Goal: Task Accomplishment & Management: Use online tool/utility

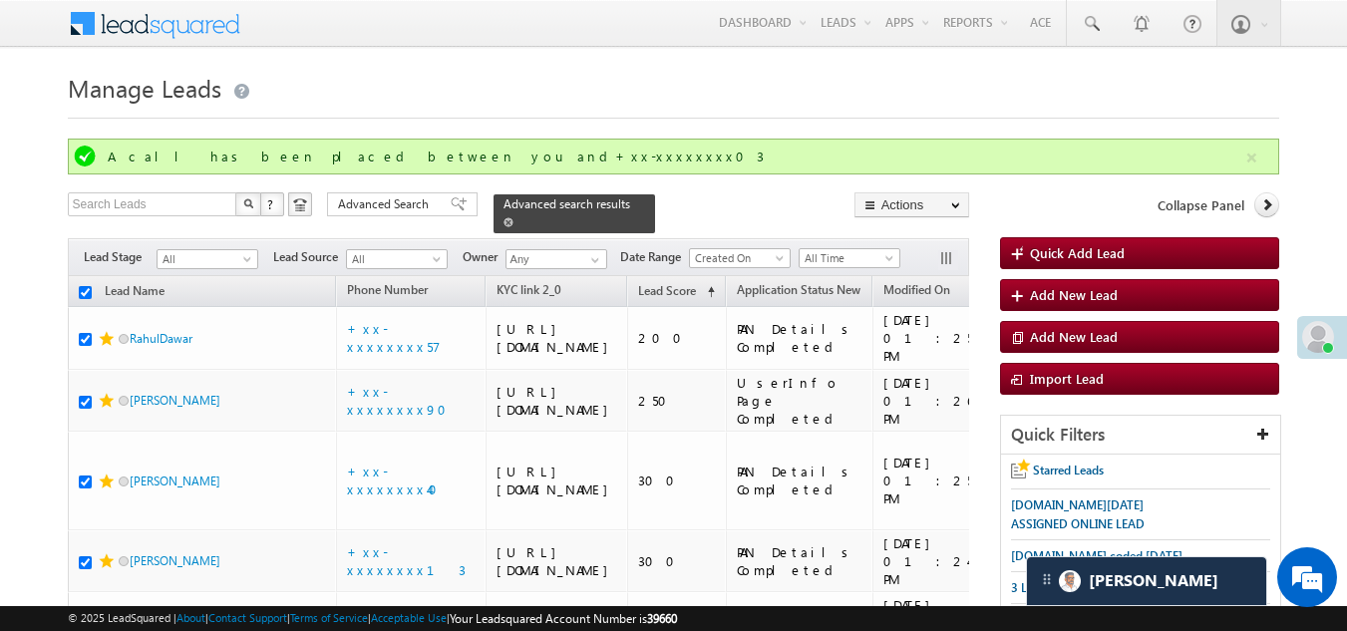
click at [545, 203] on span "Advanced search results" at bounding box center [566, 203] width 127 height 15
click at [395, 208] on span "Advanced Search" at bounding box center [386, 204] width 97 height 18
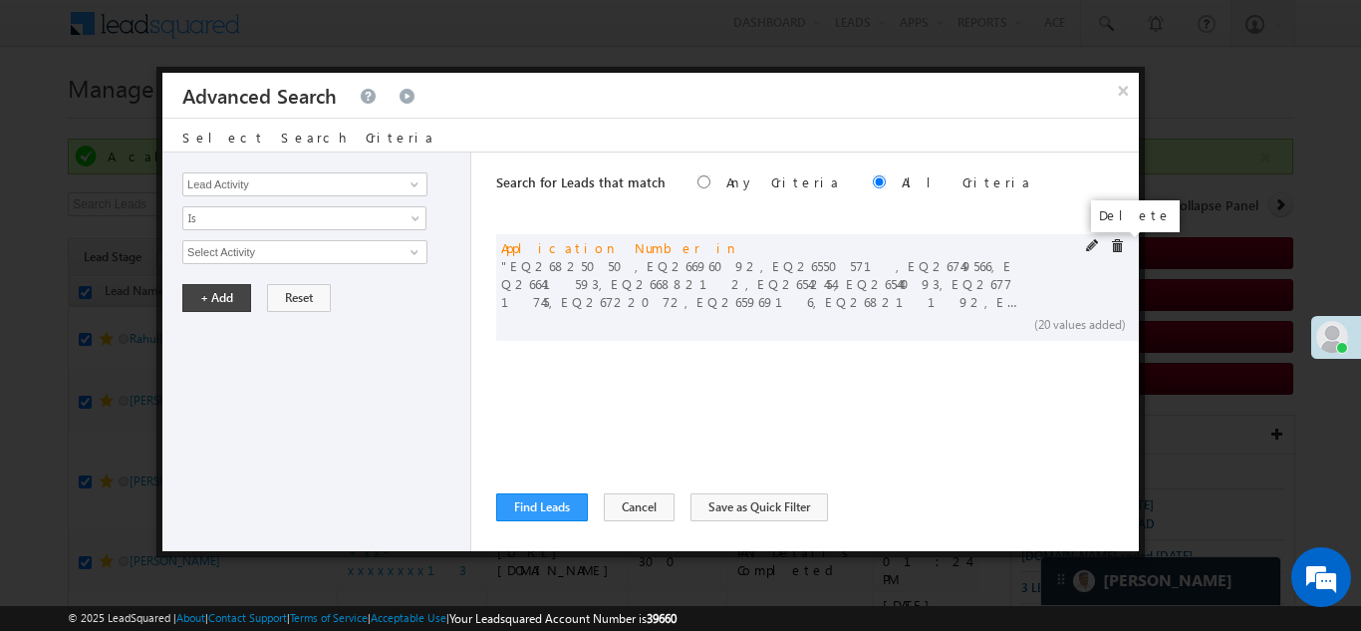
click at [1115, 248] on span at bounding box center [1117, 246] width 14 height 14
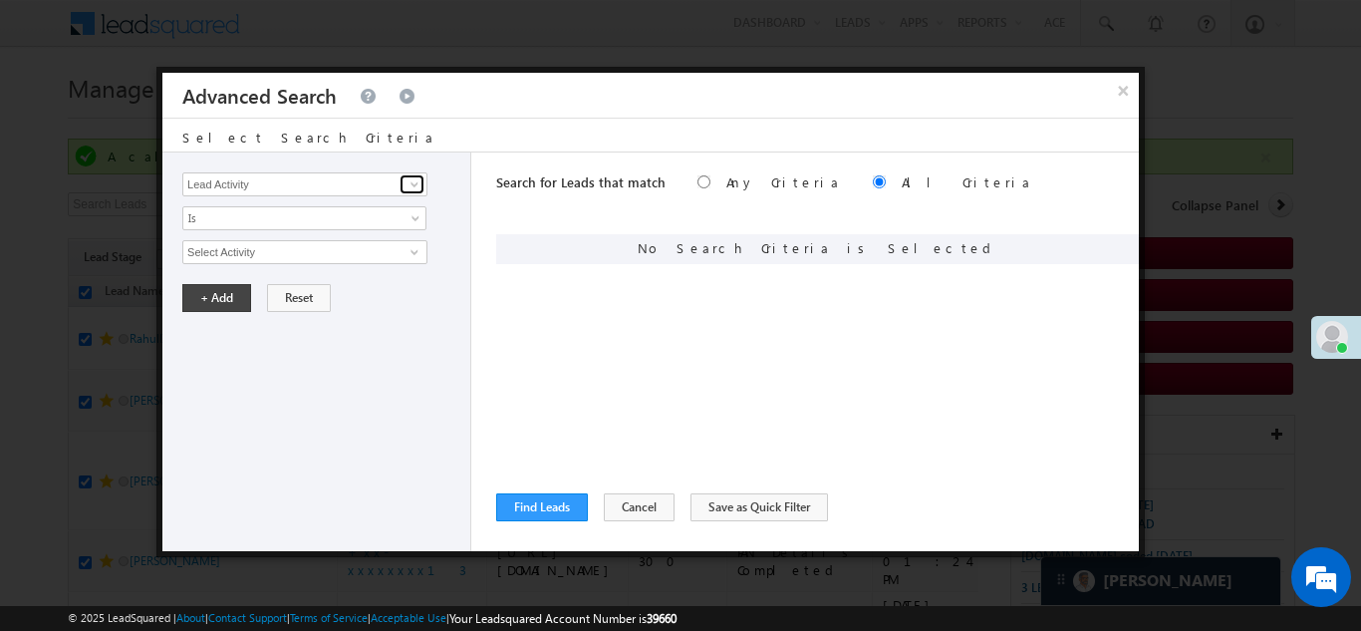
click at [414, 184] on span at bounding box center [415, 184] width 16 height 16
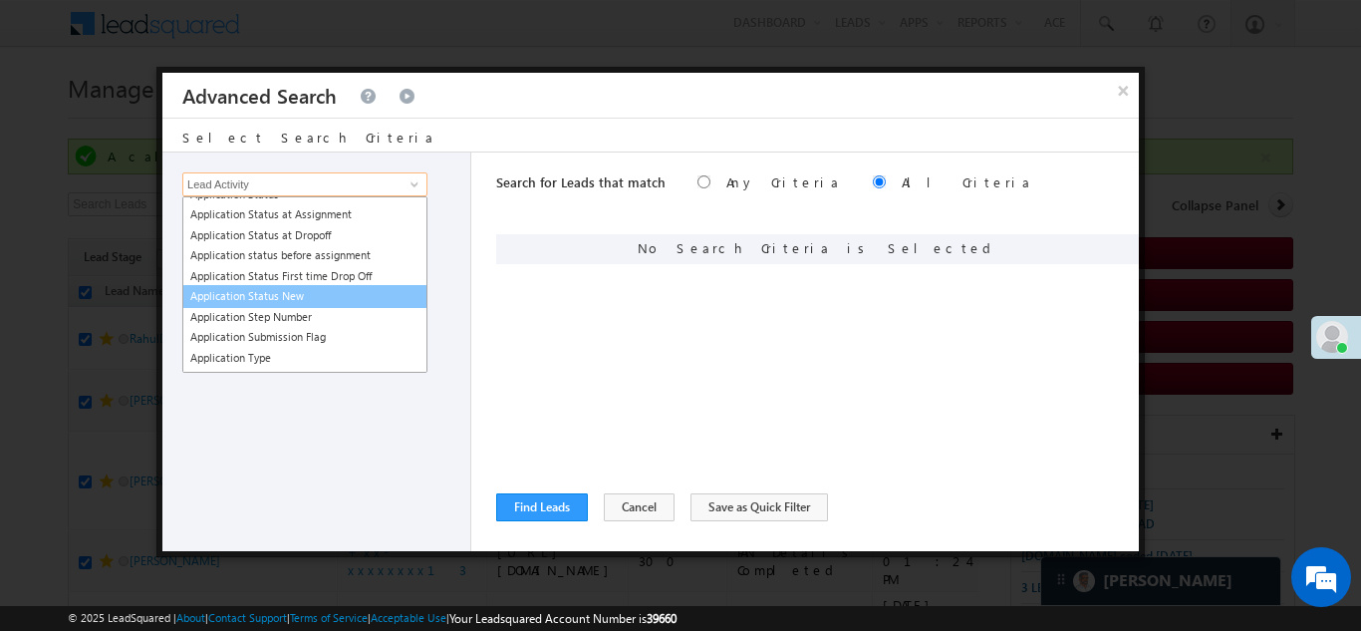
scroll to position [299, 0]
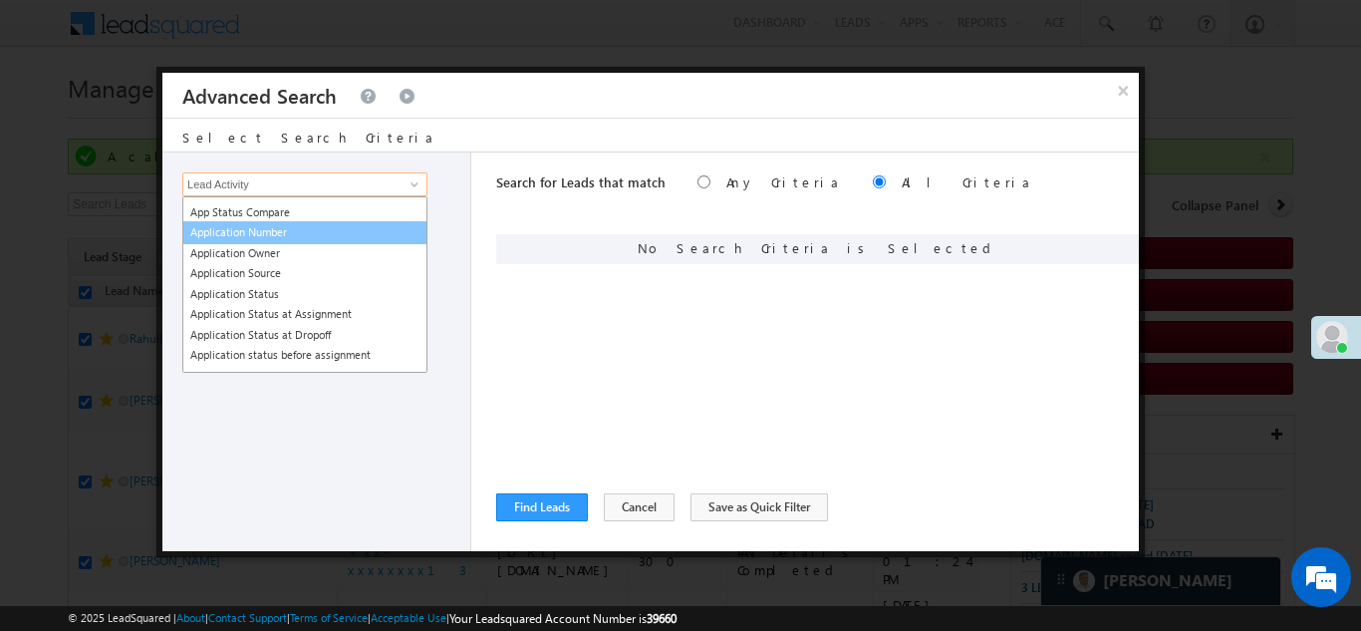
click at [275, 230] on link "Application Number" at bounding box center [304, 232] width 245 height 23
type input "Application Number"
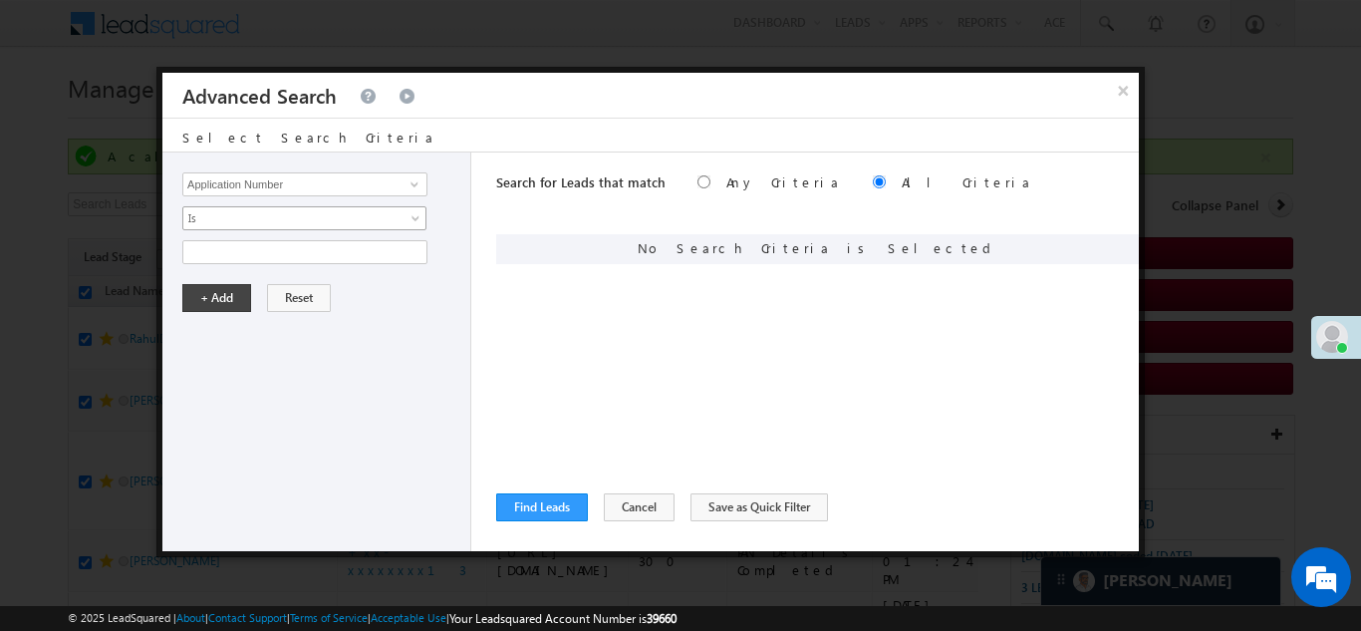
click at [265, 215] on span "Is" at bounding box center [291, 218] width 216 height 18
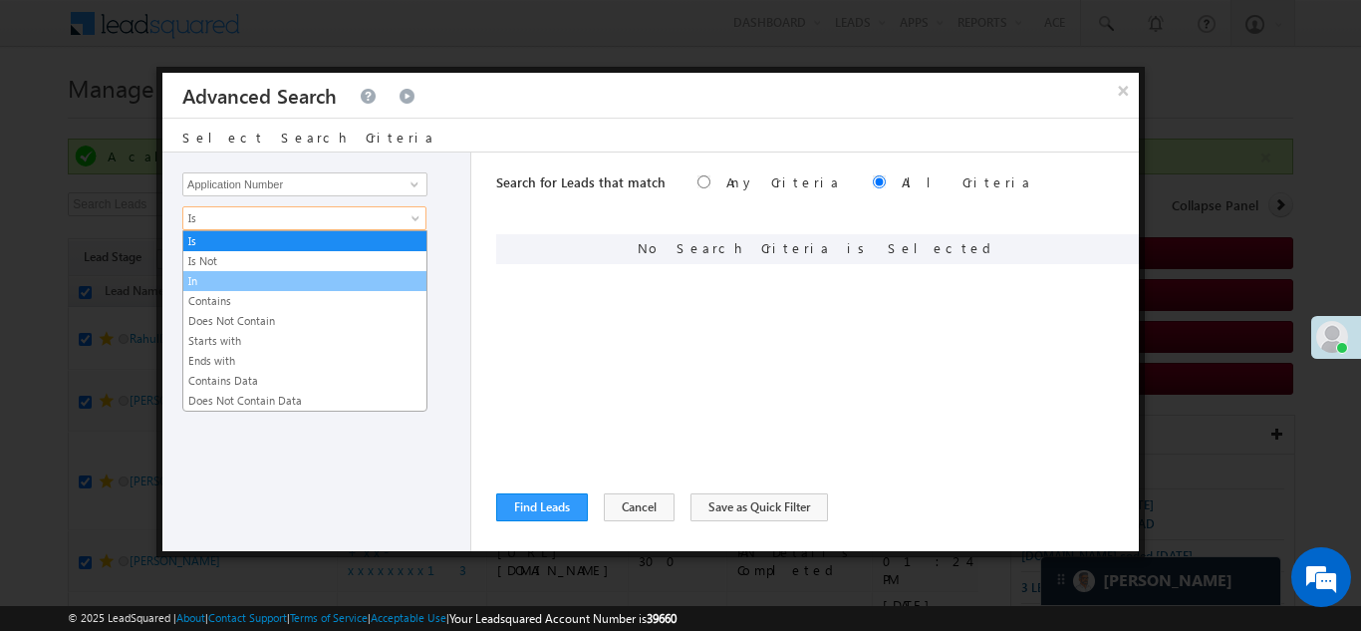
click at [232, 281] on link "In" at bounding box center [304, 281] width 243 height 18
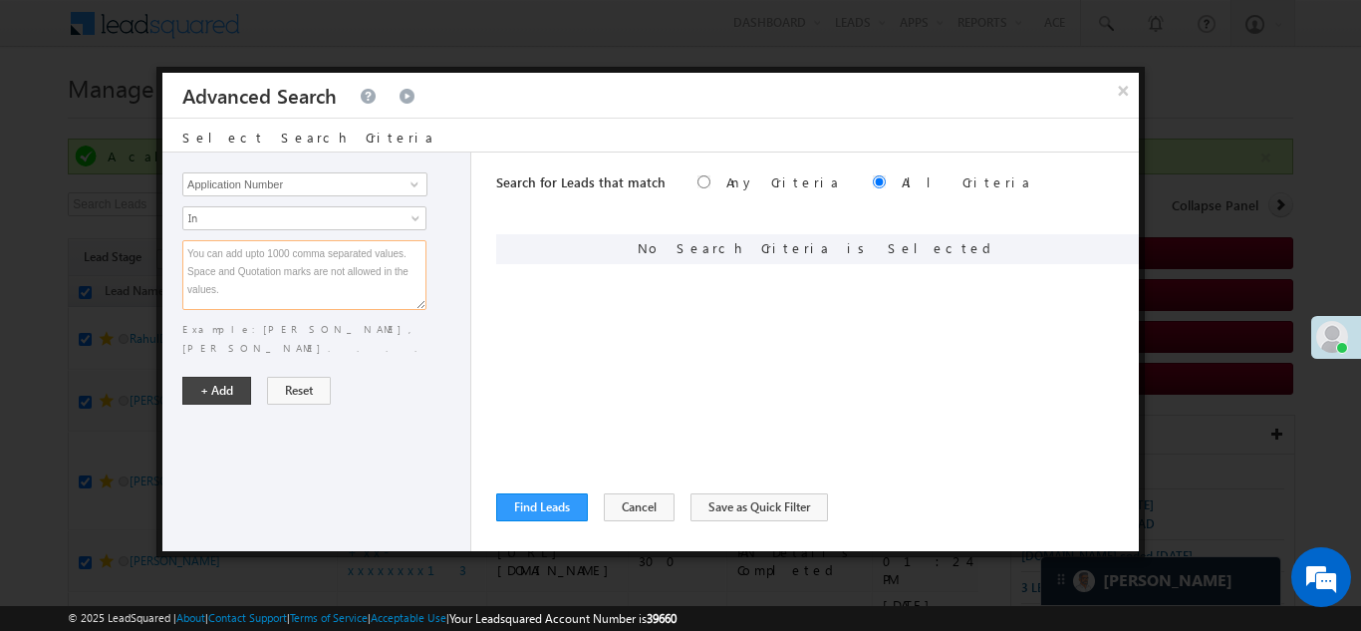
paste textarea "EQ26623363 EQ26616588 EQ26683419 EQ26656159 EQ26513180 EQ26505120 EQ26737091 EQ…"
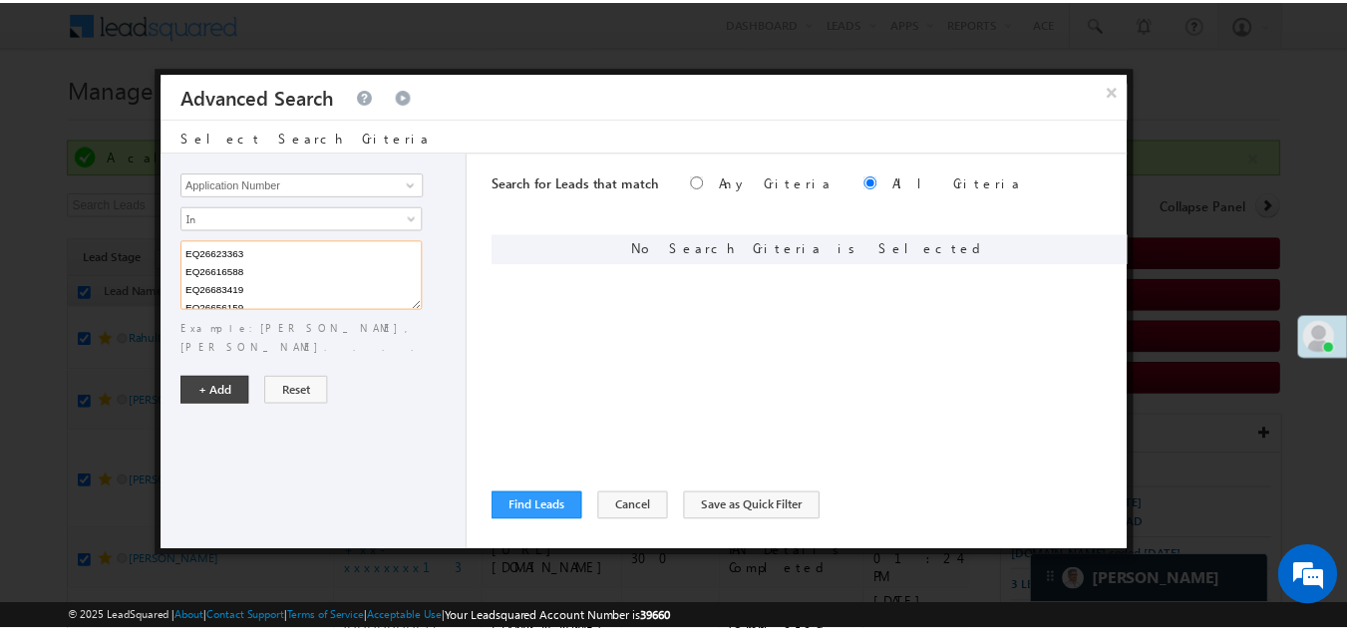
scroll to position [113, 0]
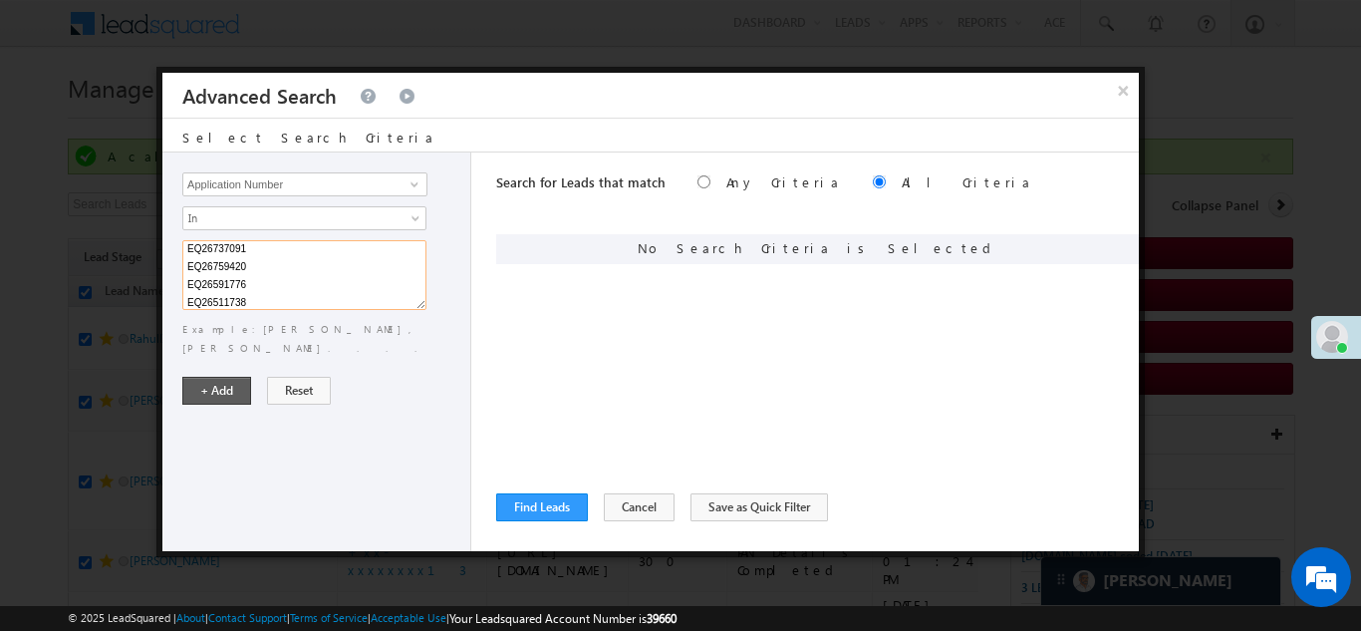
type textarea "EQ26623363 EQ26616588 EQ26683419 EQ26656159 EQ26513180 EQ26505120 EQ26737091 EQ…"
click at [229, 377] on button "+ Add" at bounding box center [216, 391] width 69 height 28
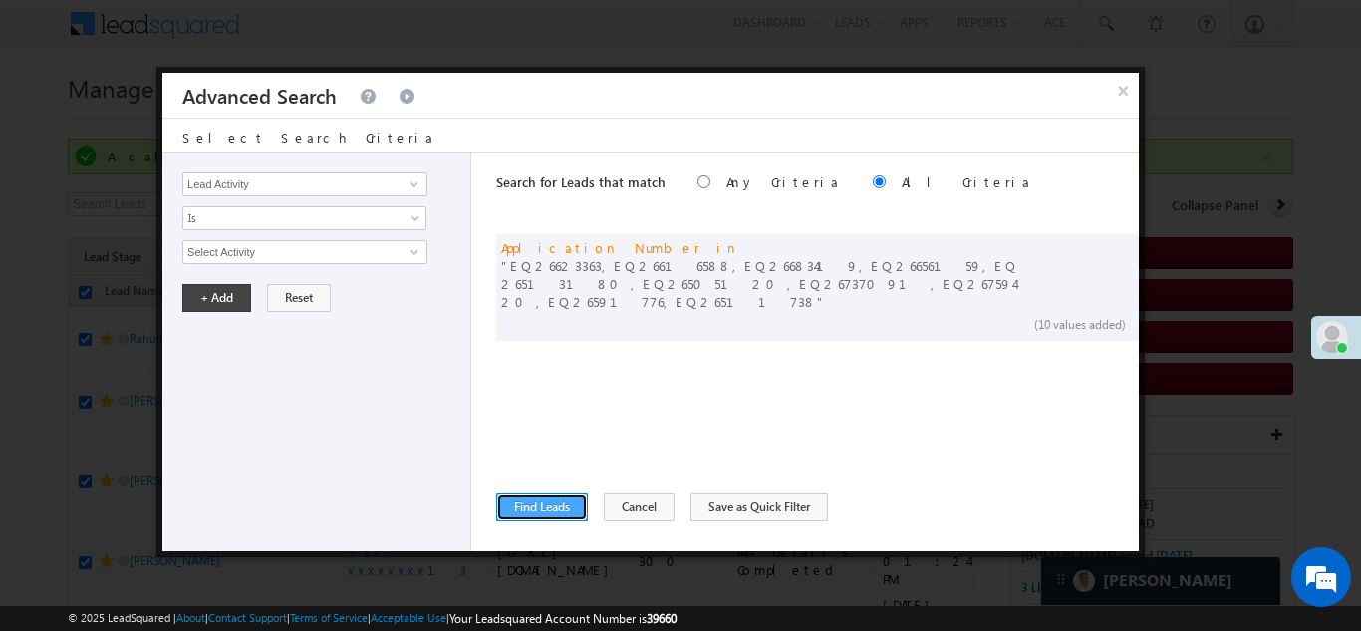
click at [556, 505] on button "Find Leads" at bounding box center [542, 507] width 92 height 28
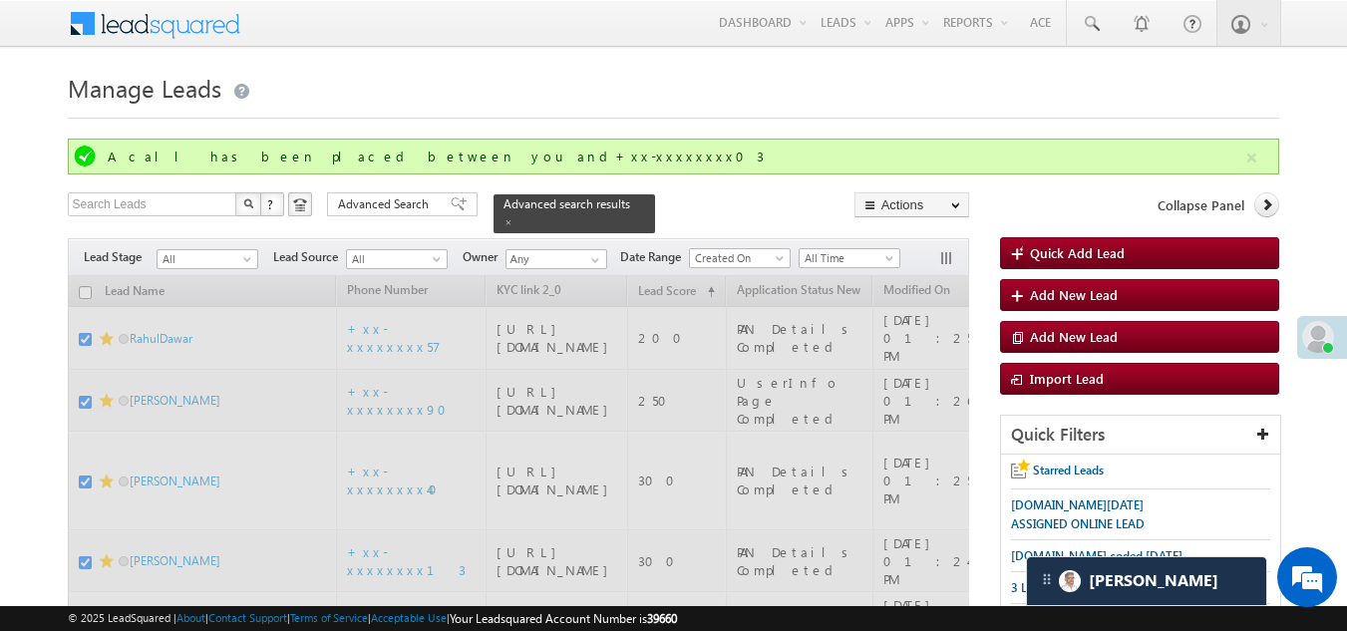
checkbox input "false"
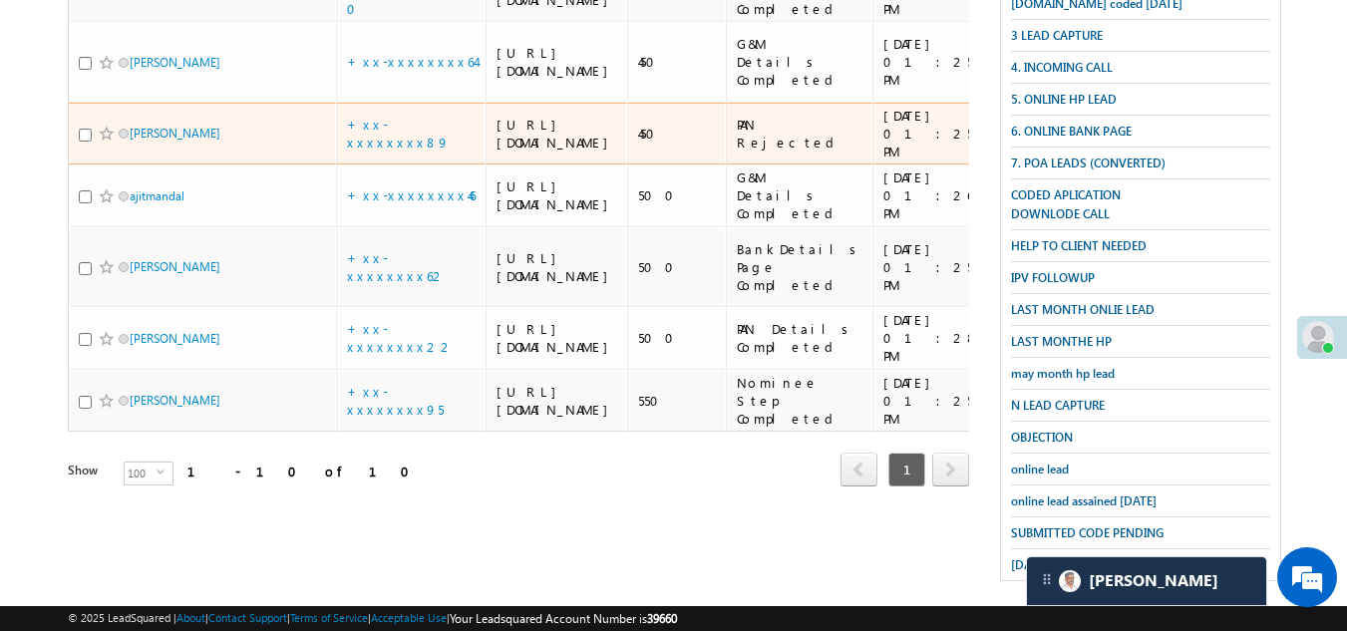
scroll to position [947, 0]
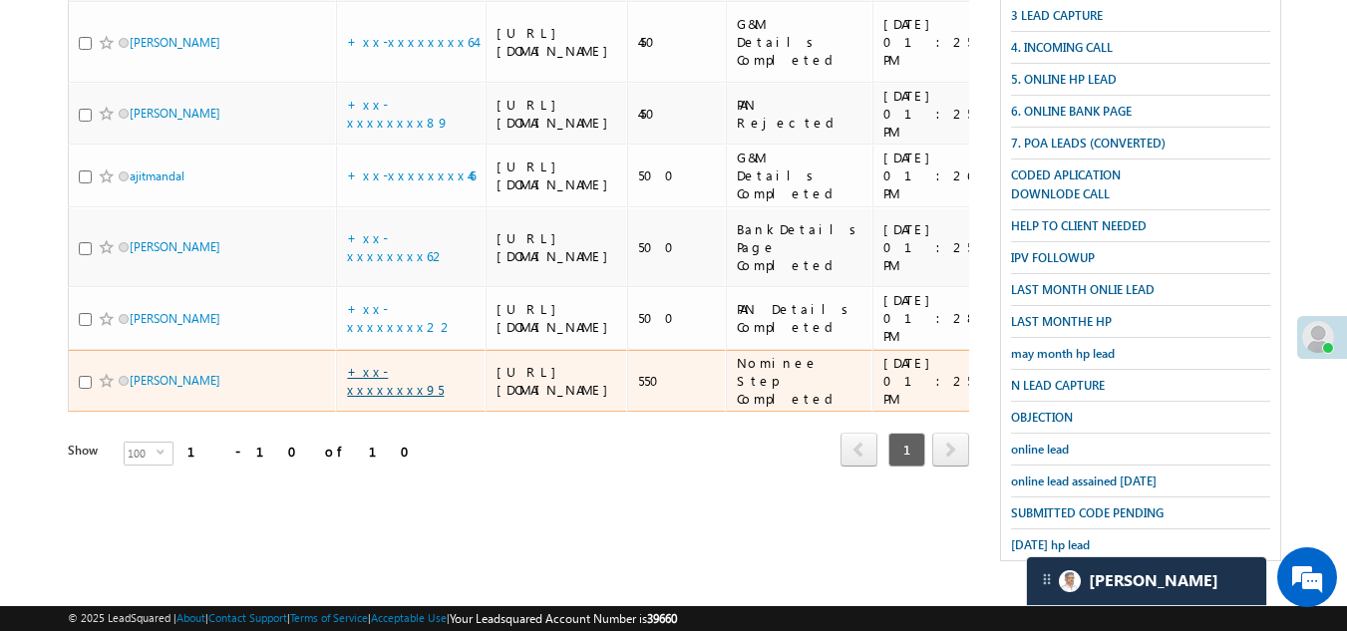
click at [394, 397] on link "+xx-xxxxxxxx95" at bounding box center [395, 380] width 97 height 35
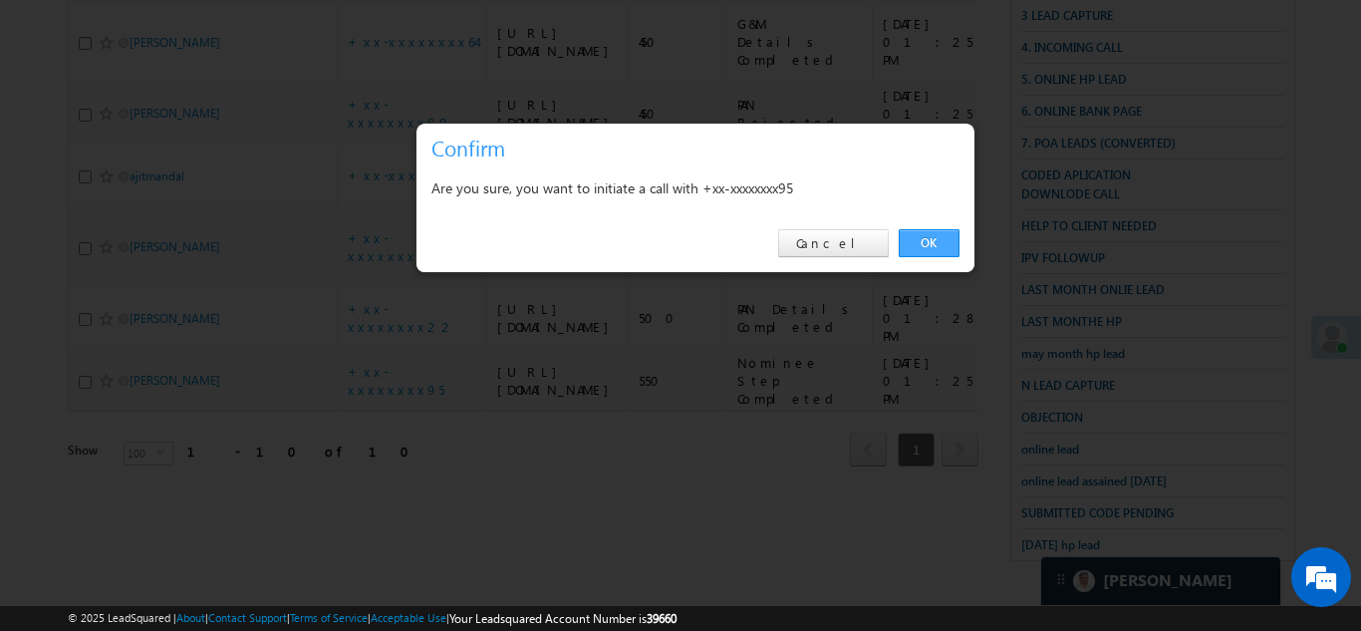
click at [924, 241] on link "OK" at bounding box center [929, 243] width 61 height 28
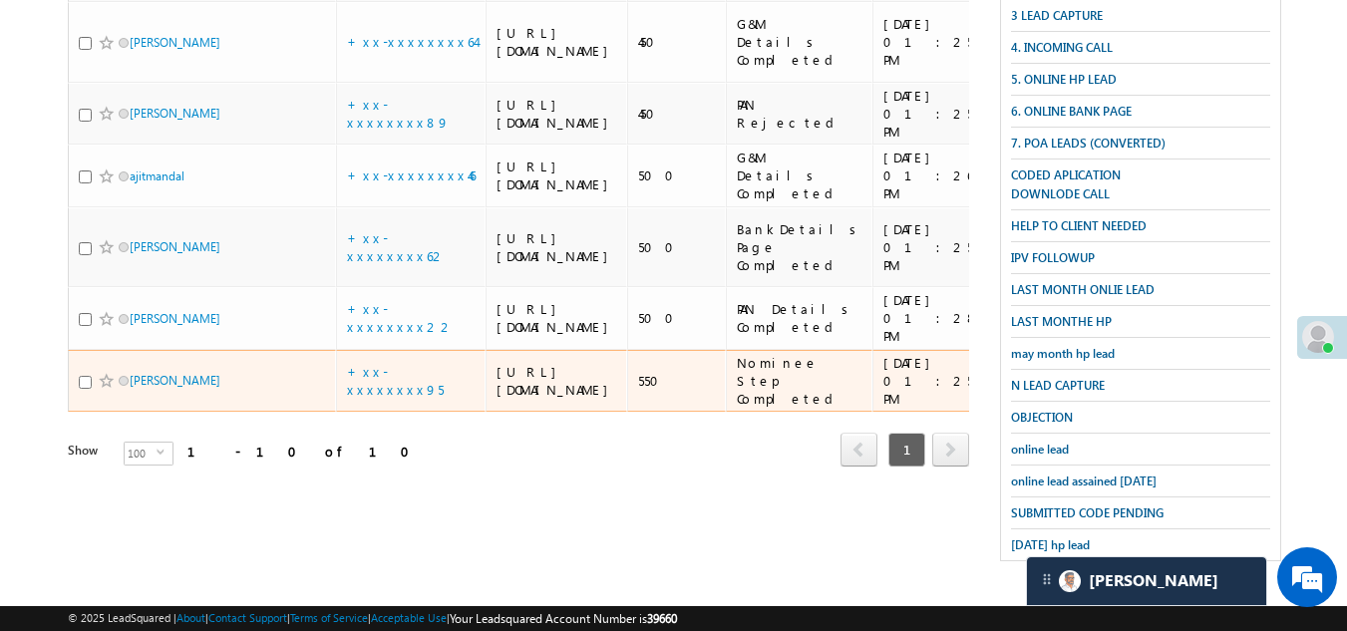
scroll to position [1001, 0]
click at [87, 389] on input "checkbox" at bounding box center [85, 382] width 13 height 13
checkbox input "true"
click at [102, 389] on span at bounding box center [107, 381] width 16 height 16
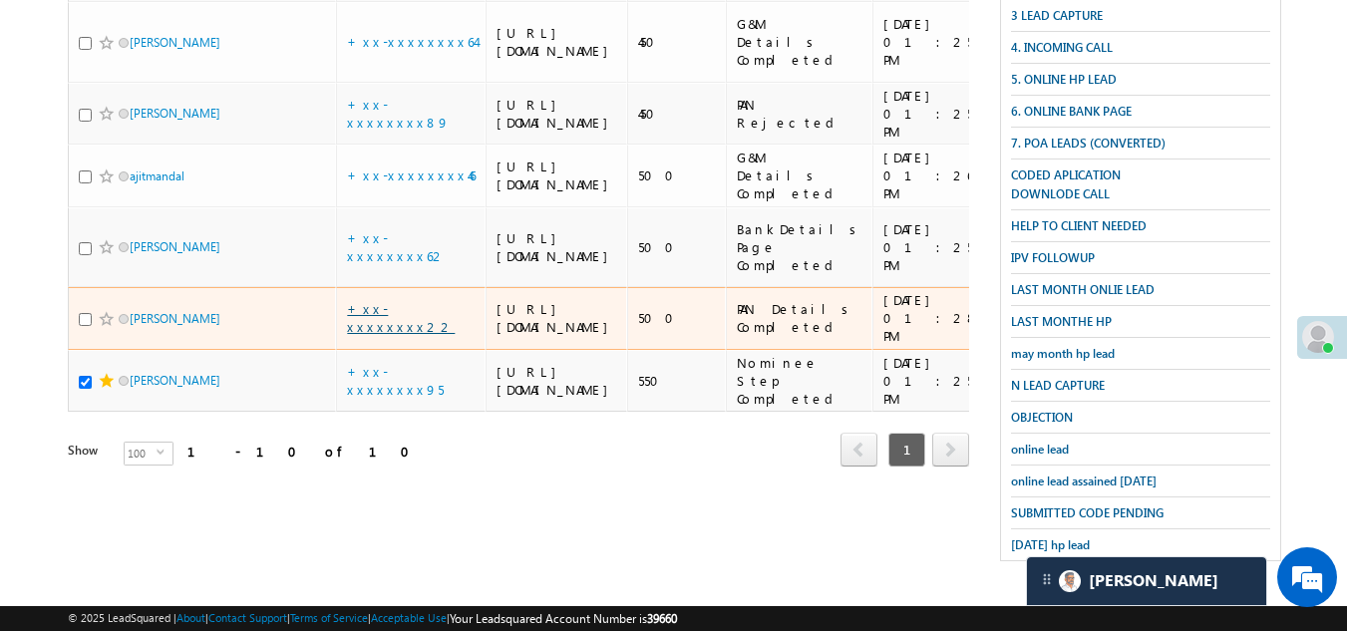
click at [390, 300] on link "+xx-xxxxxxxx22" at bounding box center [401, 317] width 108 height 35
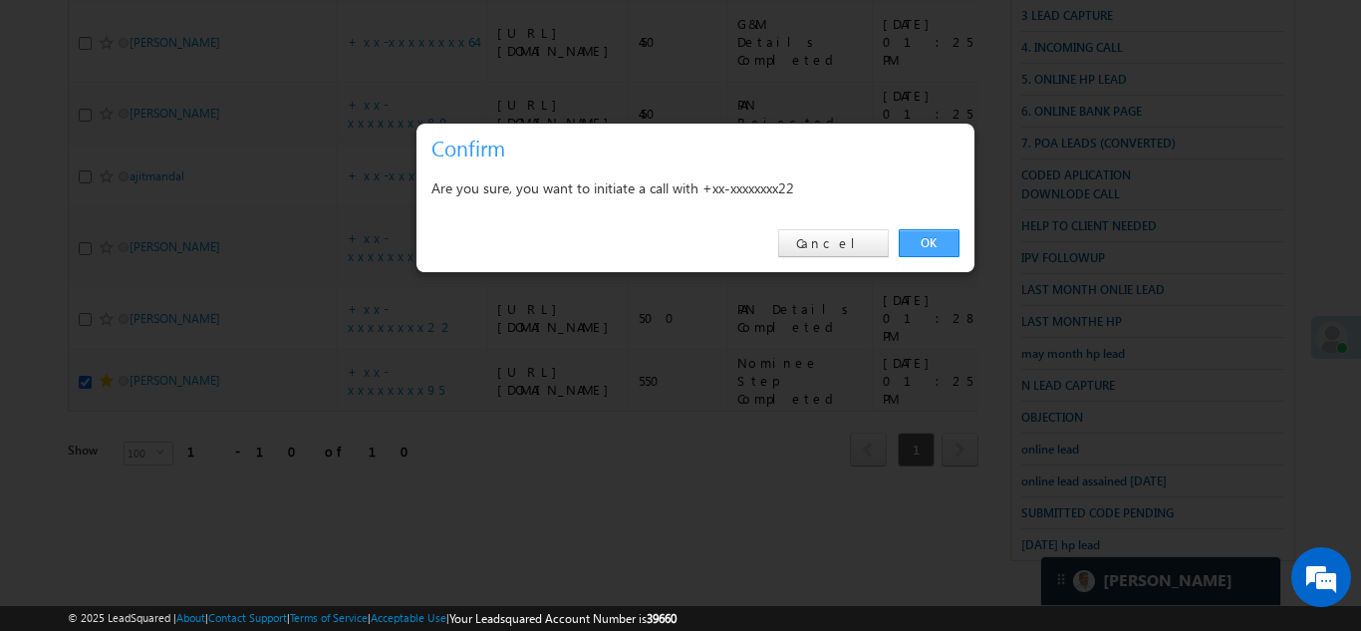
click at [924, 238] on link "OK" at bounding box center [929, 243] width 61 height 28
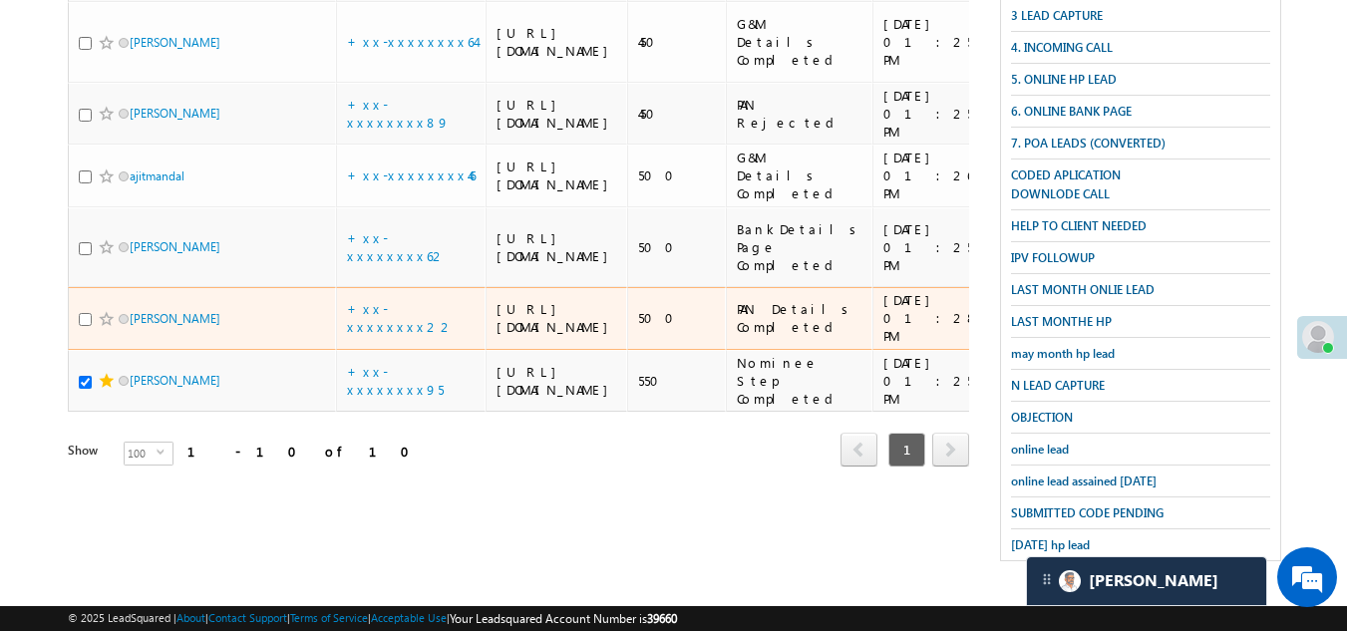
click at [84, 313] on input "checkbox" at bounding box center [85, 319] width 13 height 13
checkbox input "true"
click at [102, 311] on span at bounding box center [107, 319] width 16 height 16
click at [104, 311] on span at bounding box center [107, 319] width 16 height 16
click at [107, 311] on span at bounding box center [107, 319] width 16 height 16
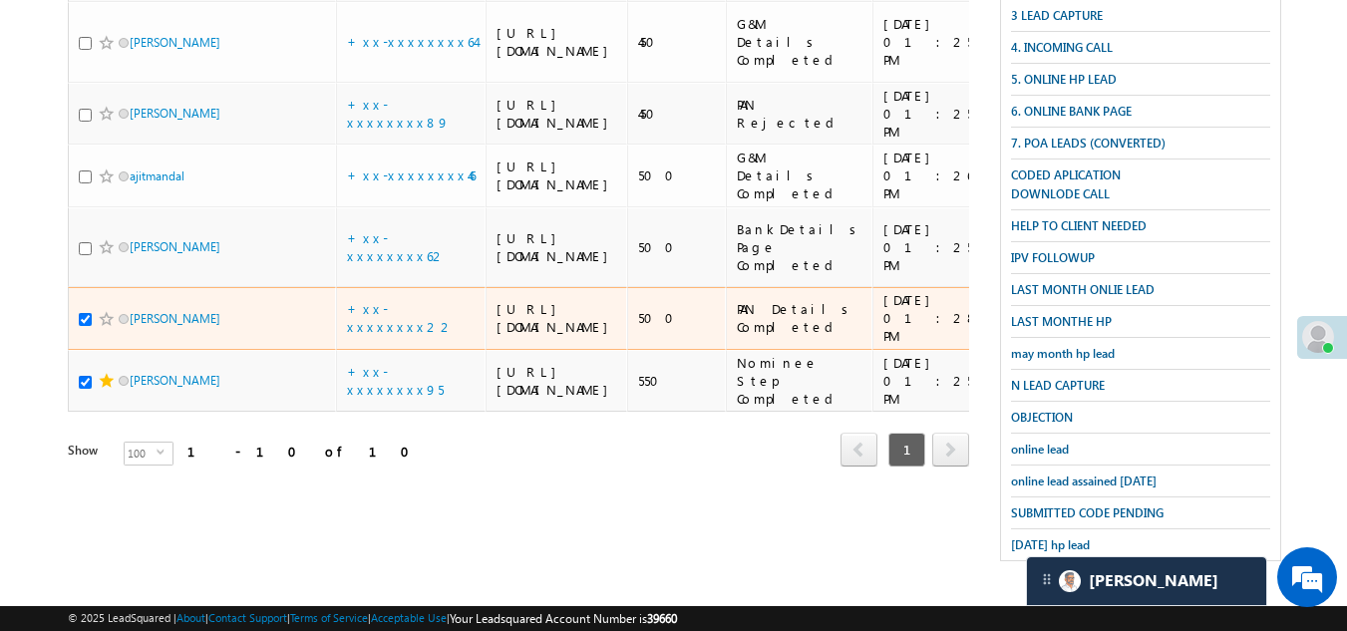
click at [106, 311] on span at bounding box center [107, 319] width 16 height 16
click at [104, 311] on span at bounding box center [107, 319] width 16 height 16
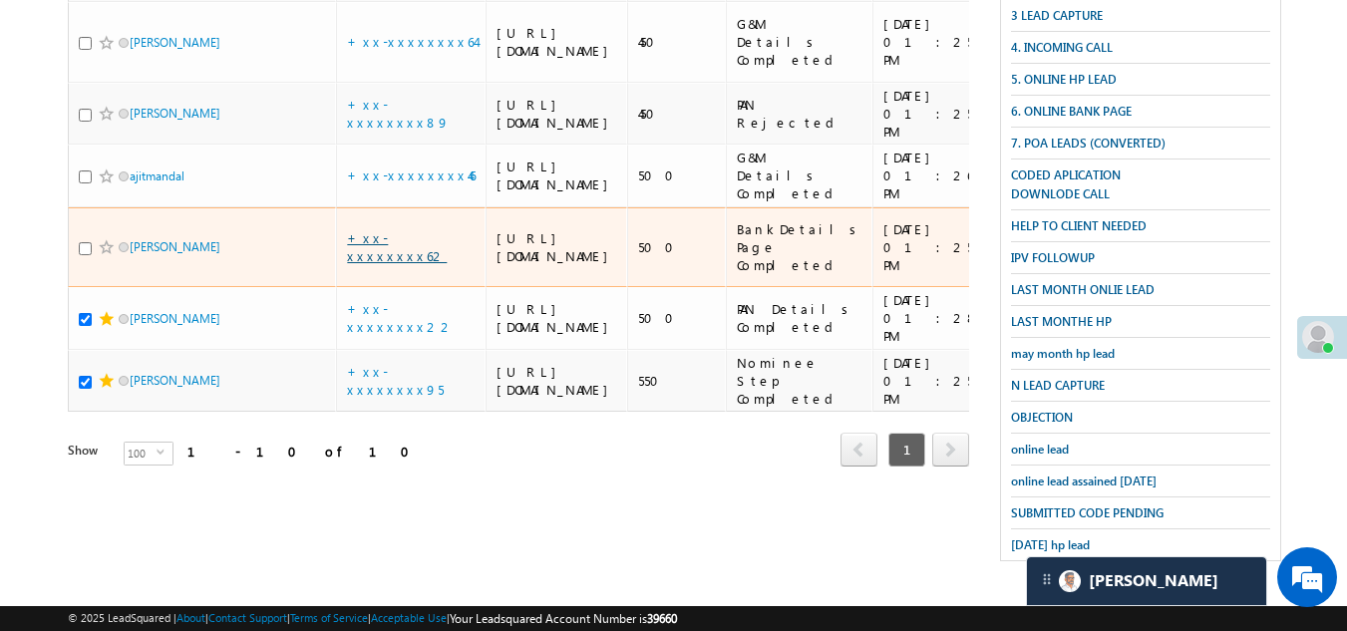
click at [375, 229] on link "+xx-xxxxxxxx62" at bounding box center [397, 246] width 100 height 35
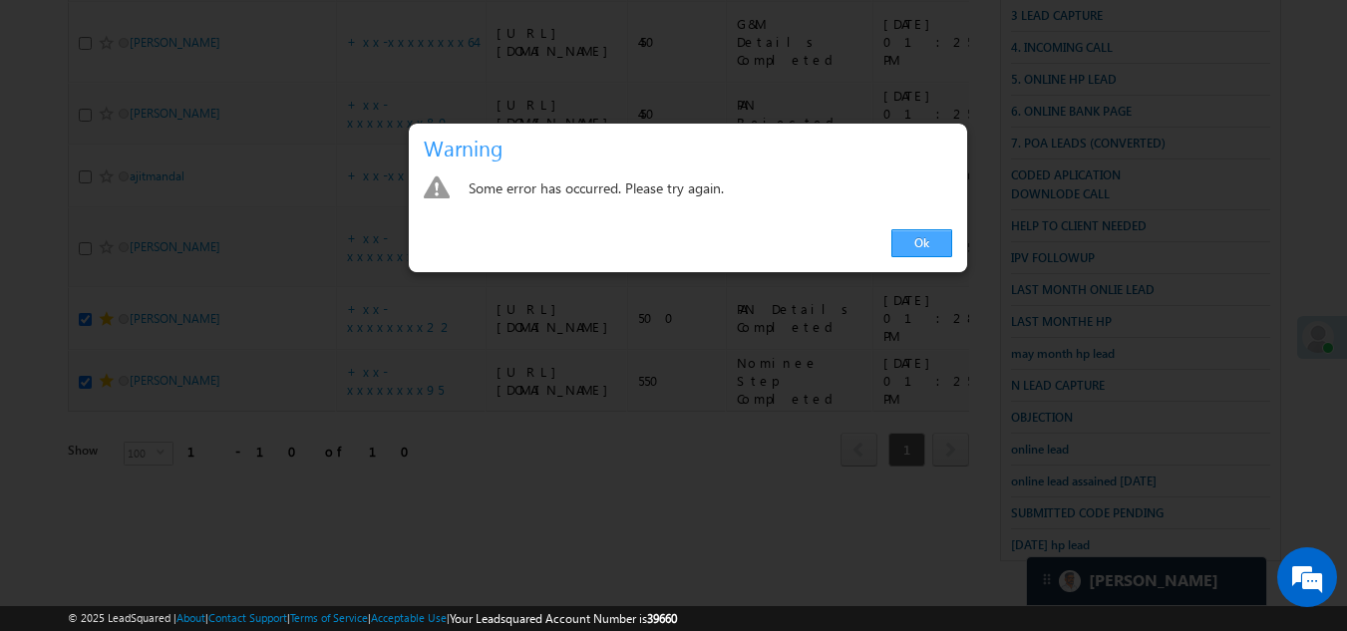
click at [922, 240] on link "Ok" at bounding box center [921, 243] width 61 height 28
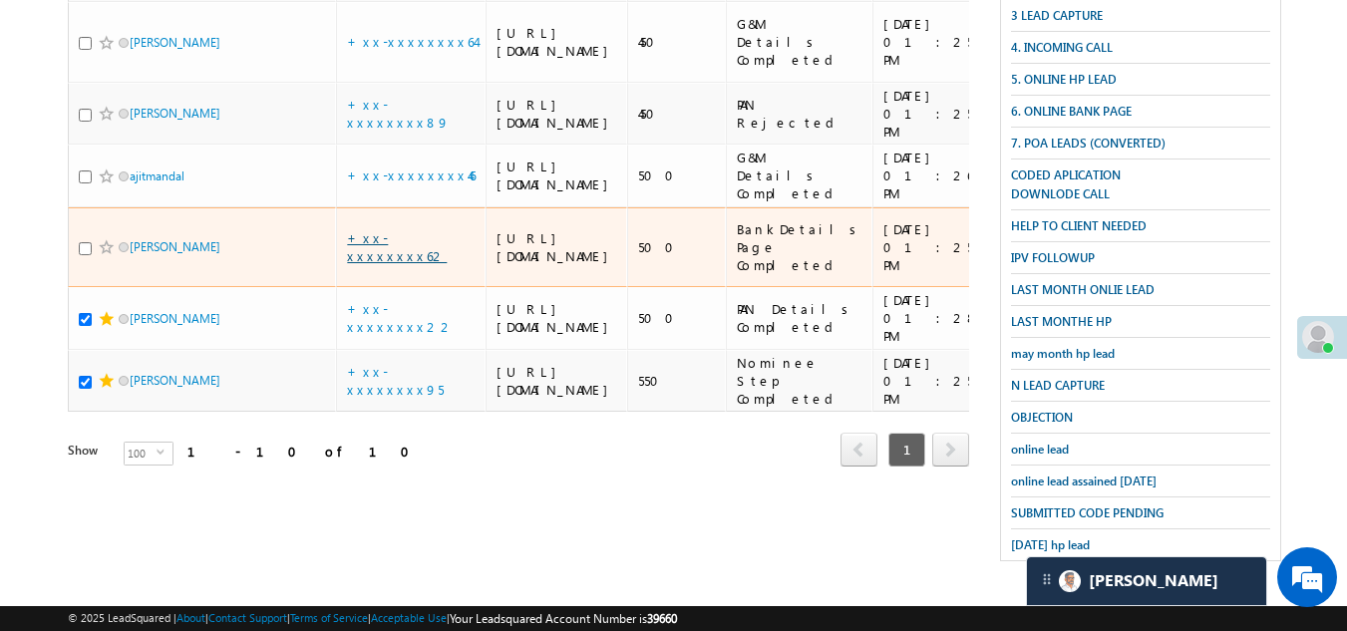
click at [386, 229] on link "+xx-xxxxxxxx62" at bounding box center [397, 246] width 100 height 35
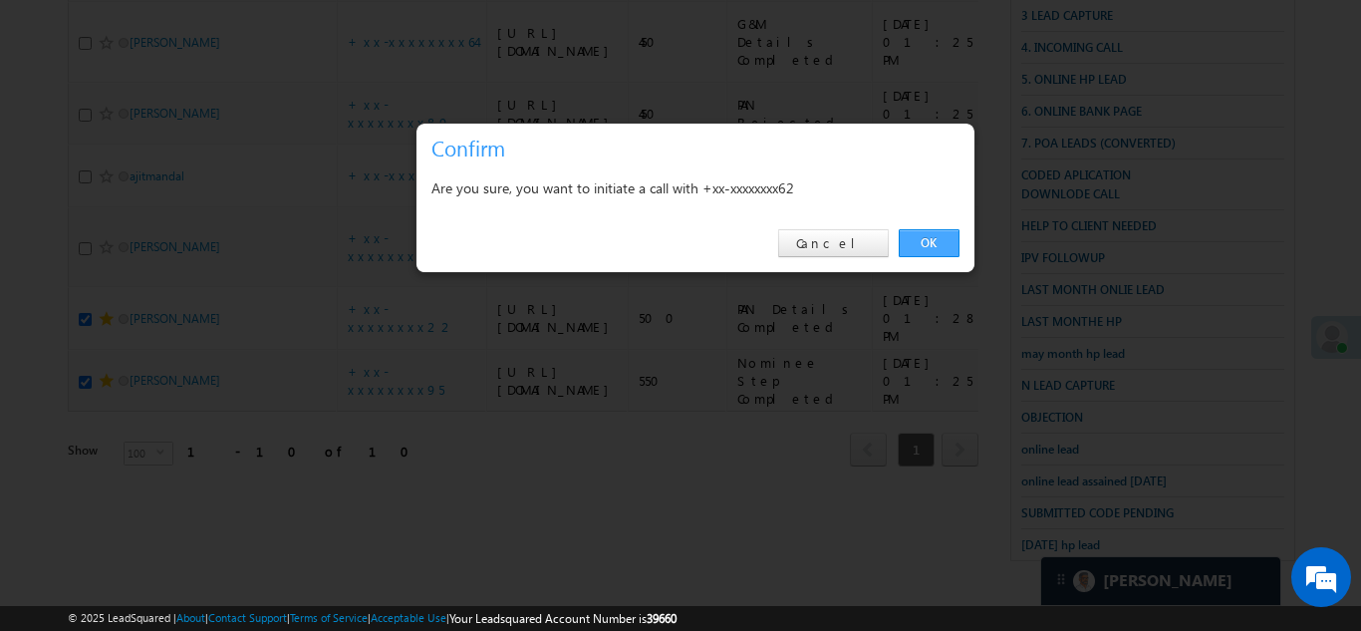
click at [934, 231] on link "OK" at bounding box center [929, 243] width 61 height 28
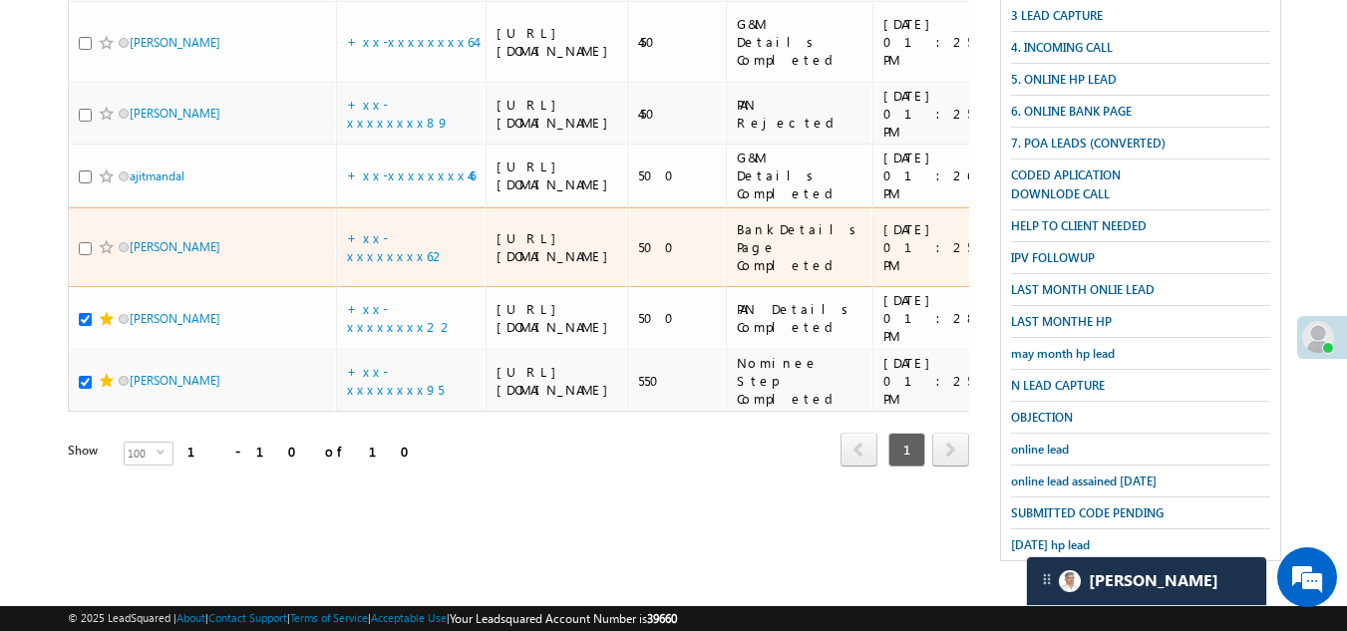
click at [82, 242] on input "checkbox" at bounding box center [85, 248] width 13 height 13
checkbox input "true"
click at [109, 239] on span at bounding box center [107, 247] width 16 height 16
click at [105, 239] on span at bounding box center [107, 247] width 16 height 16
click at [99, 239] on span at bounding box center [107, 247] width 16 height 16
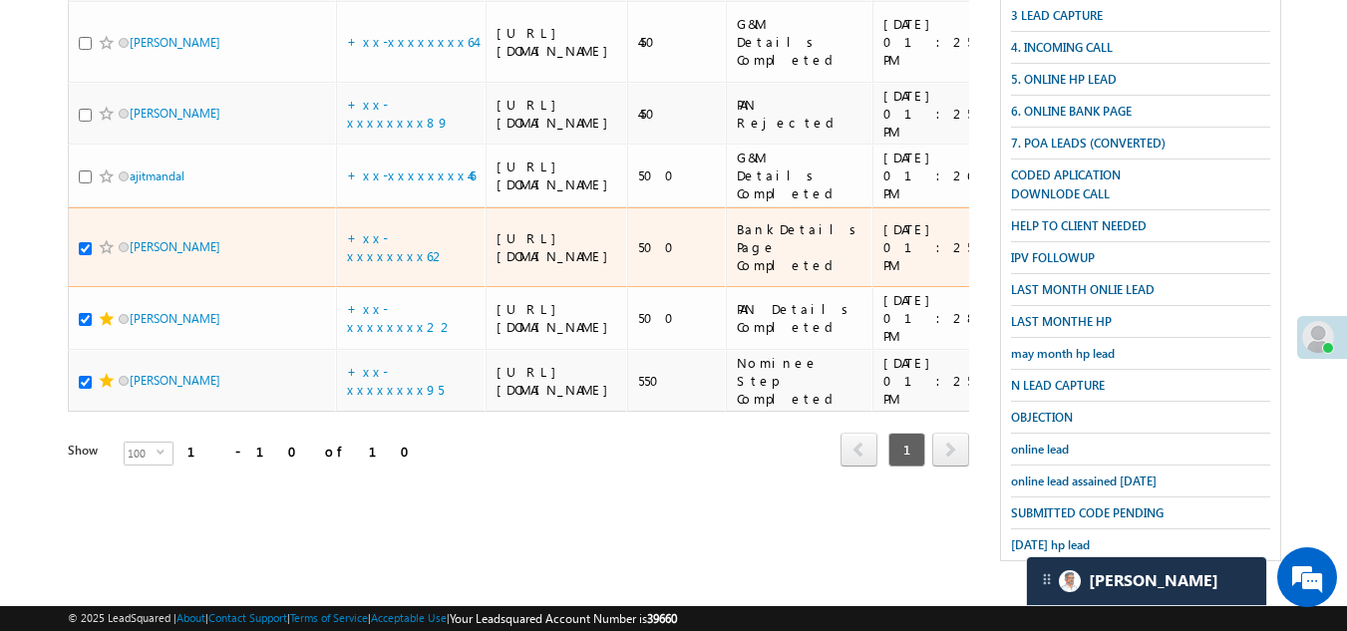
click at [105, 239] on span at bounding box center [107, 247] width 16 height 16
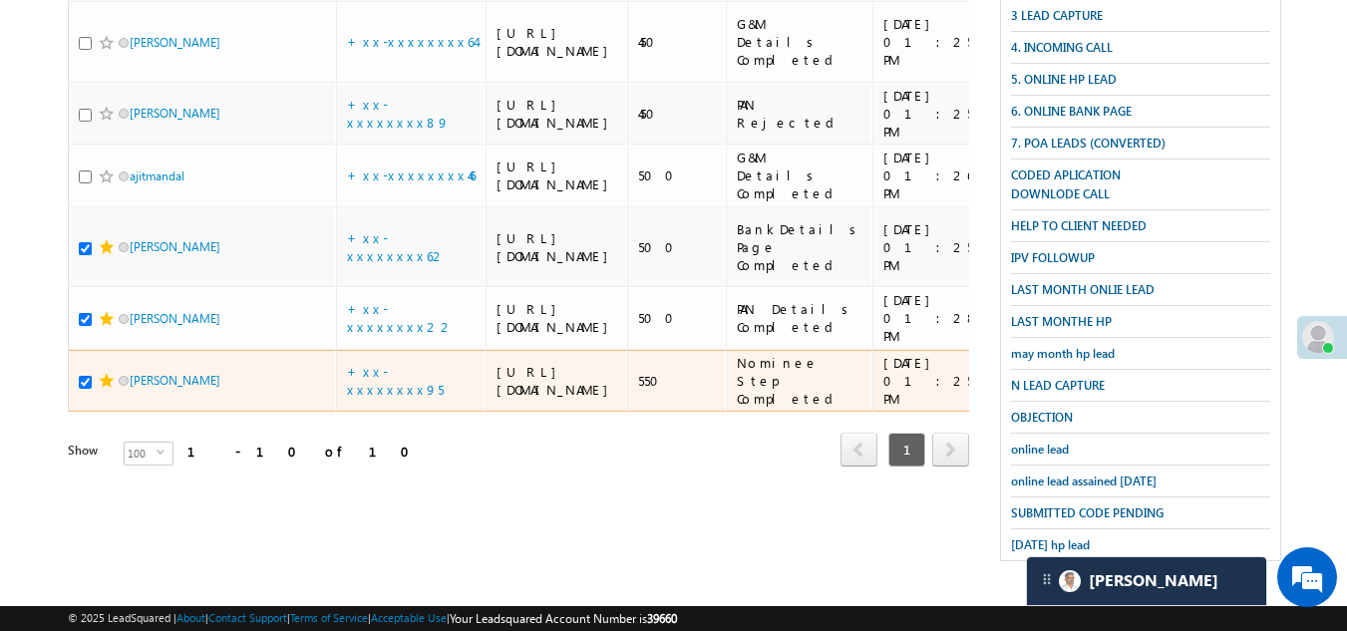
scroll to position [801, 0]
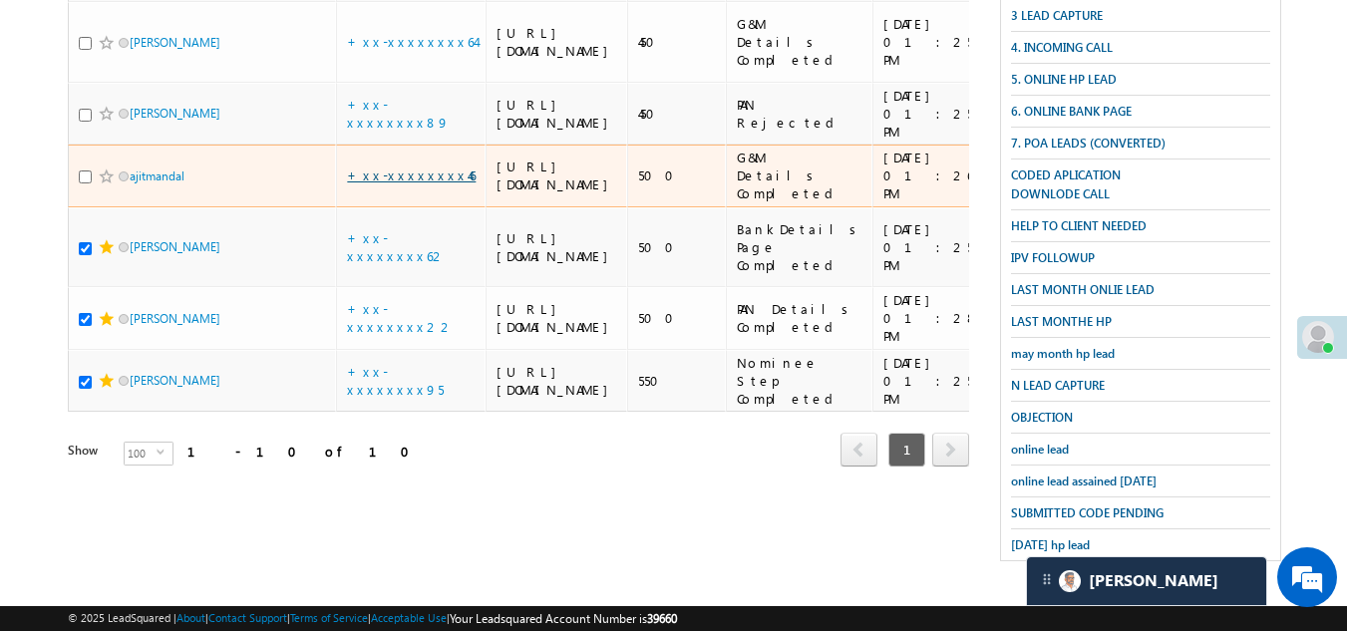
click at [395, 183] on link "+xx-xxxxxxxx46" at bounding box center [411, 174] width 129 height 17
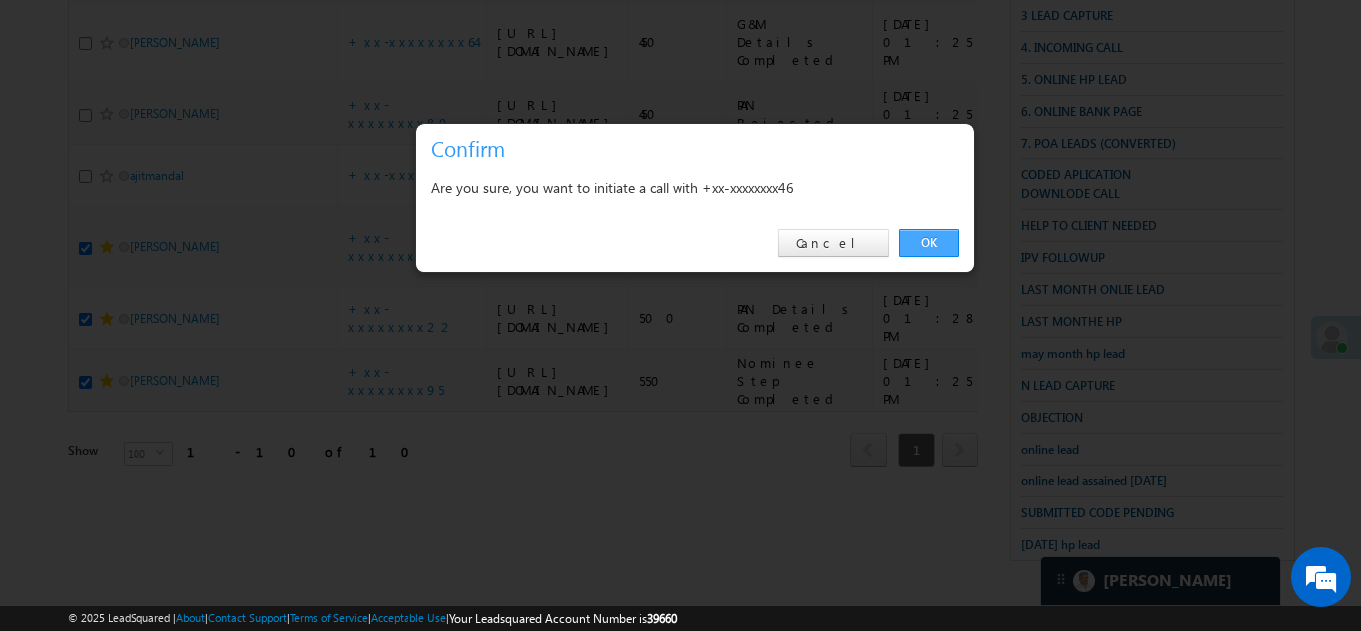
click at [922, 233] on link "OK" at bounding box center [929, 243] width 61 height 28
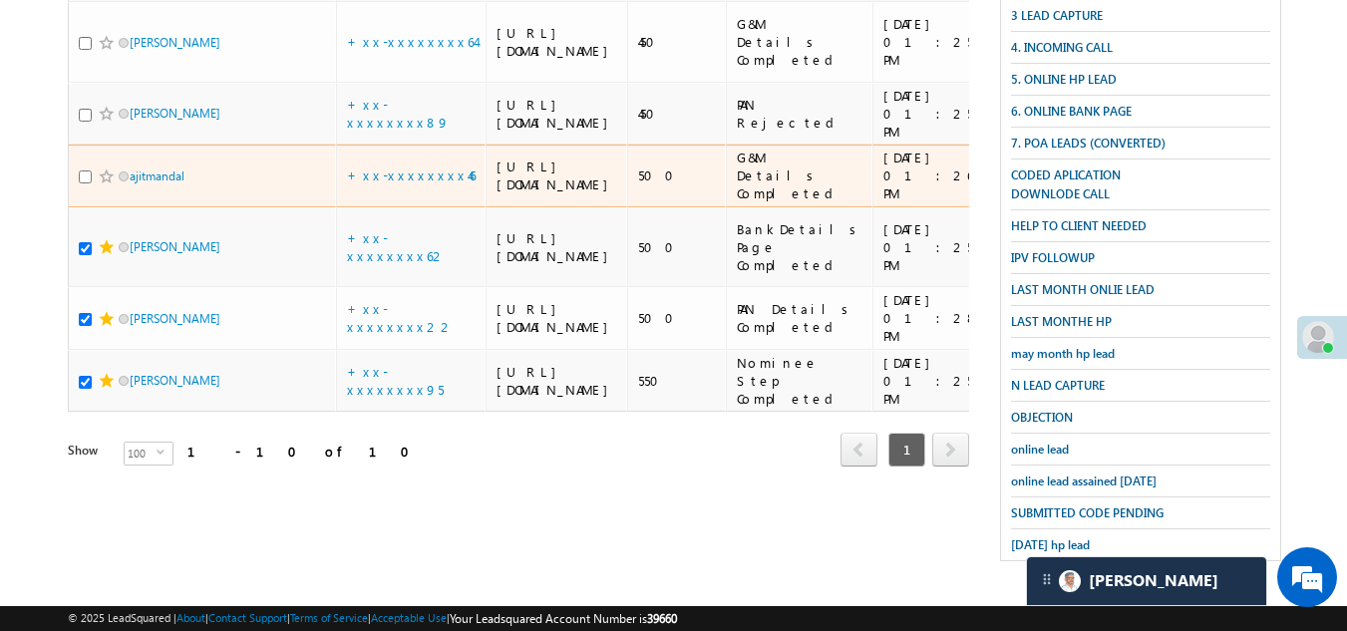
click at [85, 183] on input "checkbox" at bounding box center [85, 176] width 13 height 13
checkbox input "true"
click at [106, 184] on span at bounding box center [107, 176] width 16 height 16
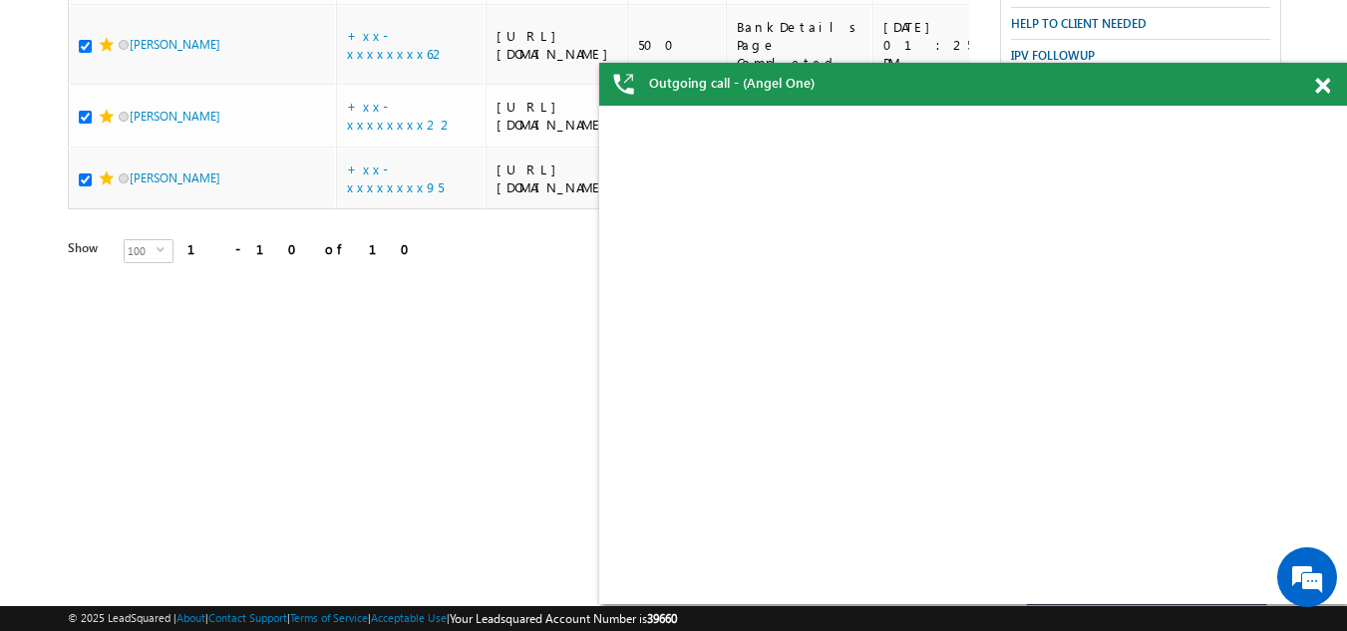
click at [1320, 84] on span at bounding box center [1322, 86] width 15 height 17
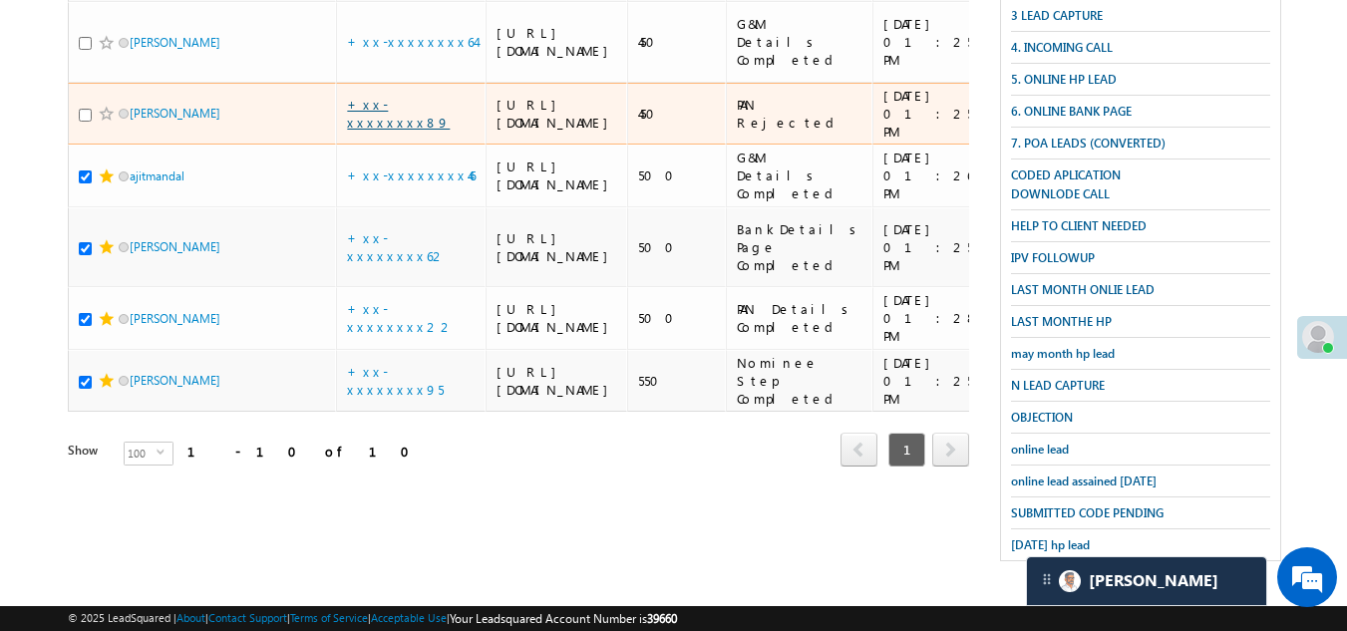
click at [397, 130] on link "+xx-xxxxxxxx89" at bounding box center [398, 113] width 103 height 35
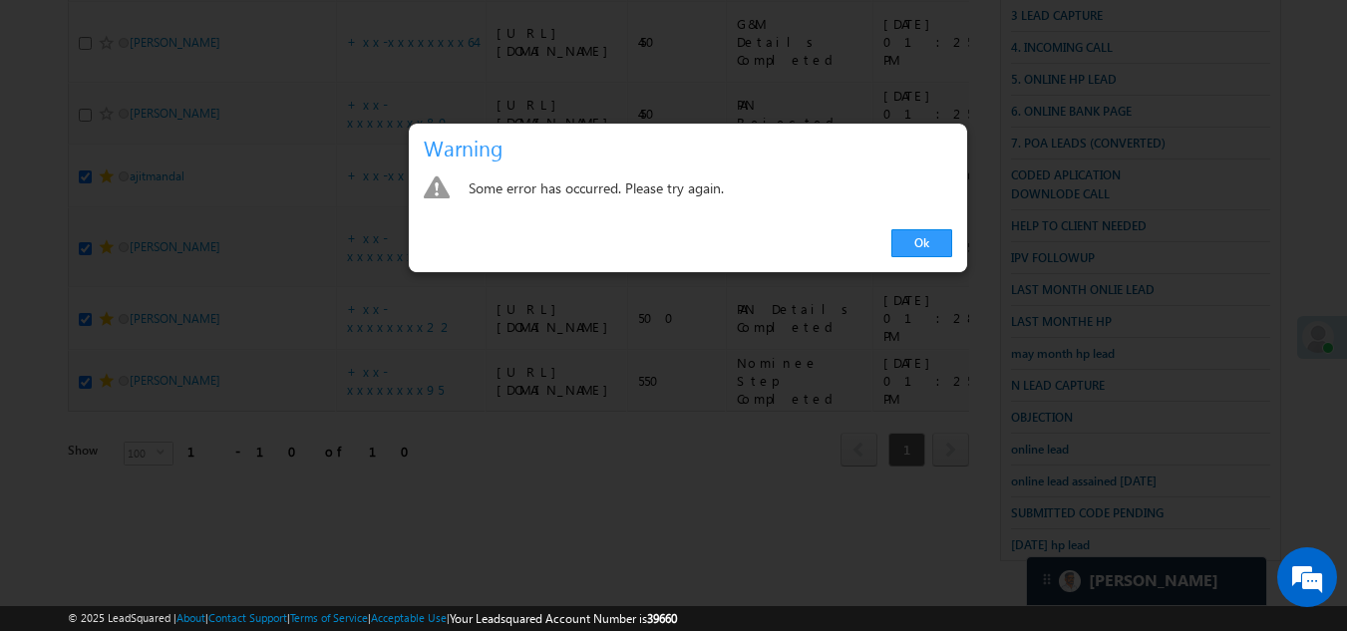
click at [927, 241] on link "Ok" at bounding box center [921, 243] width 61 height 28
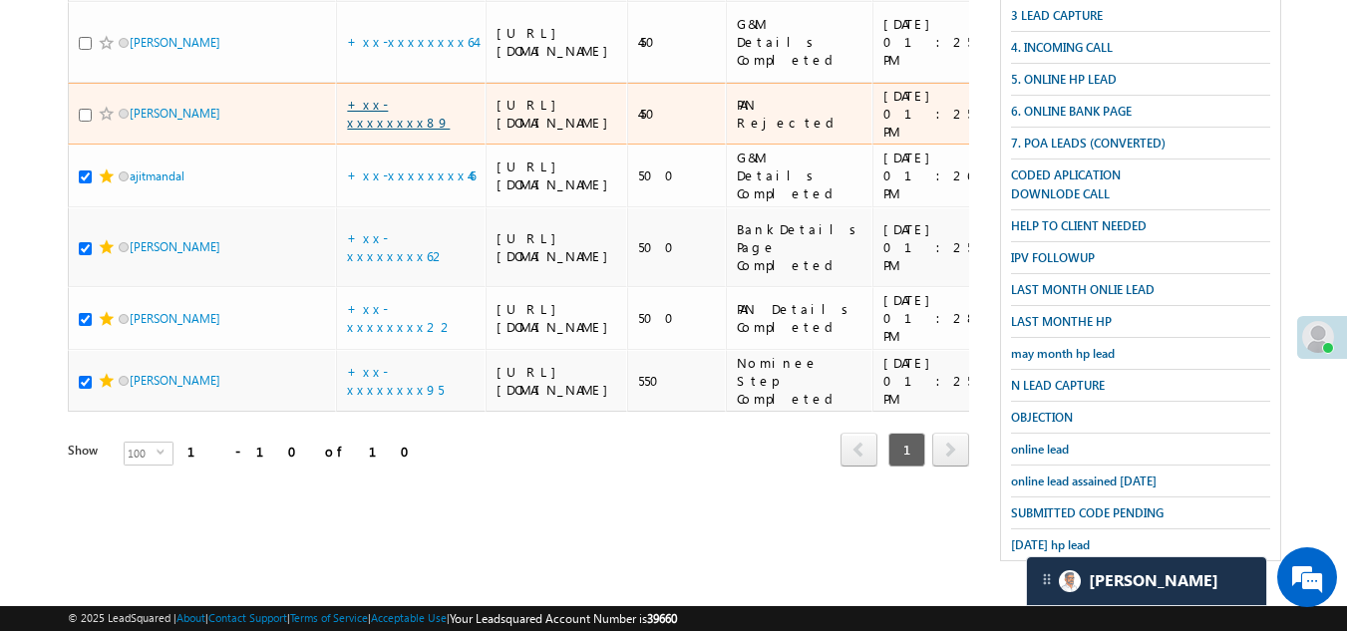
click at [388, 131] on link "+xx-xxxxxxxx89" at bounding box center [398, 113] width 103 height 35
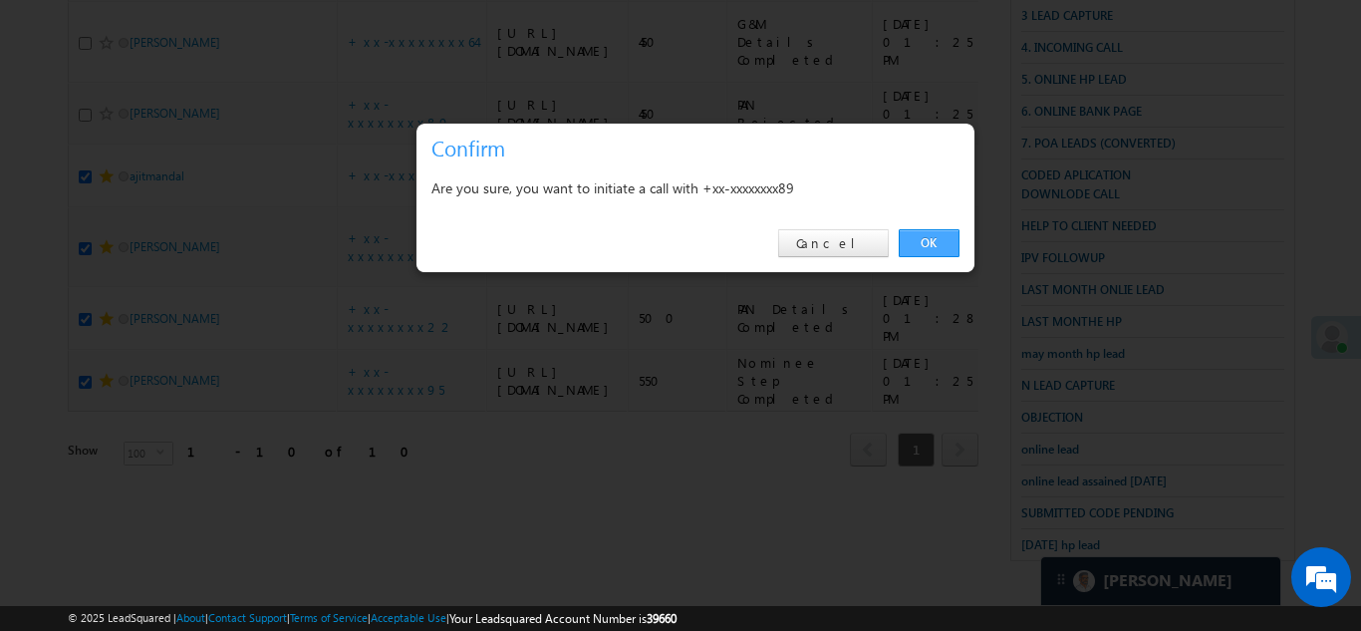
click at [920, 236] on link "OK" at bounding box center [929, 243] width 61 height 28
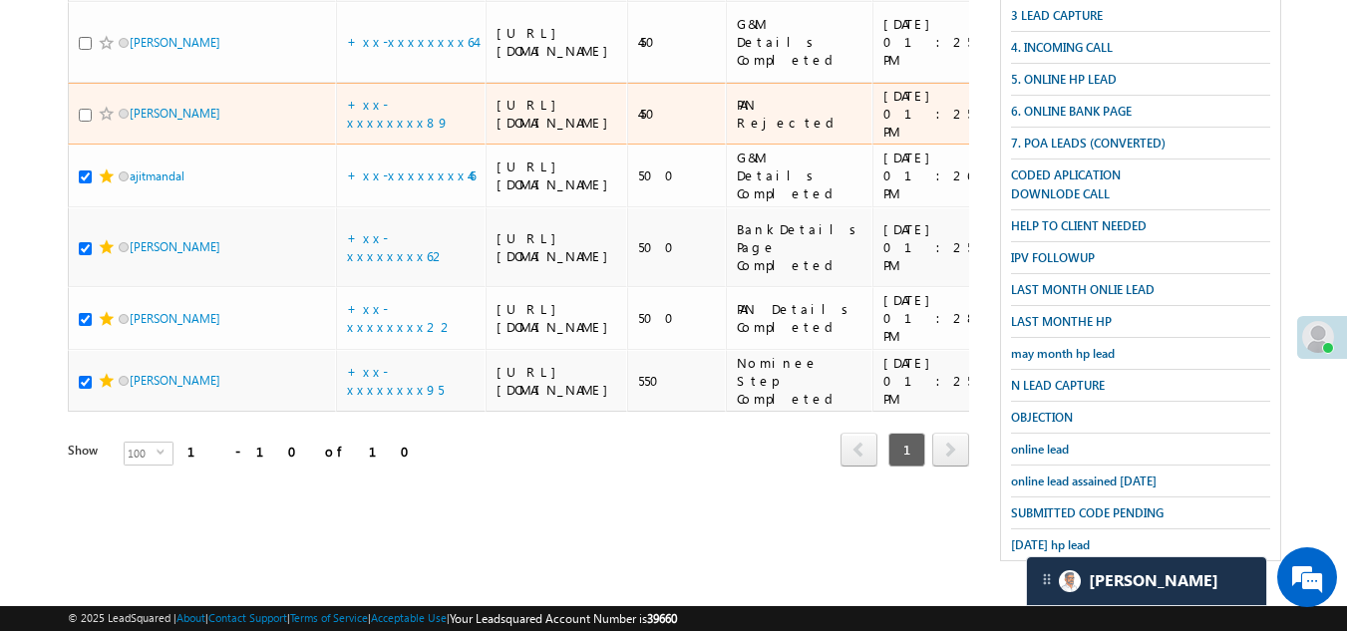
click at [83, 122] on input "checkbox" at bounding box center [85, 115] width 13 height 13
checkbox input "true"
click at [100, 122] on span at bounding box center [107, 114] width 16 height 16
click at [103, 122] on span at bounding box center [107, 114] width 16 height 16
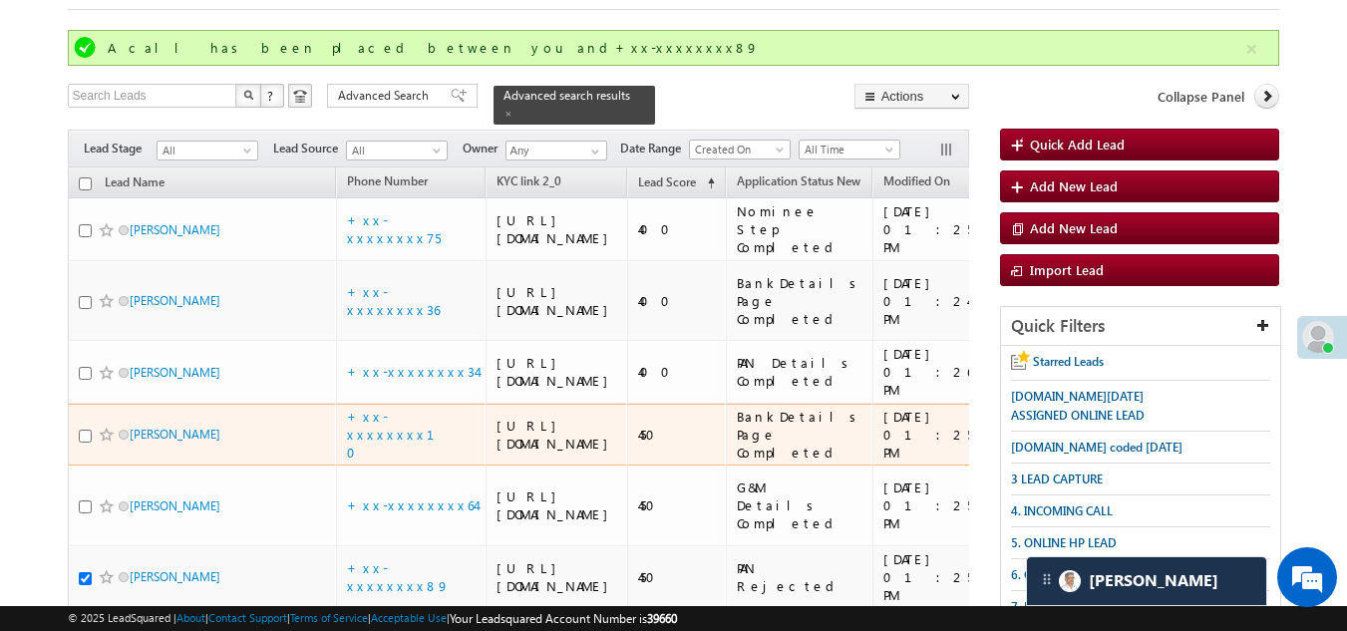
scroll to position [104, 0]
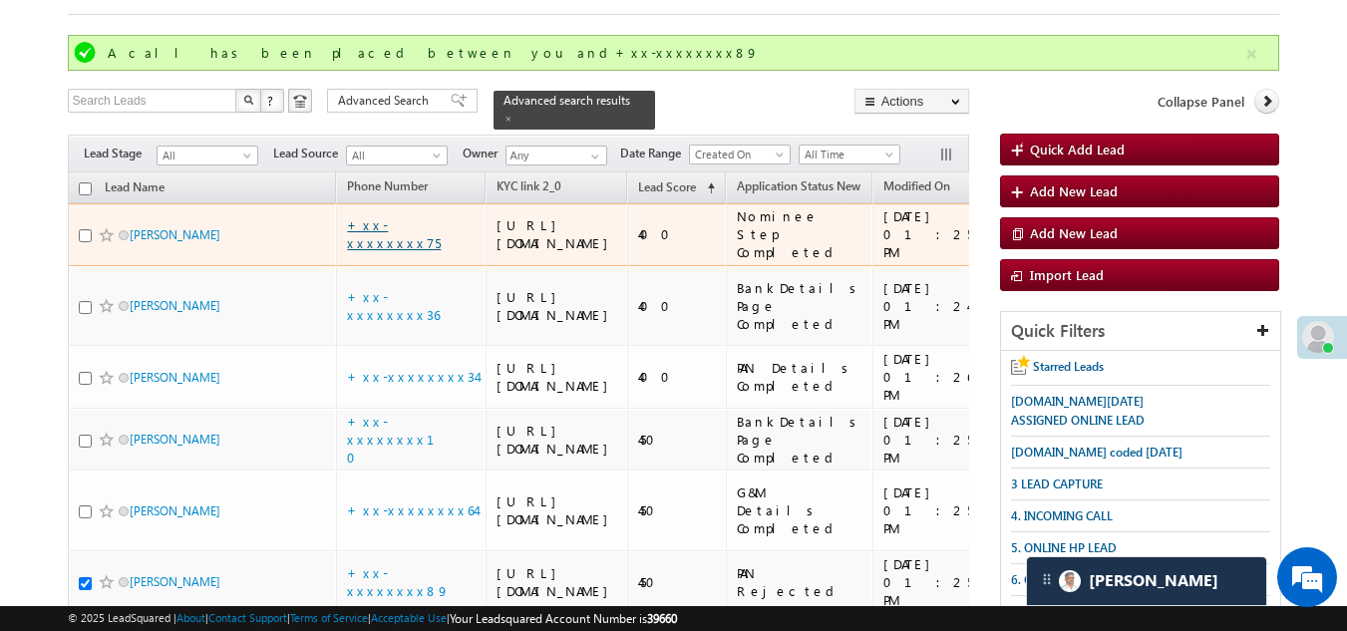
click at [398, 243] on link "+xx-xxxxxxxx75" at bounding box center [394, 233] width 94 height 35
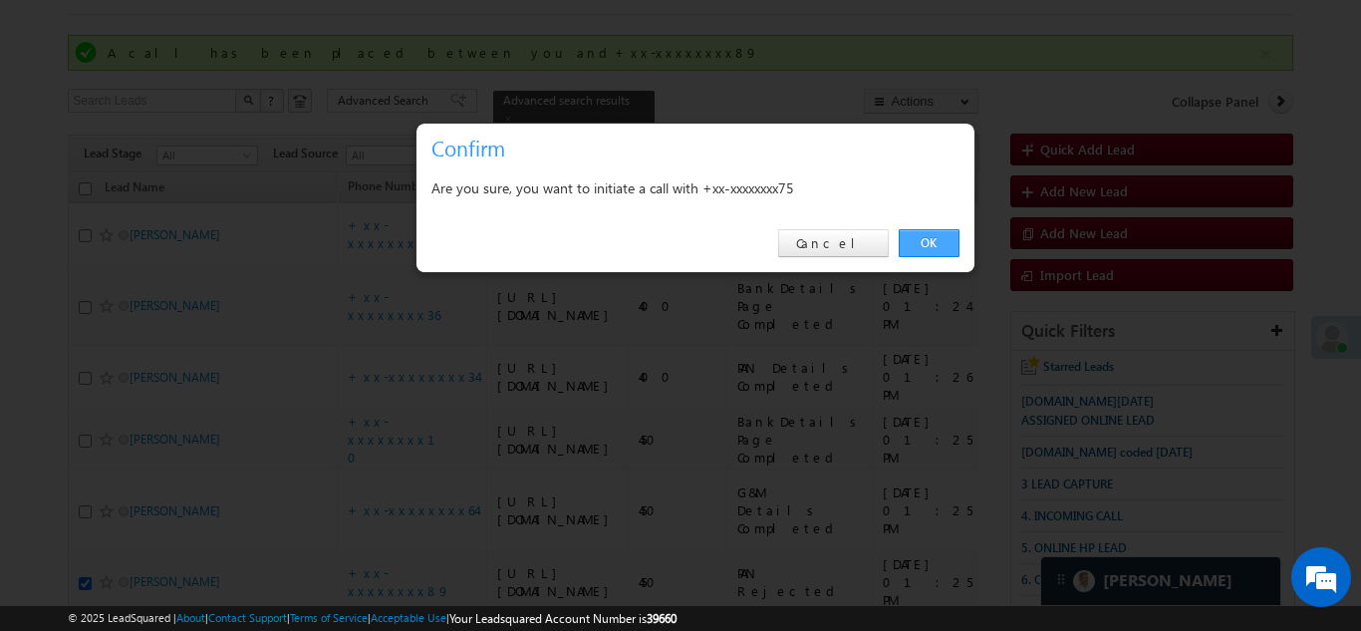
click at [933, 240] on link "OK" at bounding box center [929, 243] width 61 height 28
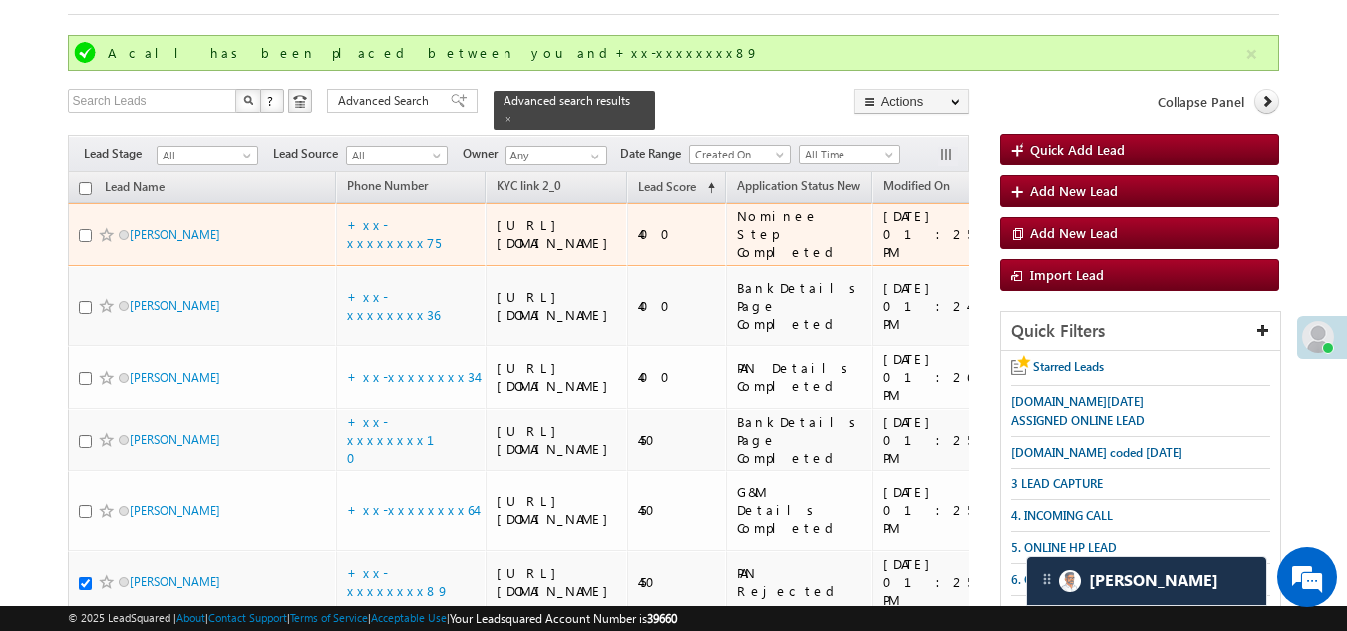
click at [85, 242] on input "checkbox" at bounding box center [85, 235] width 13 height 13
checkbox input "true"
click at [99, 243] on span at bounding box center [107, 235] width 16 height 16
click at [103, 243] on span at bounding box center [107, 235] width 16 height 16
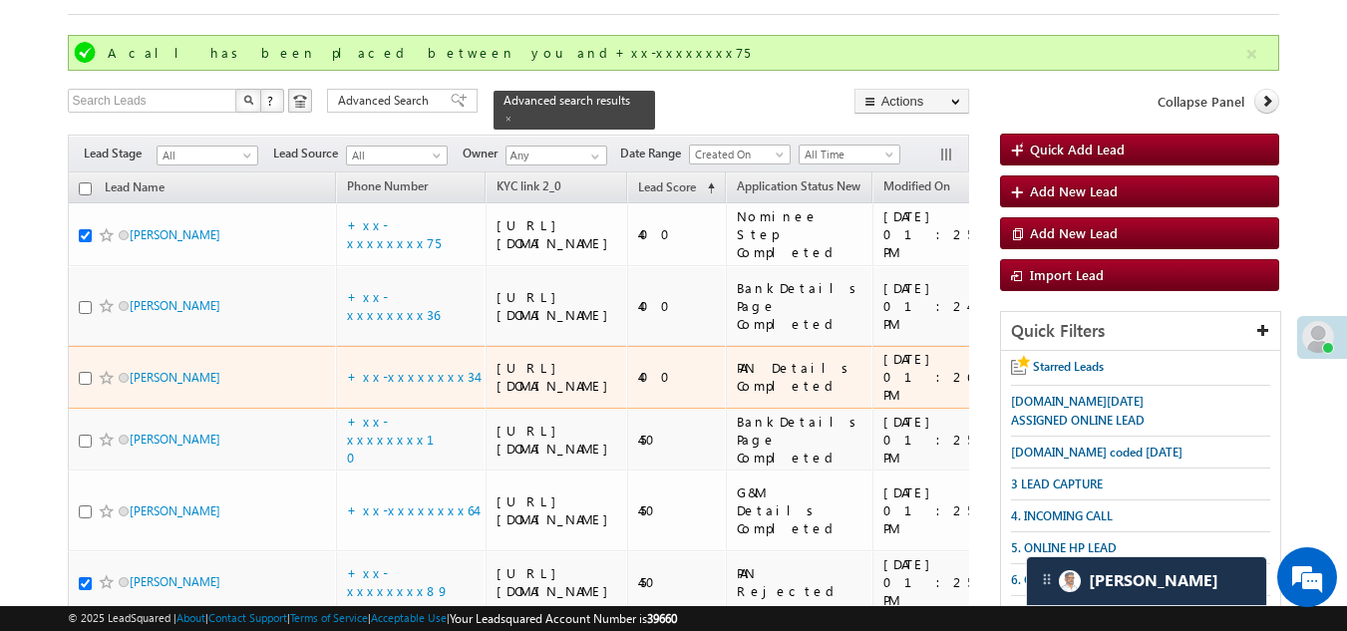
scroll to position [203, 0]
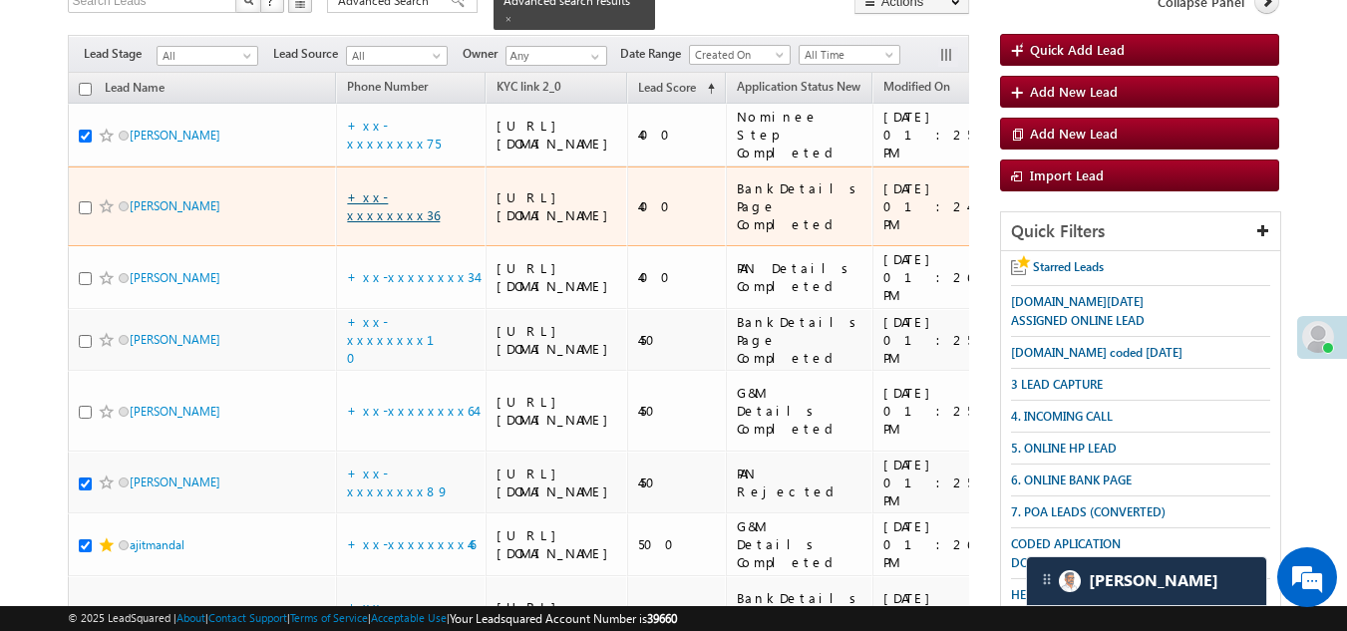
click at [393, 223] on link "+xx-xxxxxxxx36" at bounding box center [393, 205] width 93 height 35
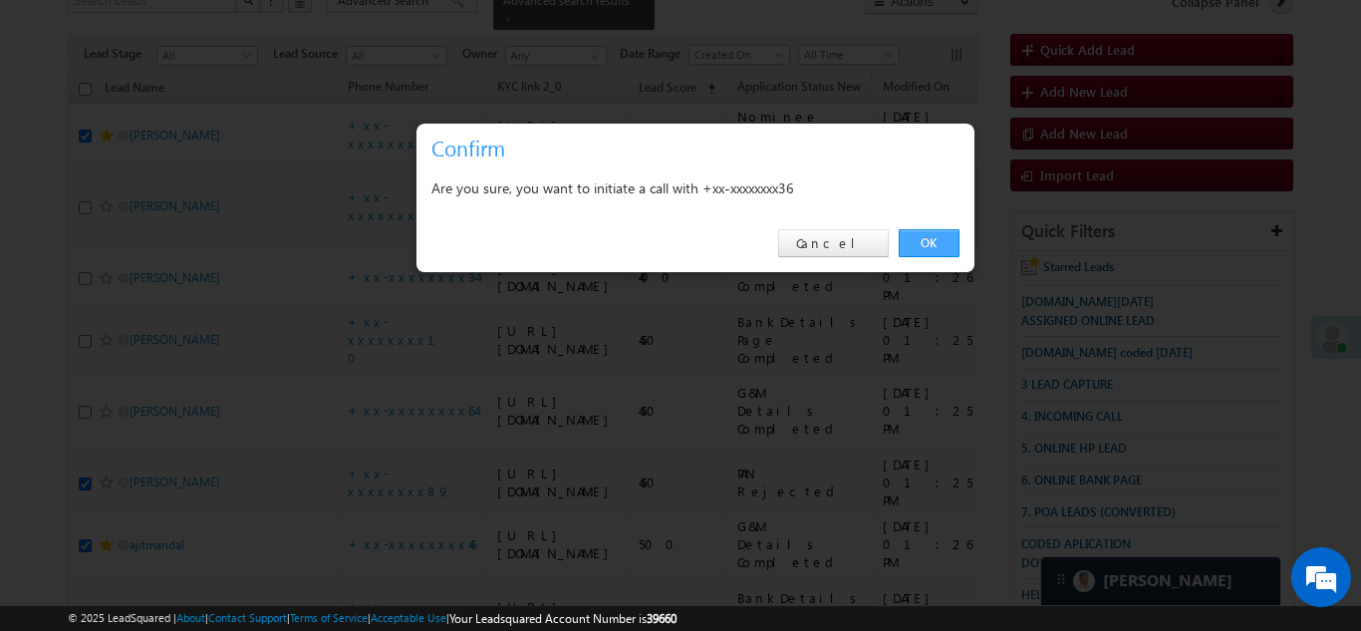
click at [932, 238] on link "OK" at bounding box center [929, 243] width 61 height 28
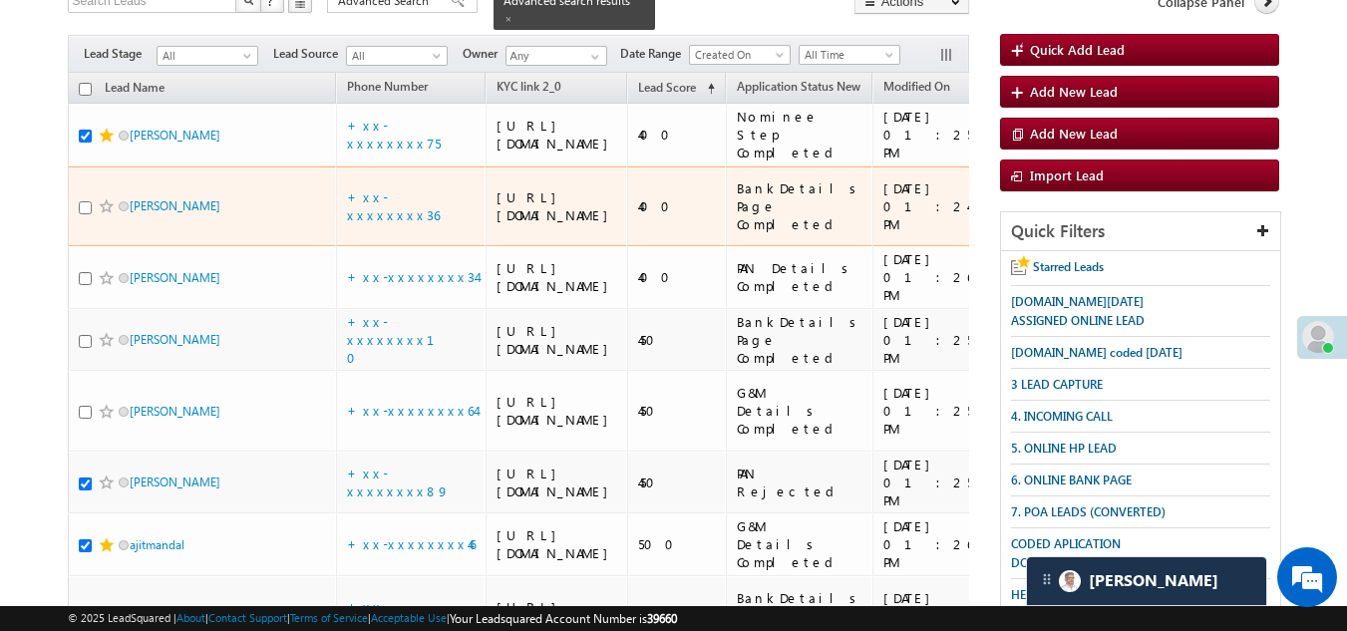
click at [88, 214] on input "checkbox" at bounding box center [85, 207] width 13 height 13
checkbox input "true"
click at [100, 214] on span at bounding box center [107, 206] width 16 height 16
click at [101, 214] on span at bounding box center [107, 206] width 16 height 16
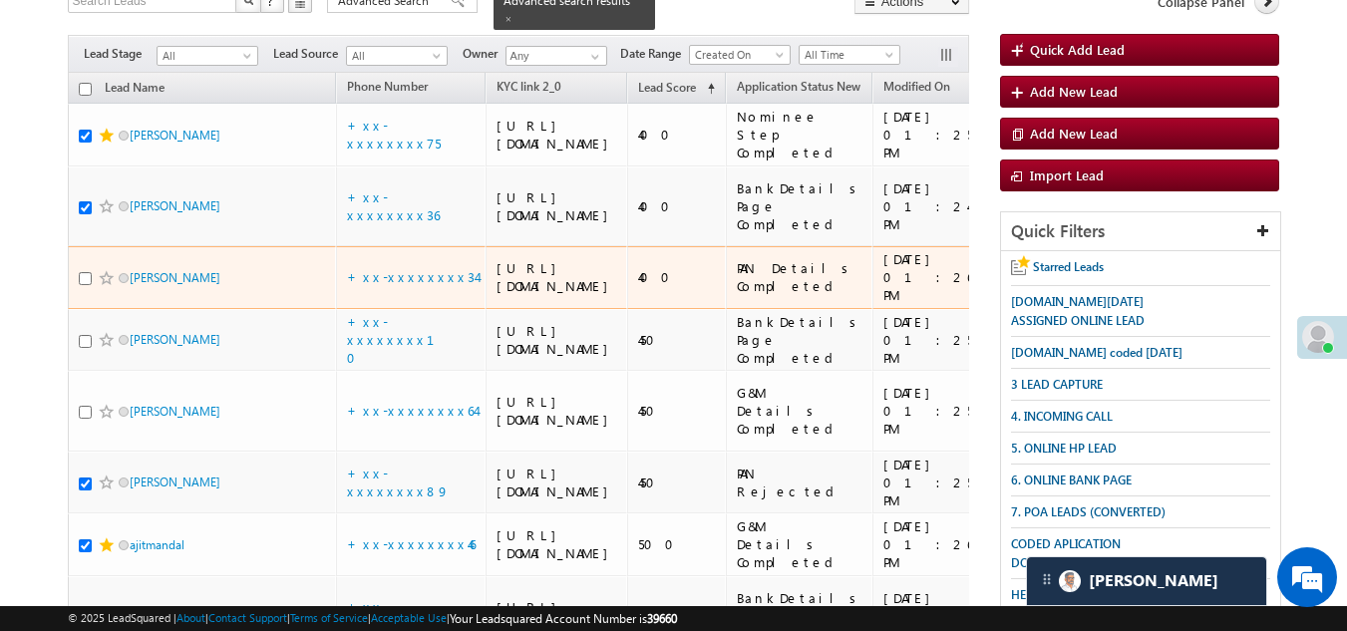
scroll to position [303, 0]
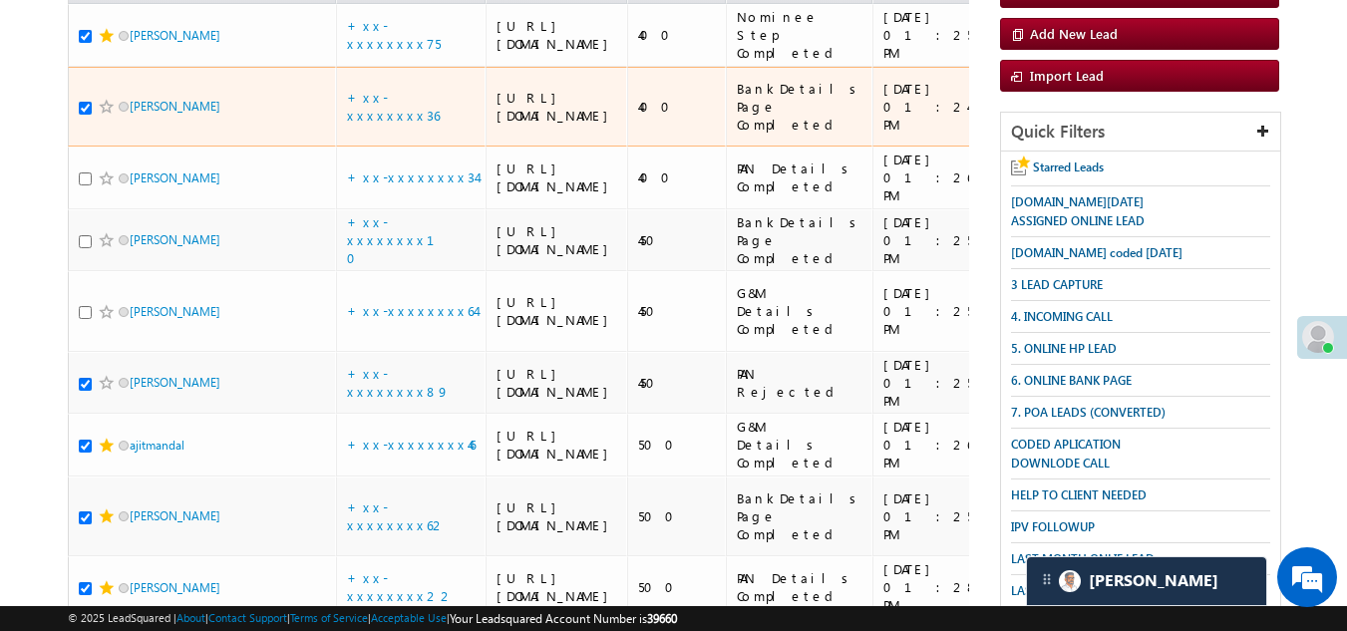
click at [99, 115] on span at bounding box center [107, 107] width 16 height 16
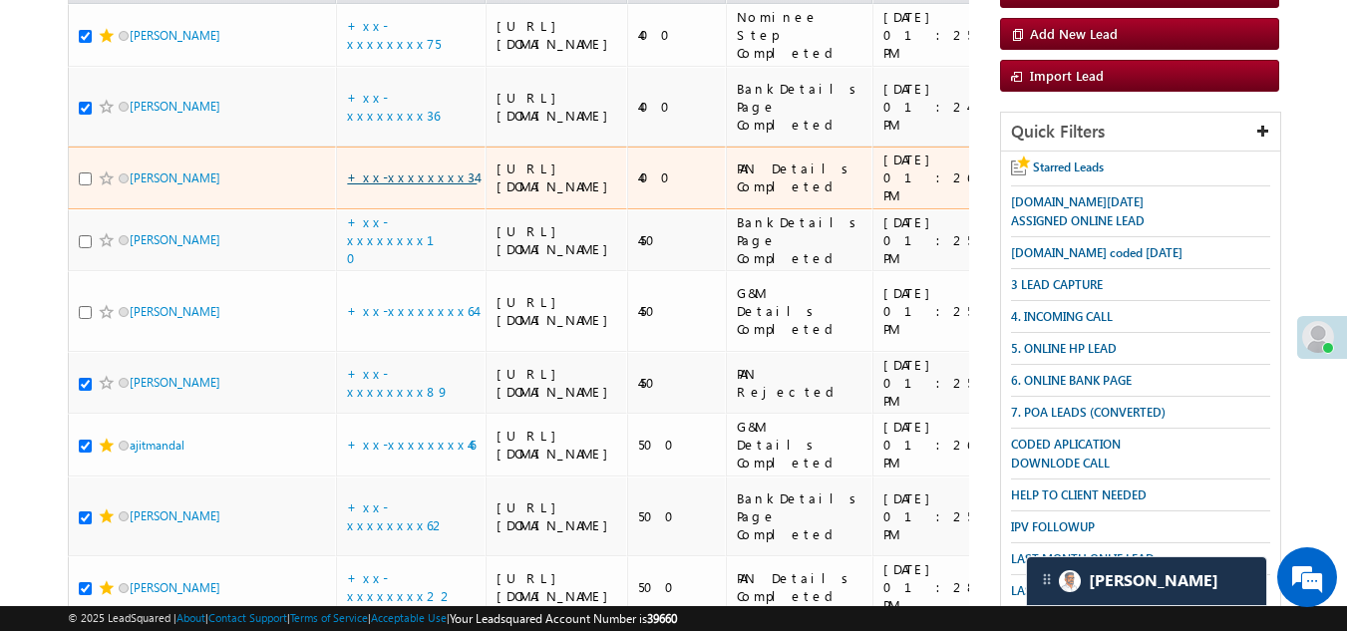
click at [406, 185] on link "+xx-xxxxxxxx34" at bounding box center [412, 176] width 130 height 17
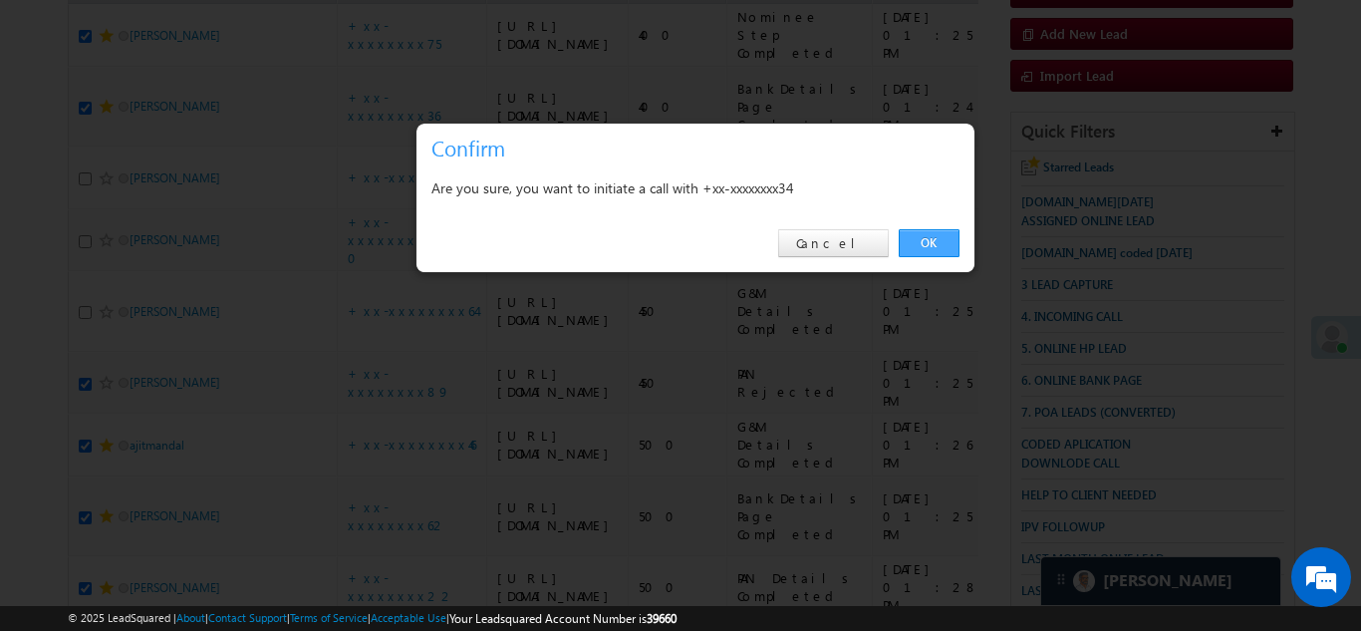
click at [932, 240] on link "OK" at bounding box center [929, 243] width 61 height 28
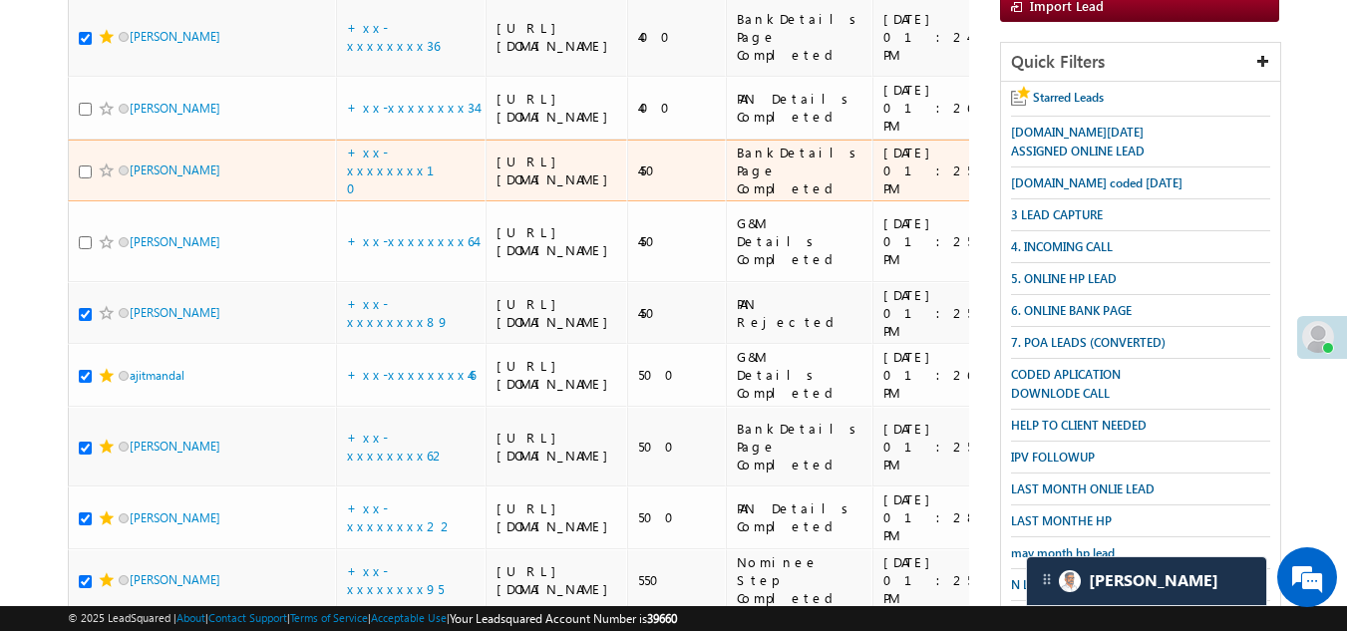
scroll to position [403, 0]
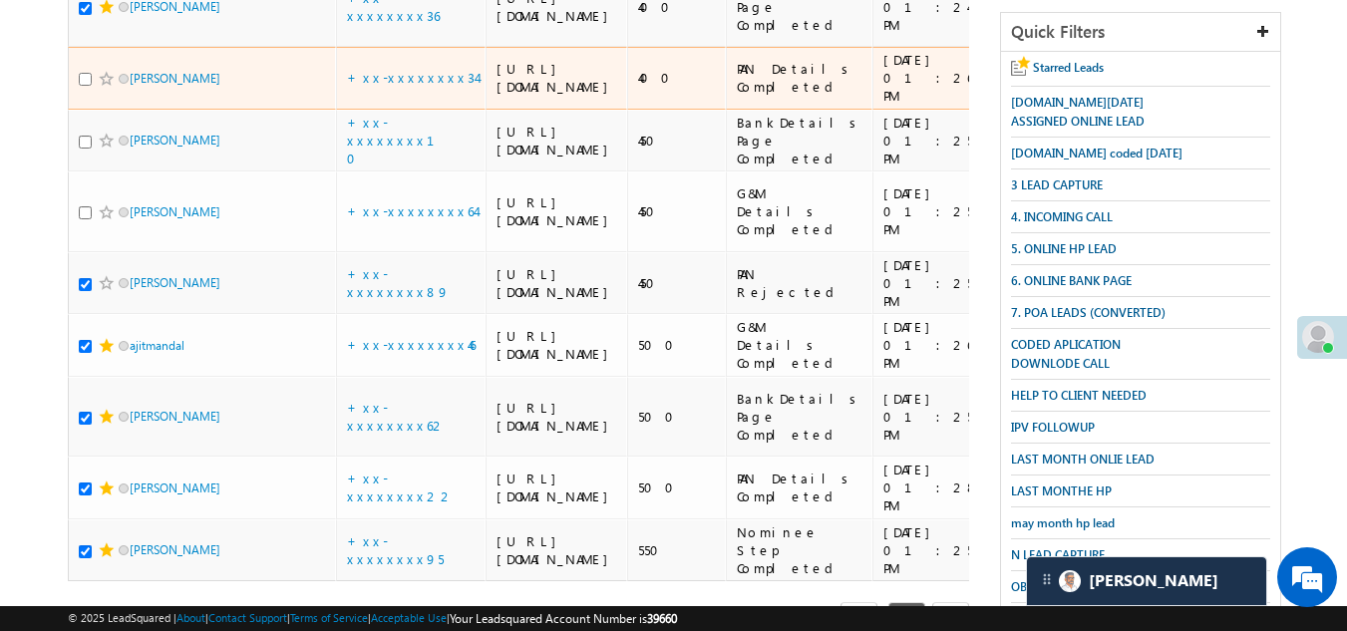
click at [86, 86] on input "checkbox" at bounding box center [85, 79] width 13 height 13
checkbox input "true"
click at [102, 87] on span at bounding box center [107, 79] width 16 height 16
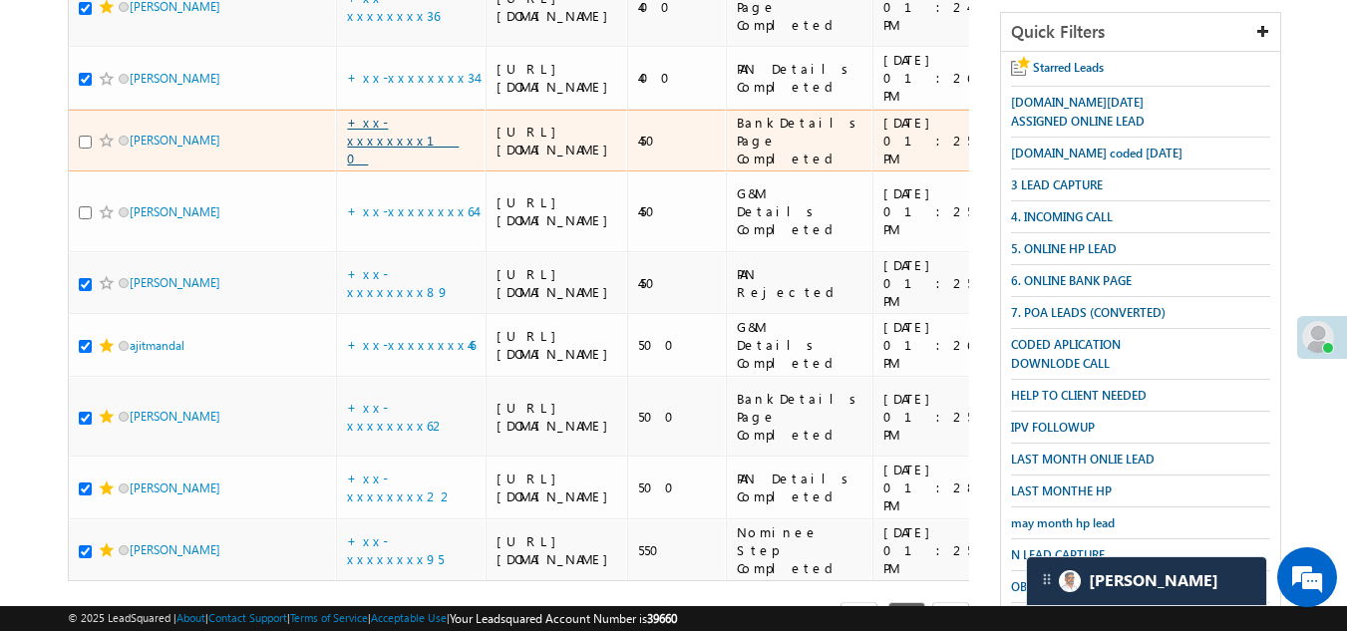
click at [383, 166] on link "+xx-xxxxxxxx10" at bounding box center [403, 140] width 112 height 53
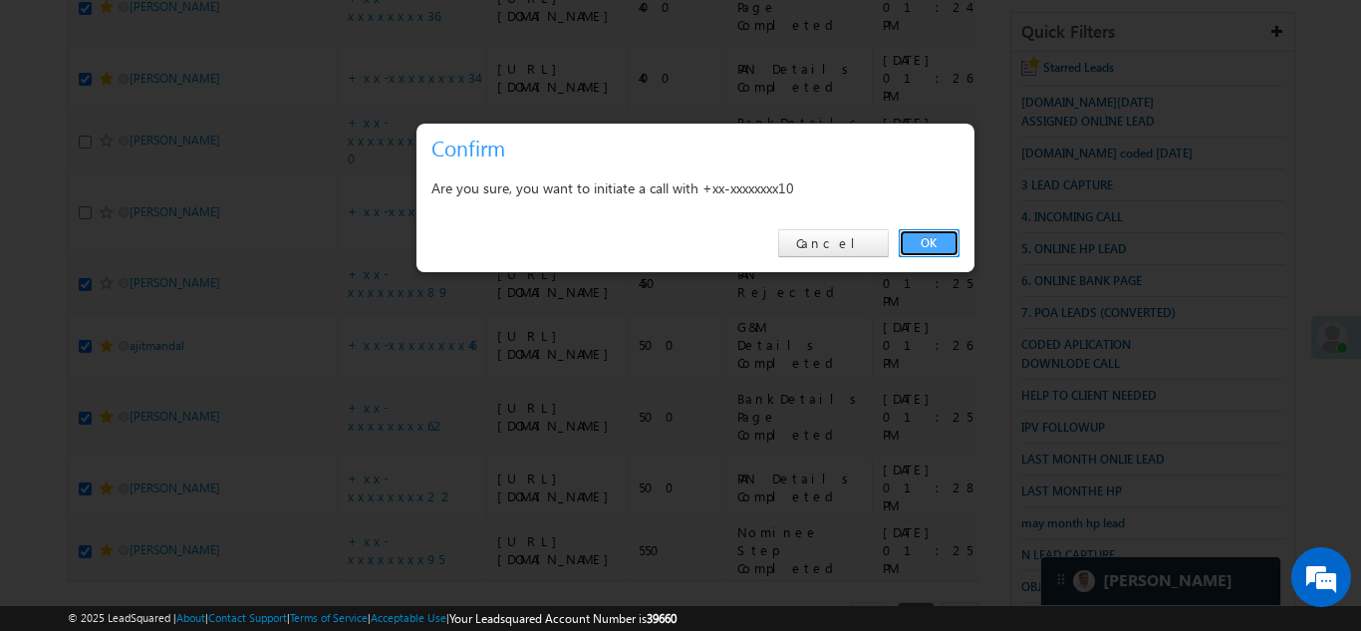
click at [925, 237] on link "OK" at bounding box center [929, 243] width 61 height 28
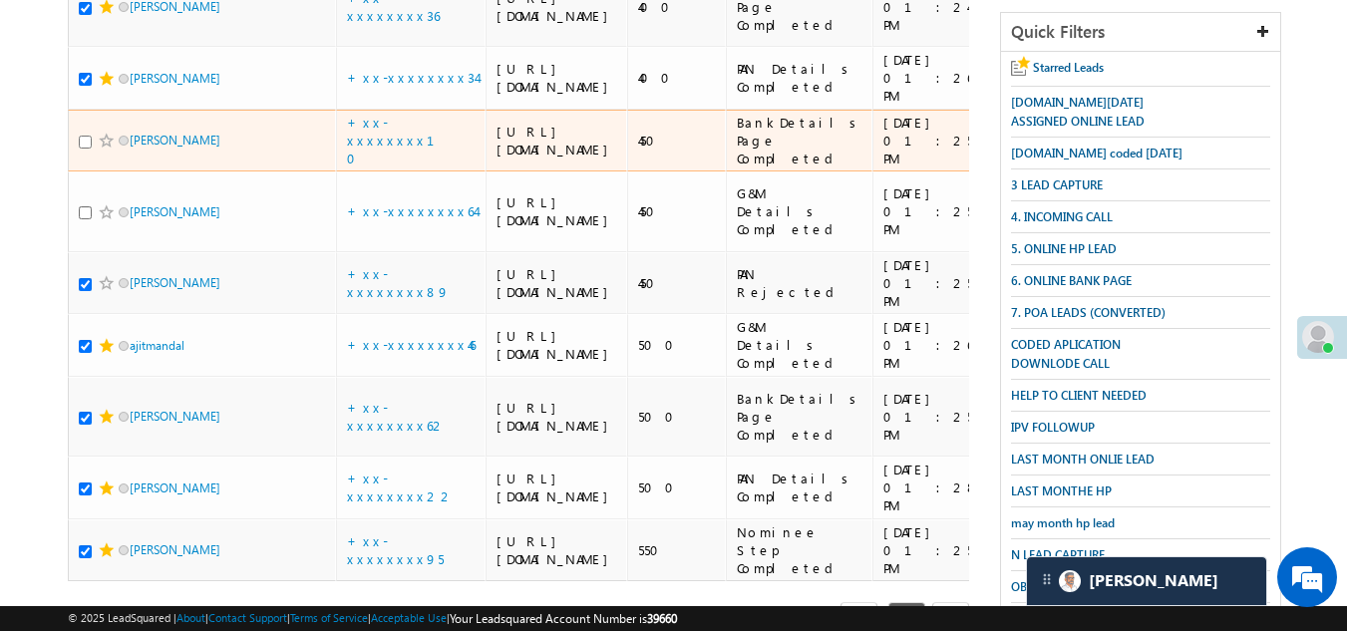
click at [89, 149] on input "checkbox" at bounding box center [85, 142] width 13 height 13
checkbox input "true"
click at [102, 149] on span at bounding box center [107, 141] width 16 height 16
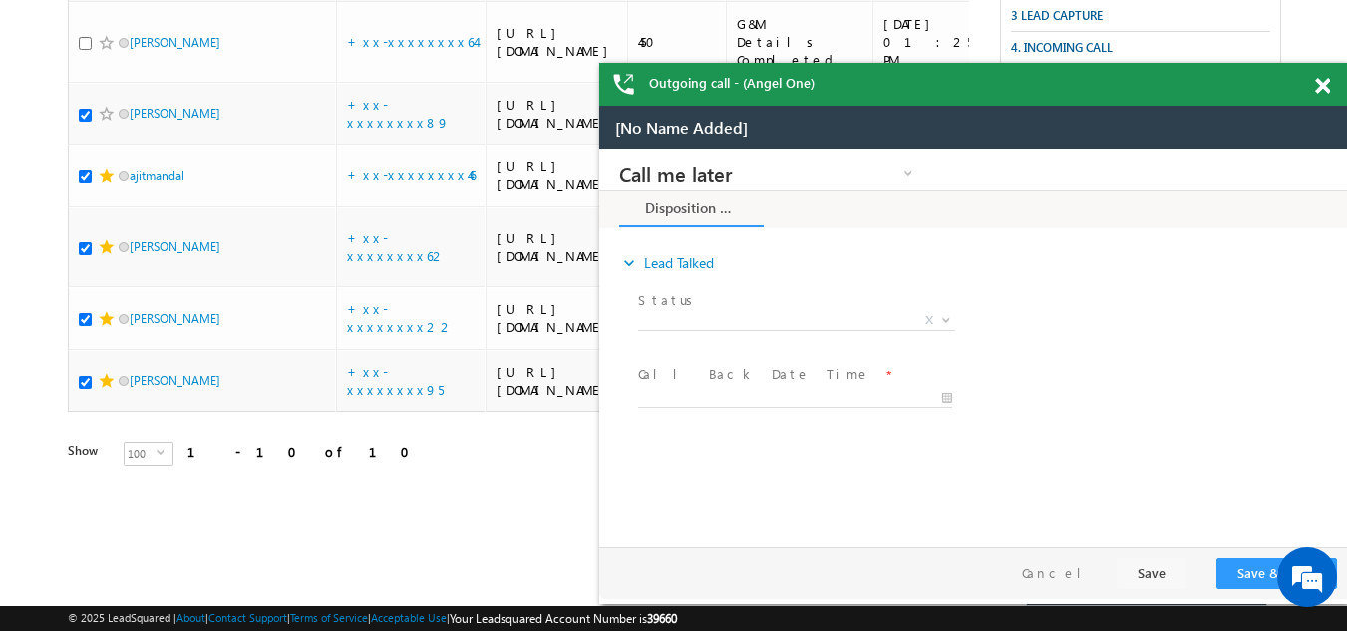
scroll to position [0, 0]
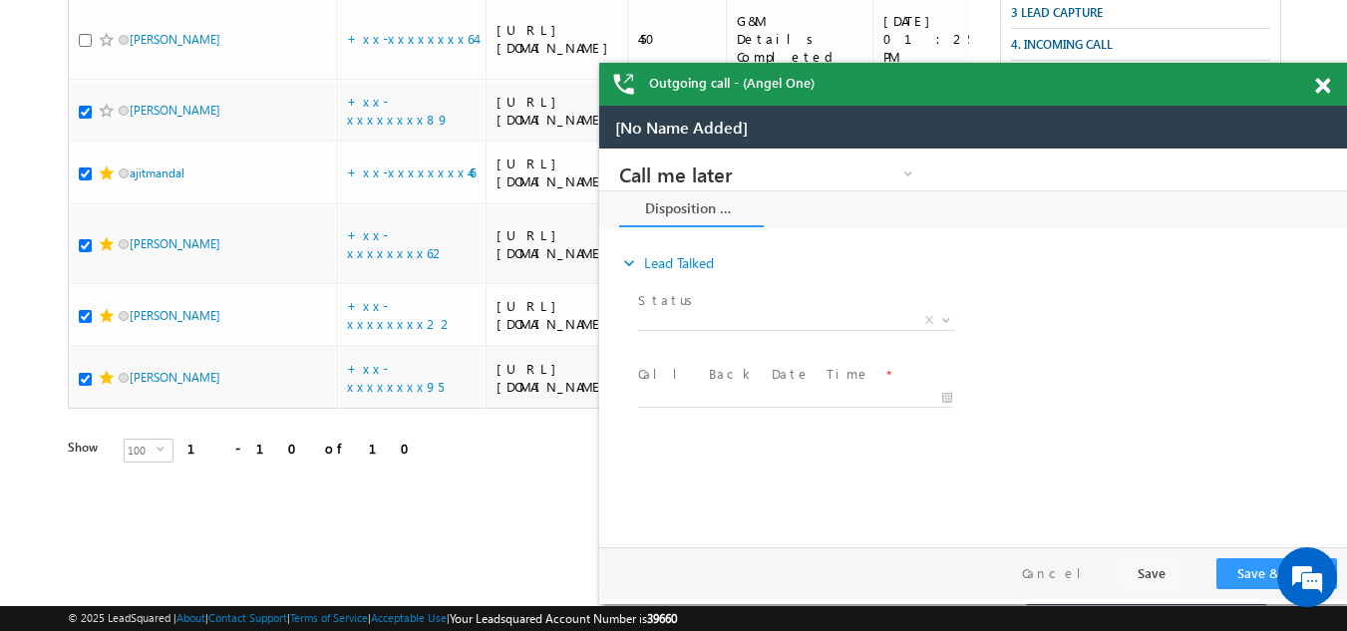
click at [1316, 87] on span at bounding box center [1322, 86] width 15 height 17
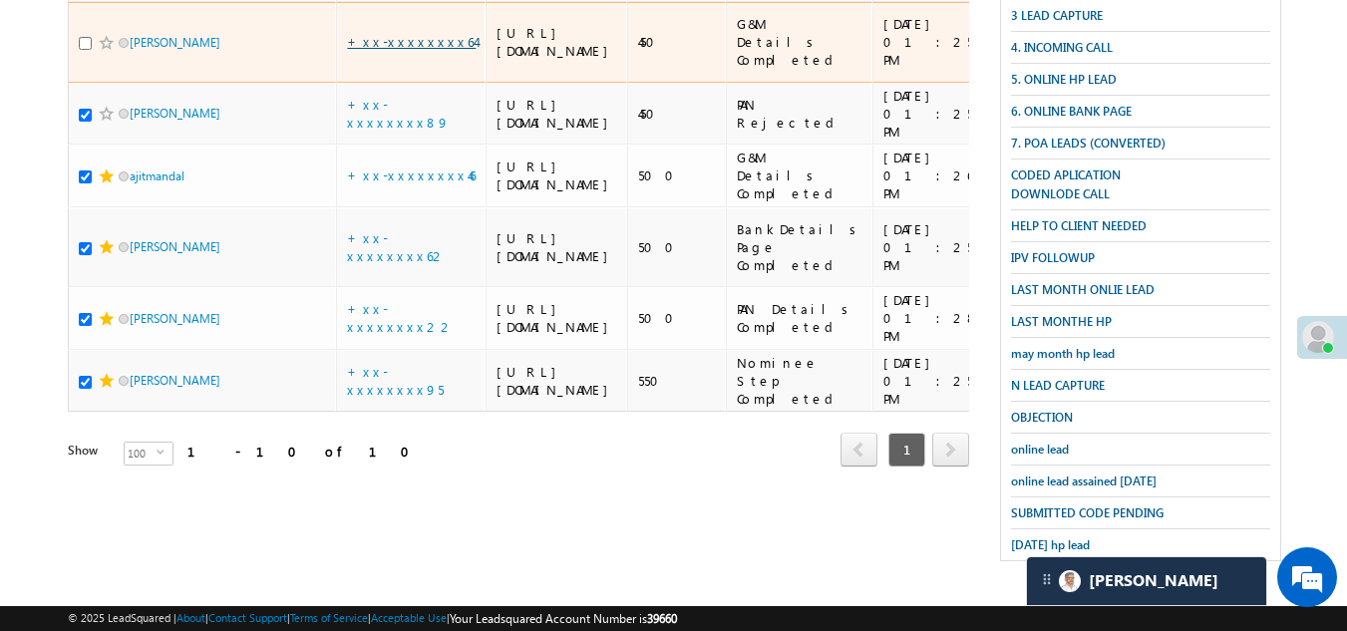
click at [399, 50] on link "+xx-xxxxxxxx64" at bounding box center [411, 41] width 129 height 17
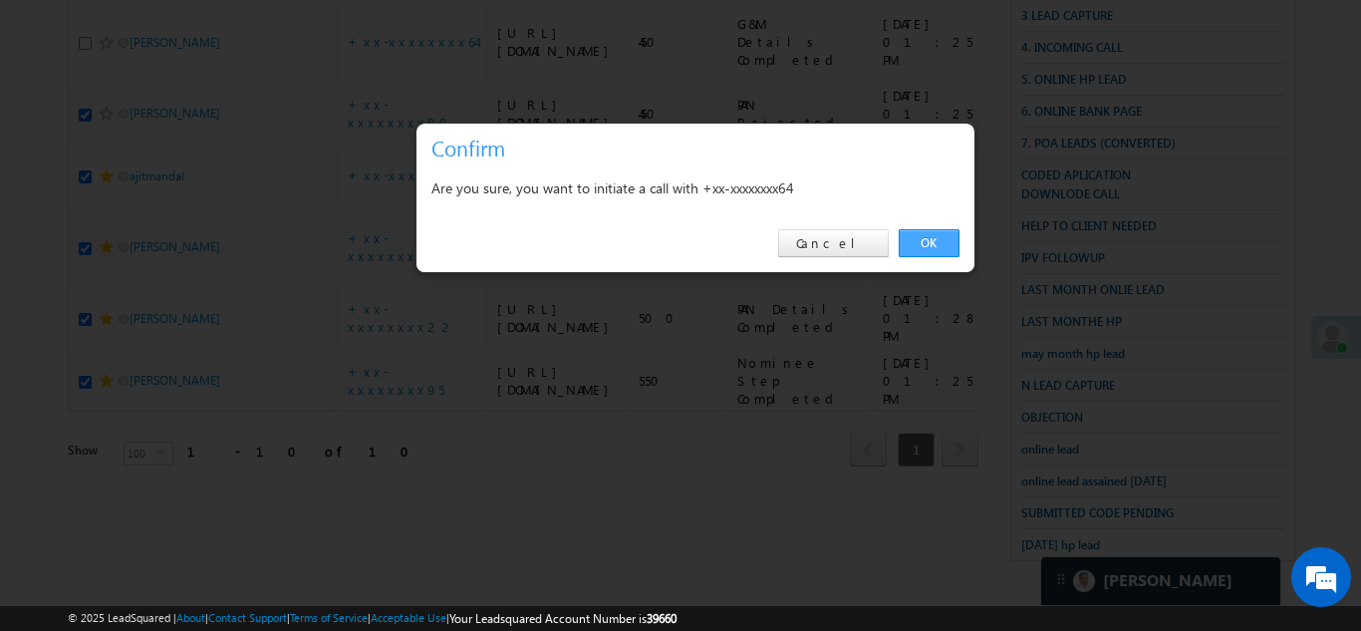
click at [920, 239] on link "OK" at bounding box center [929, 243] width 61 height 28
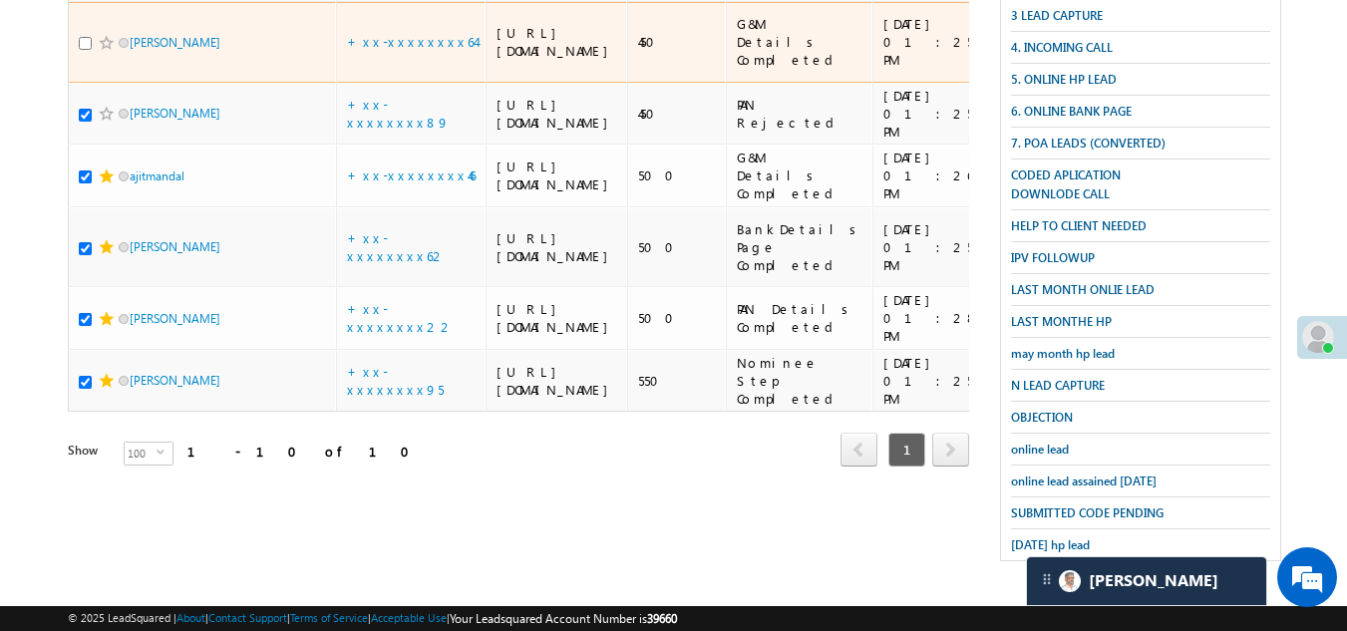
click at [86, 50] on input "checkbox" at bounding box center [85, 43] width 13 height 13
checkbox input "true"
click at [100, 51] on span at bounding box center [107, 43] width 16 height 16
click at [99, 51] on span at bounding box center [107, 43] width 16 height 16
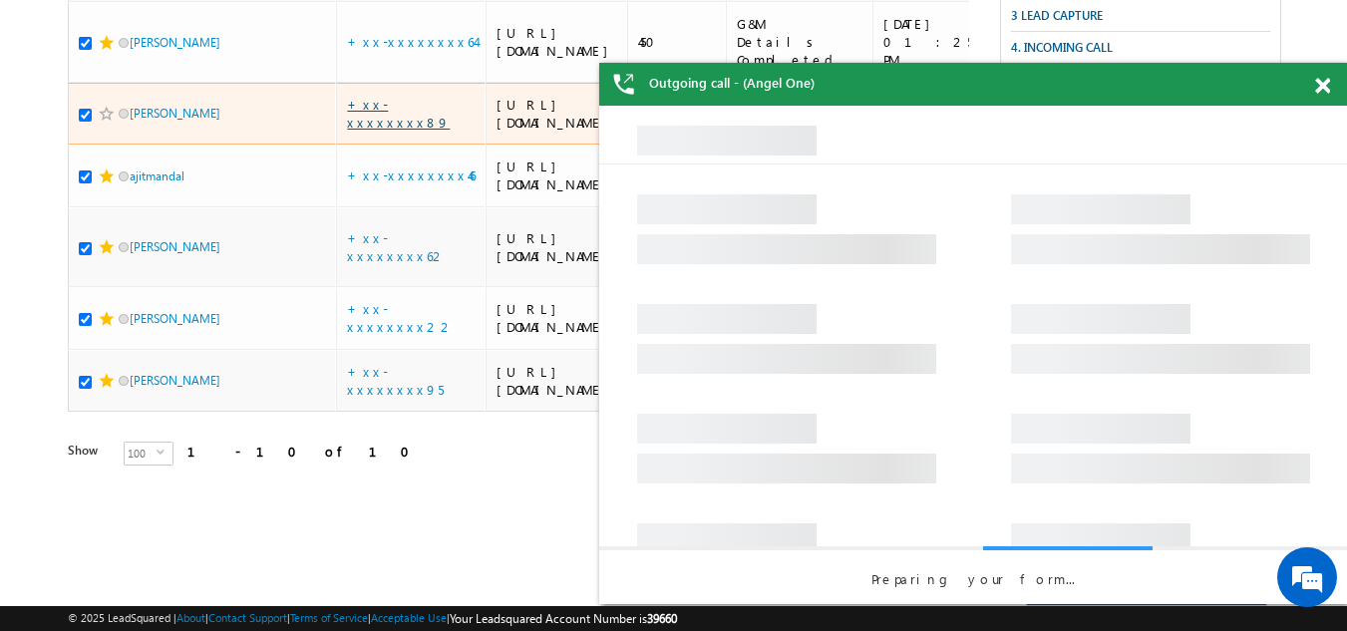
click at [404, 131] on link "+xx-xxxxxxxx89" at bounding box center [398, 113] width 103 height 35
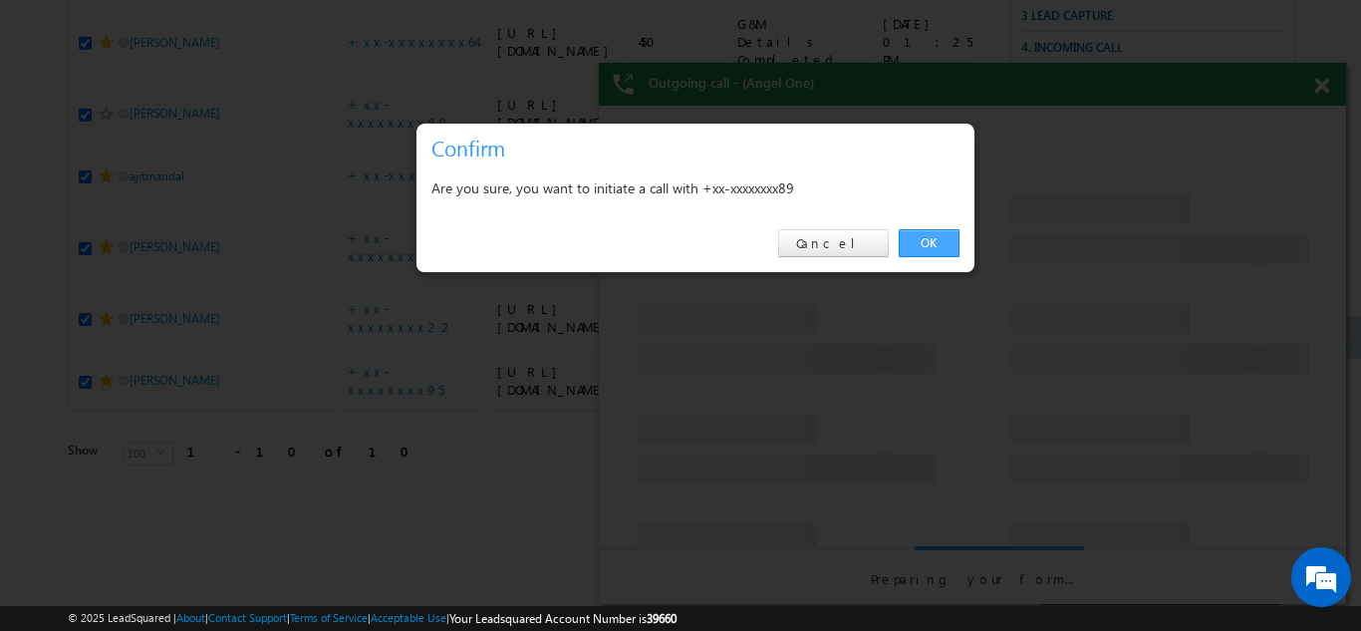
click at [923, 231] on link "OK" at bounding box center [929, 243] width 61 height 28
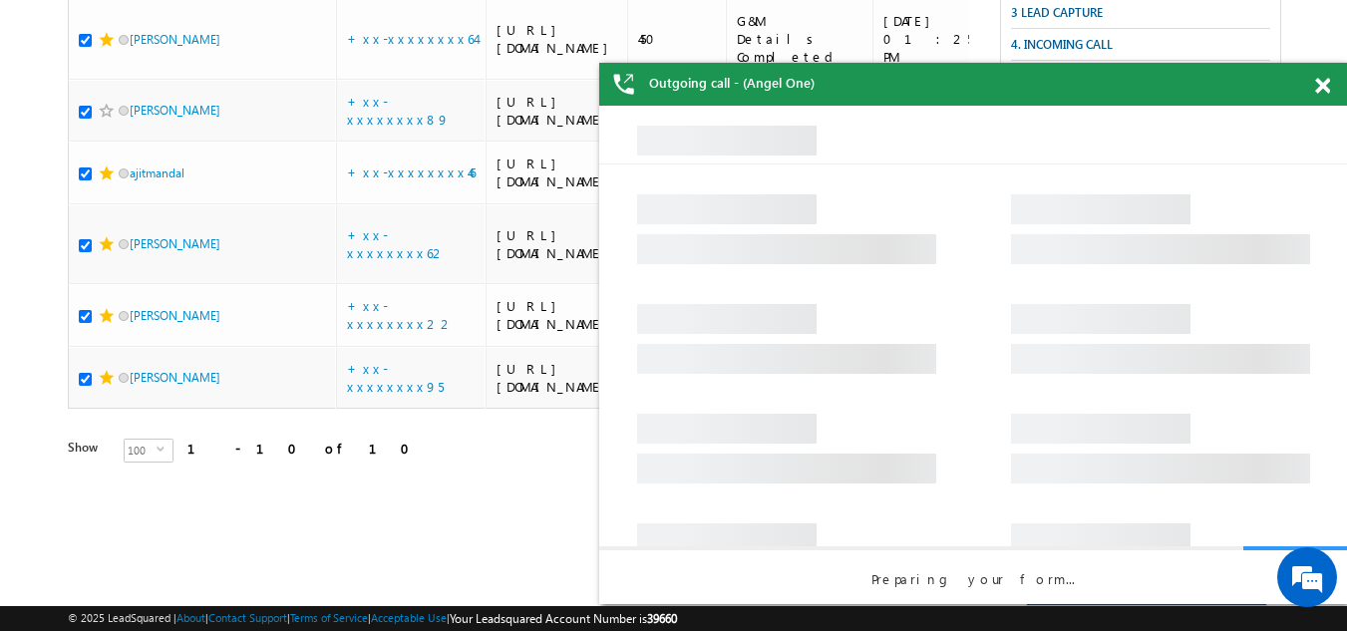
click at [1317, 88] on span at bounding box center [1322, 86] width 15 height 17
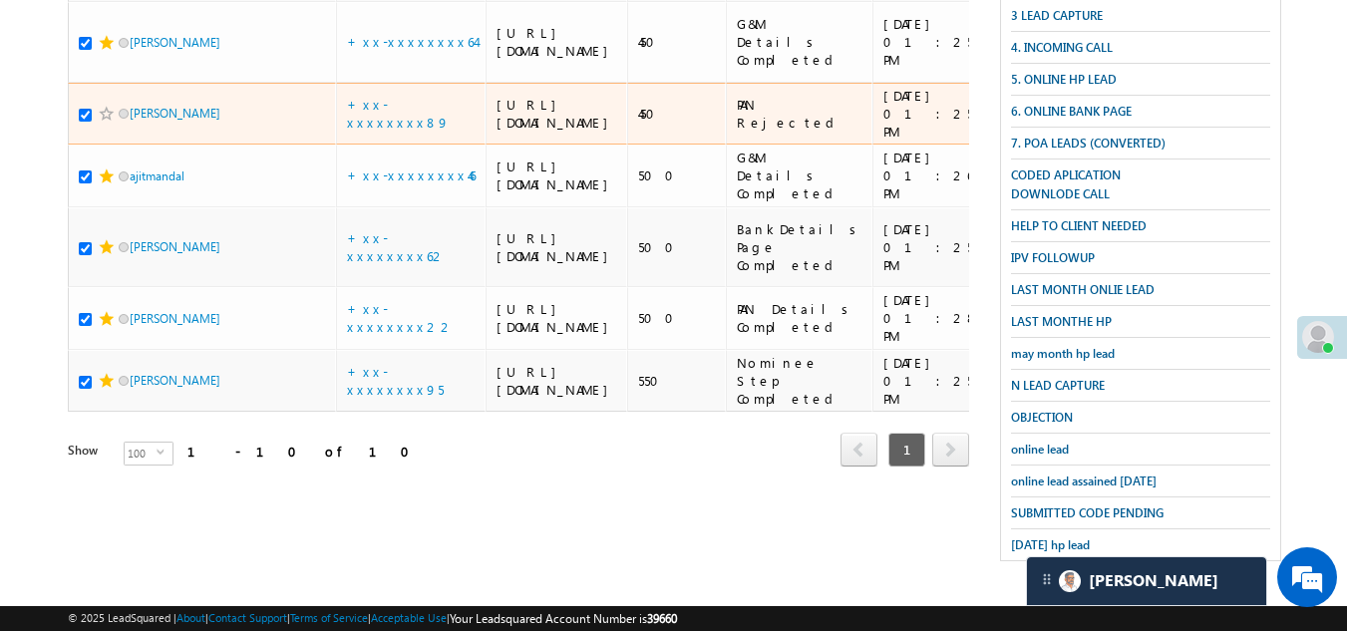
click at [101, 122] on span at bounding box center [107, 114] width 16 height 16
click at [108, 122] on span at bounding box center [107, 114] width 16 height 16
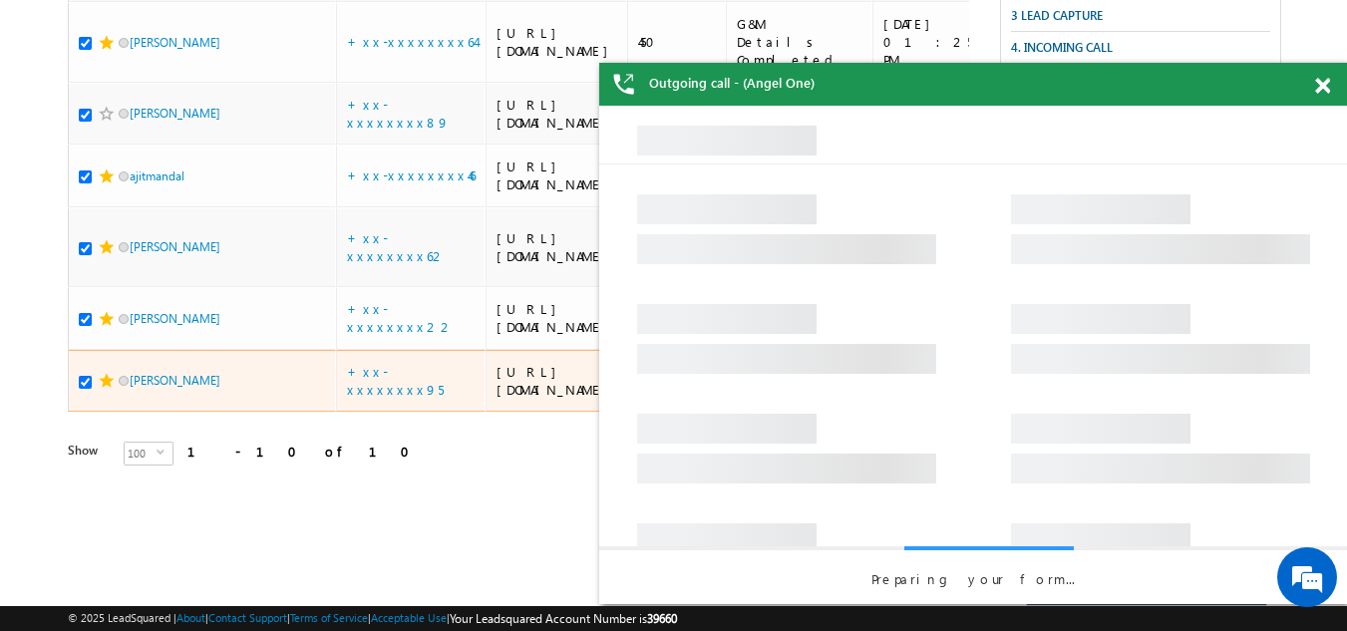
scroll to position [303, 0]
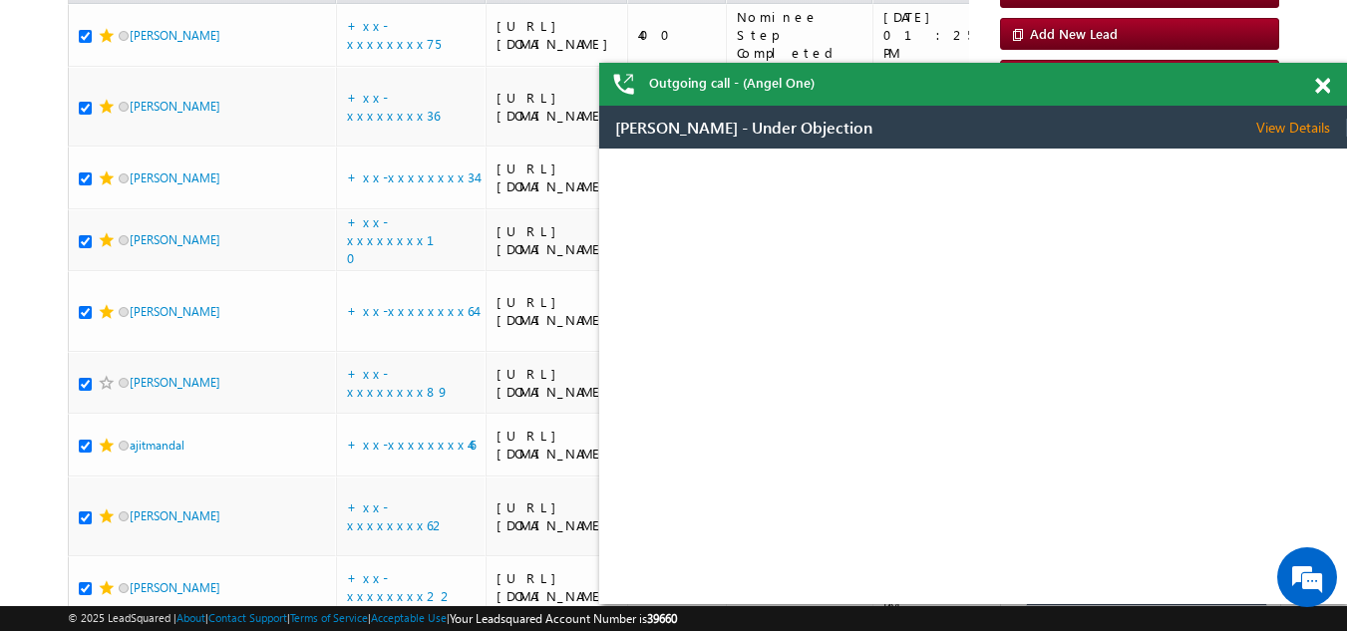
click at [1323, 81] on span at bounding box center [1322, 86] width 15 height 17
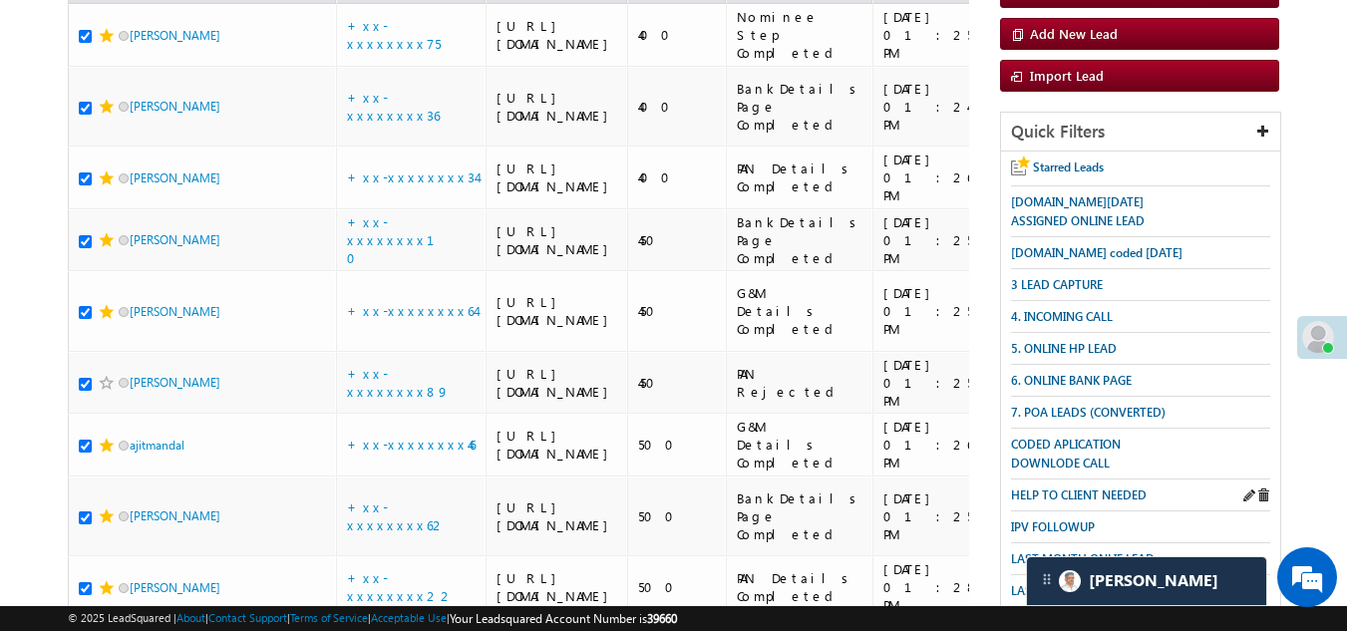
scroll to position [403, 0]
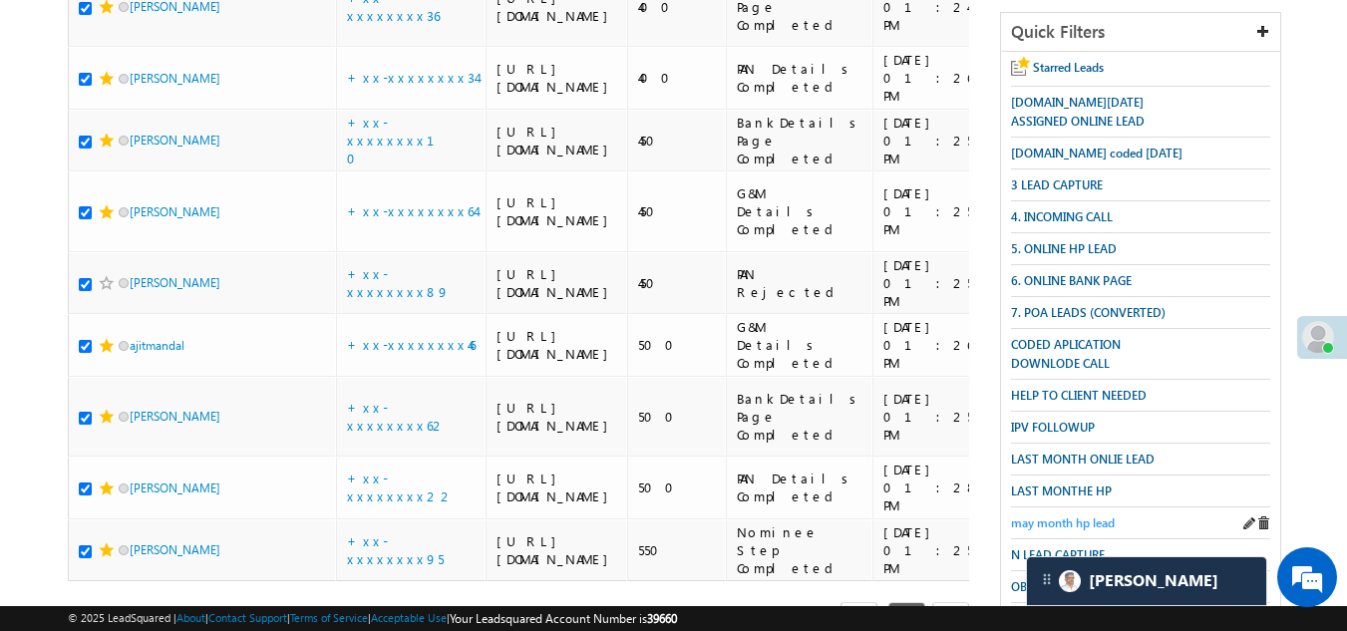
click at [1066, 515] on span "may month hp lead" at bounding box center [1063, 522] width 104 height 15
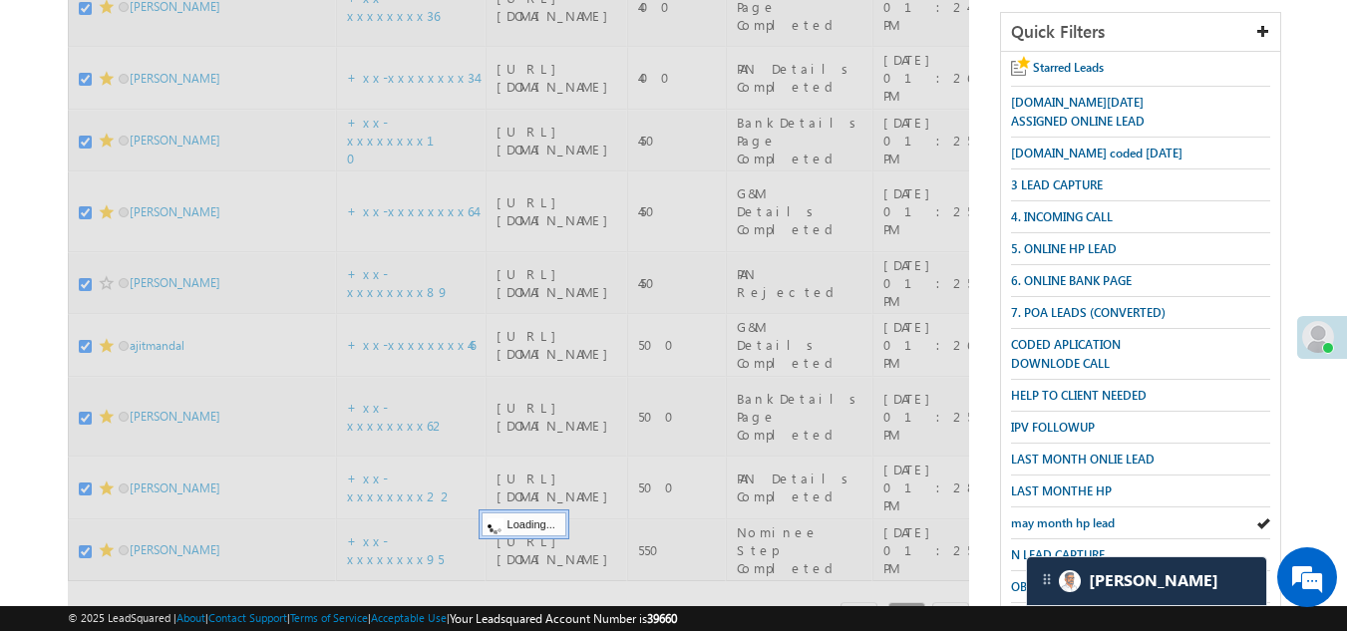
scroll to position [4, 0]
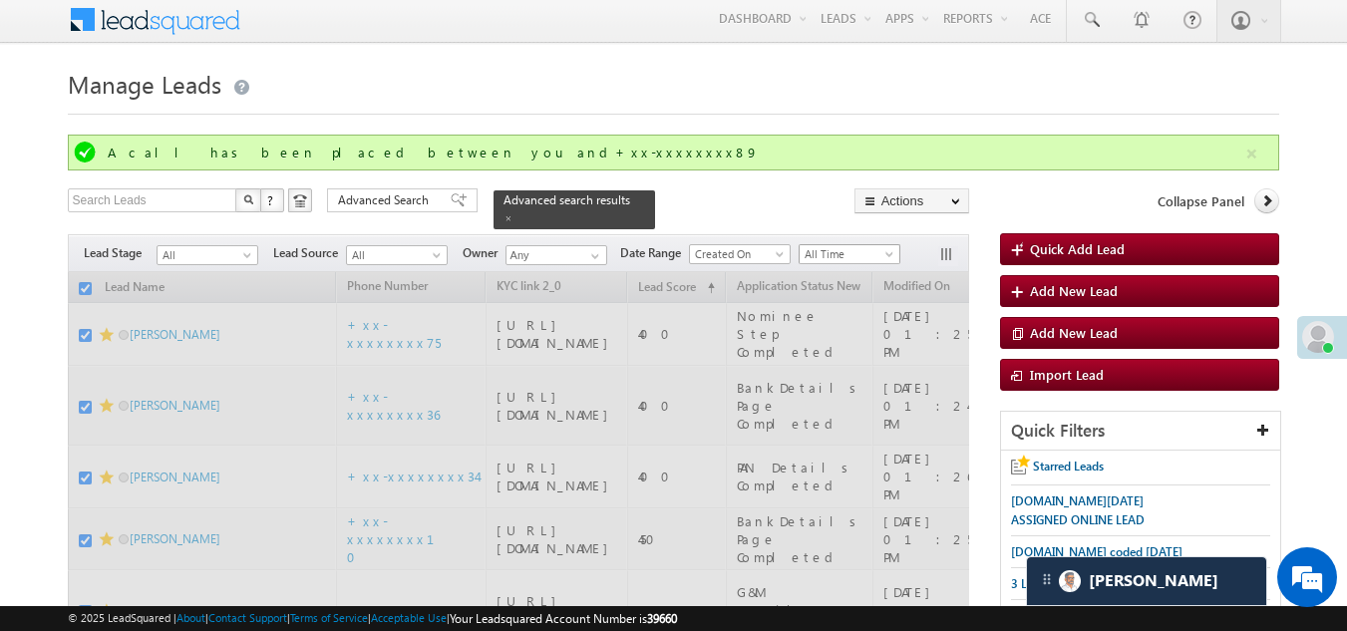
click at [840, 245] on span "All Time" at bounding box center [846, 254] width 95 height 18
click at [837, 245] on span "All Time" at bounding box center [846, 254] width 95 height 18
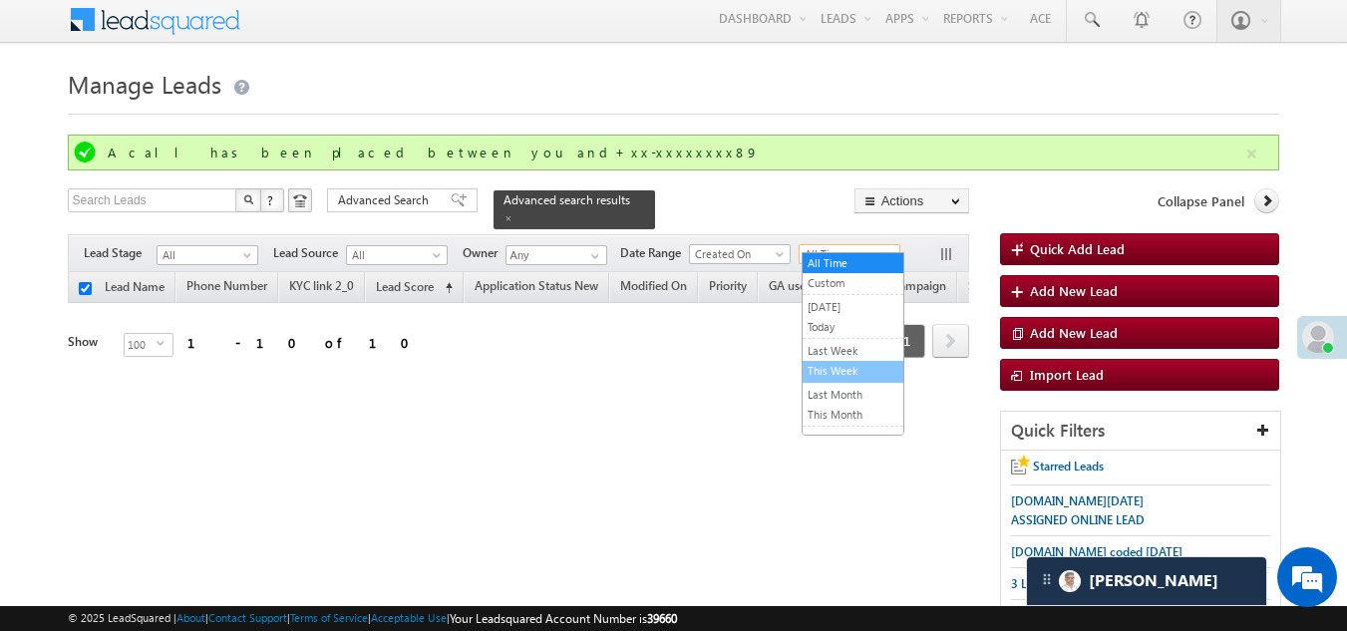
click at [839, 371] on link "This Week" at bounding box center [852, 371] width 101 height 18
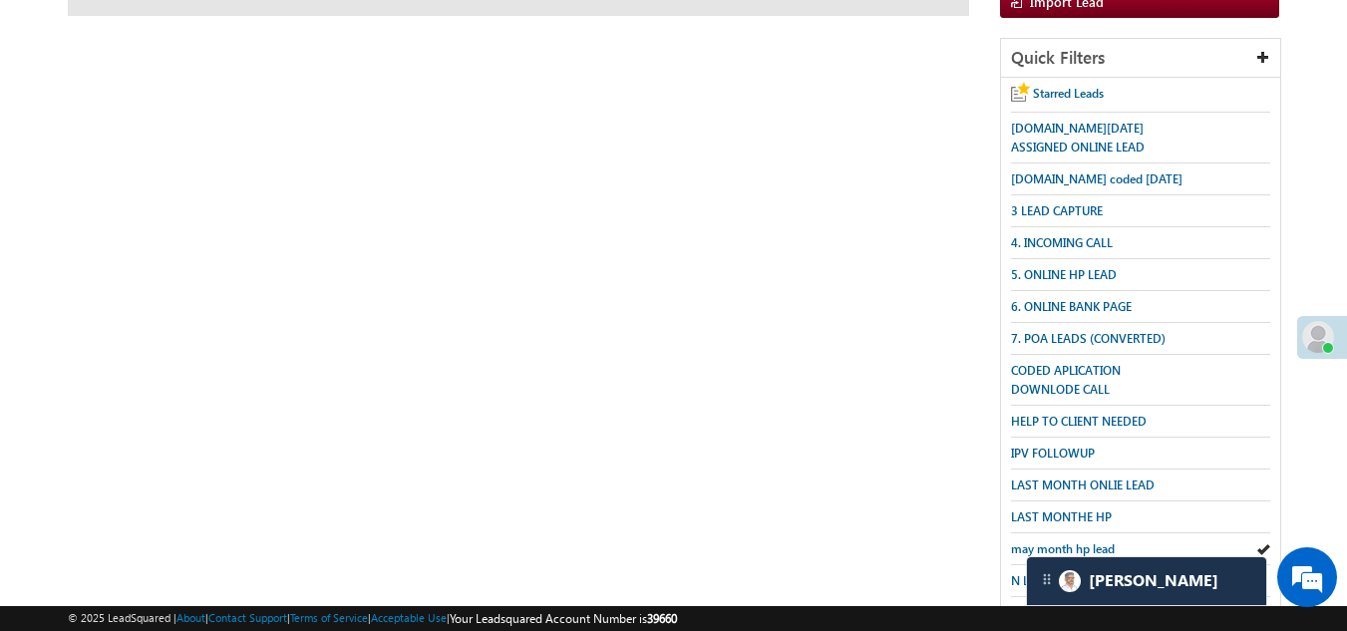
scroll to position [551, 0]
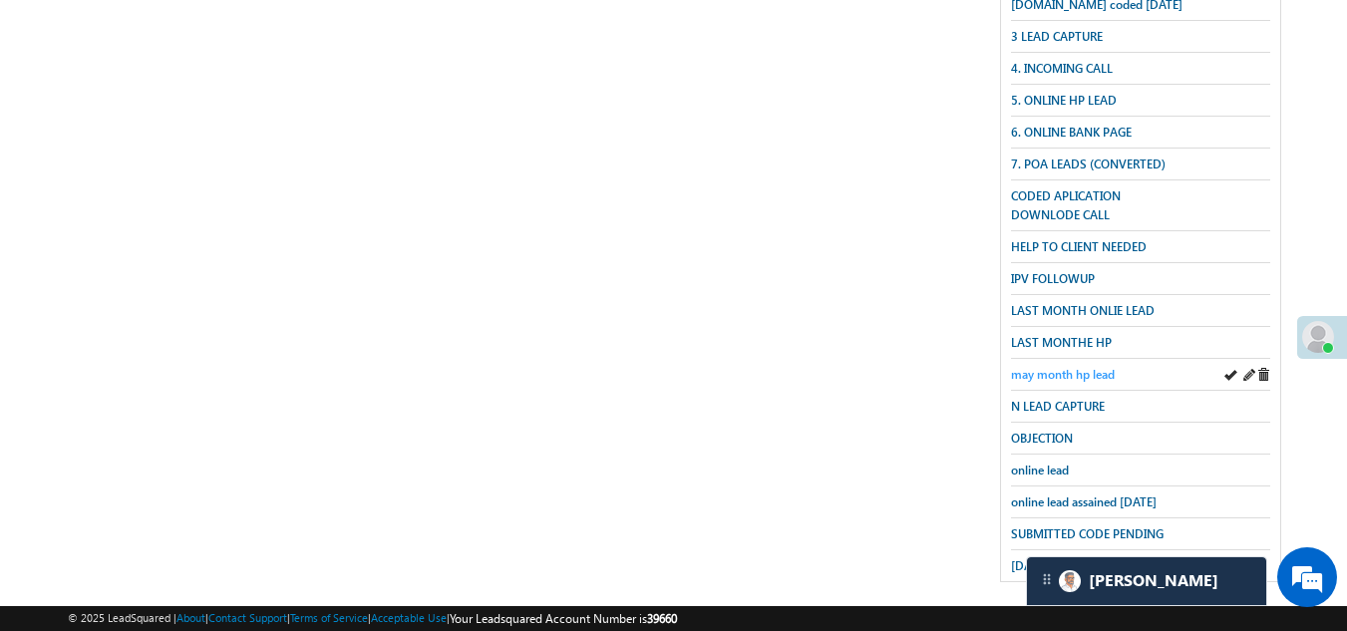
click at [1055, 367] on span "may month hp lead" at bounding box center [1063, 374] width 104 height 15
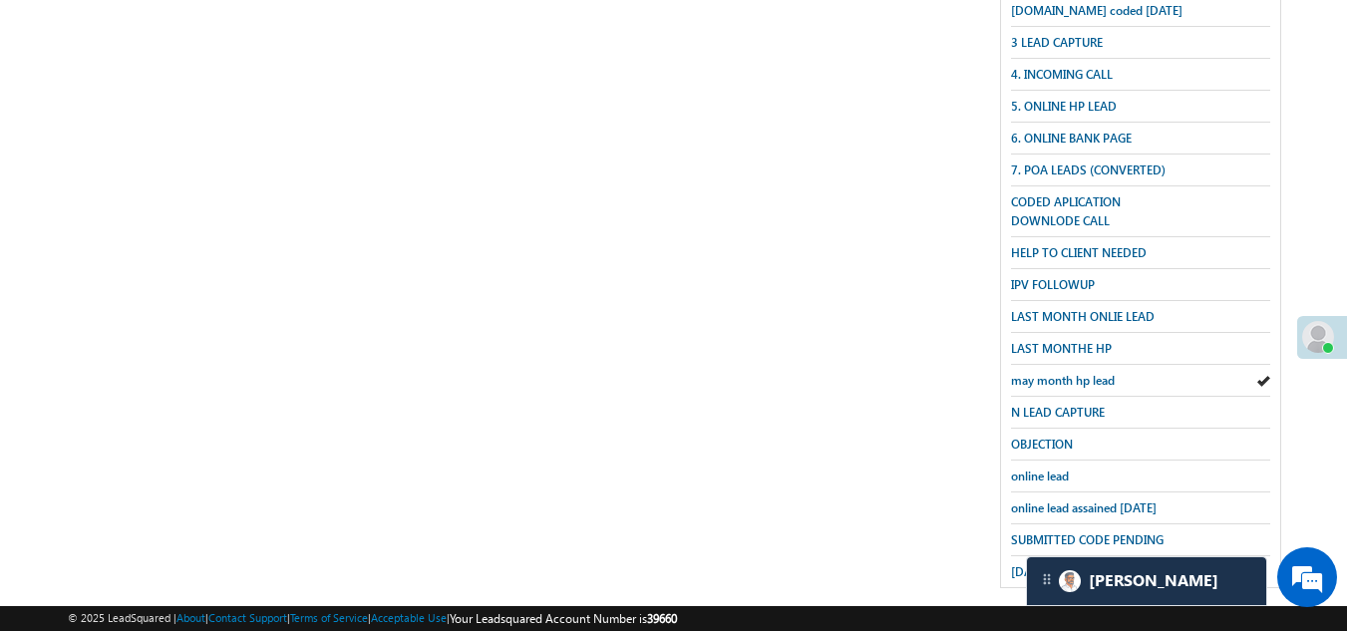
scroll to position [53, 0]
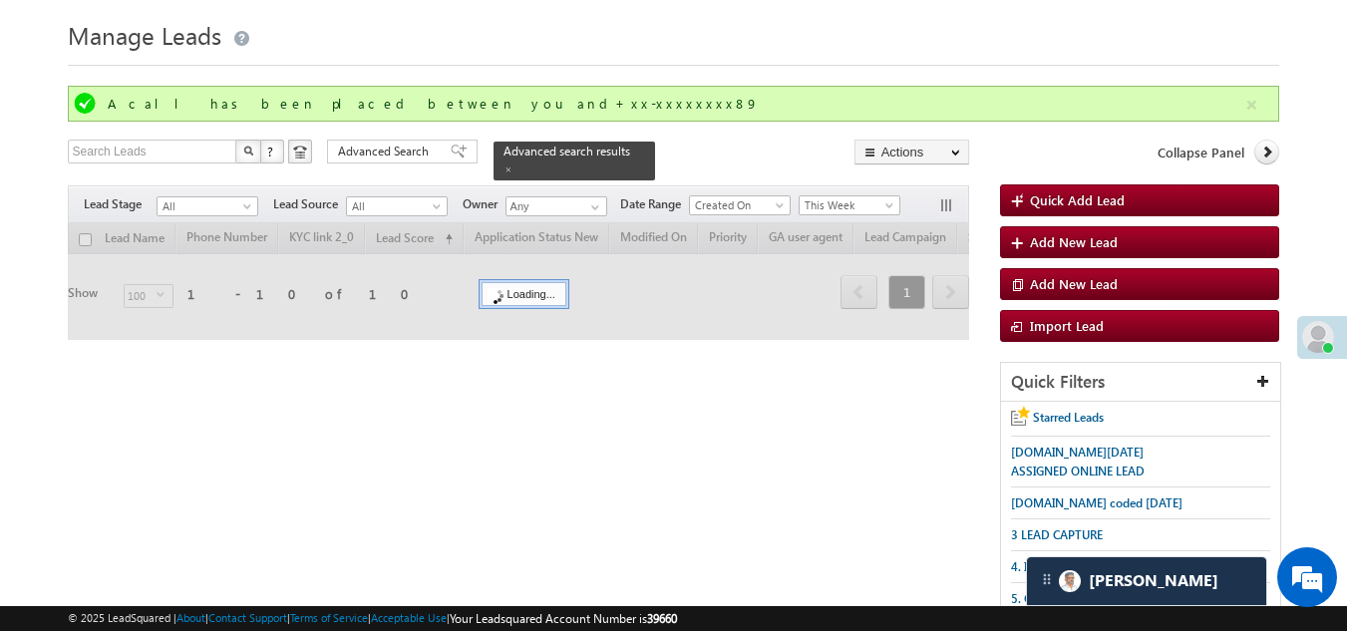
checkbox input "false"
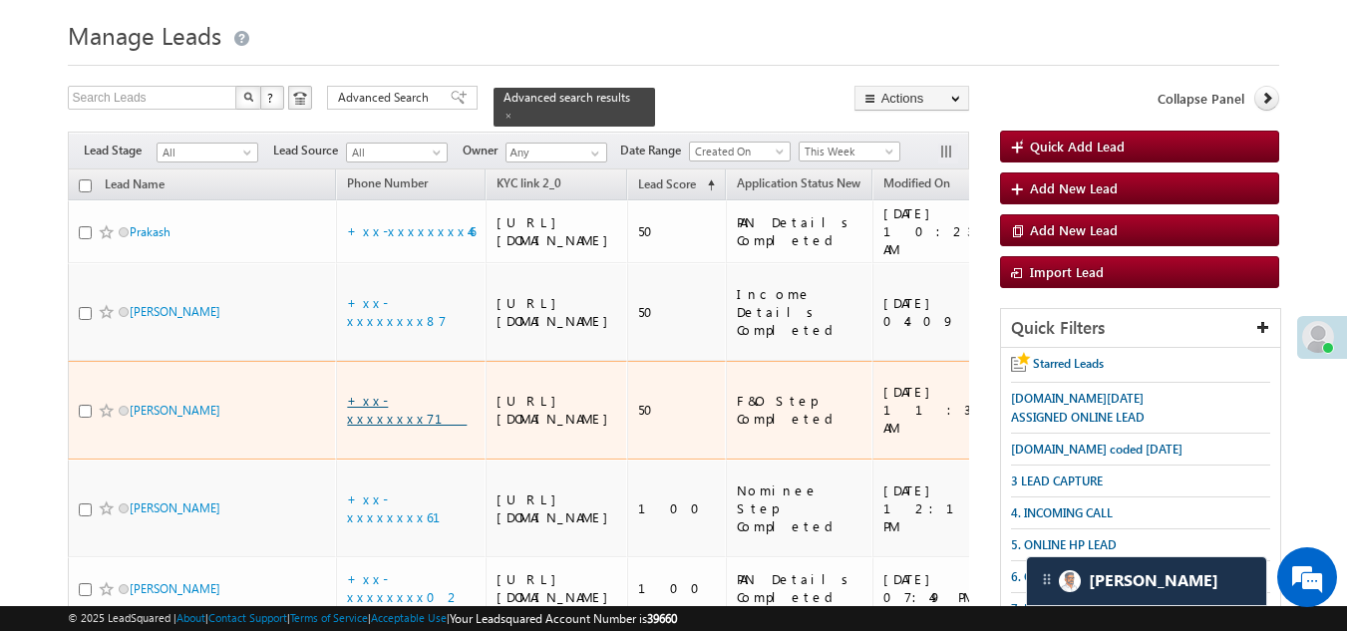
click at [370, 427] on link "+xx-xxxxxxxx71" at bounding box center [407, 409] width 120 height 35
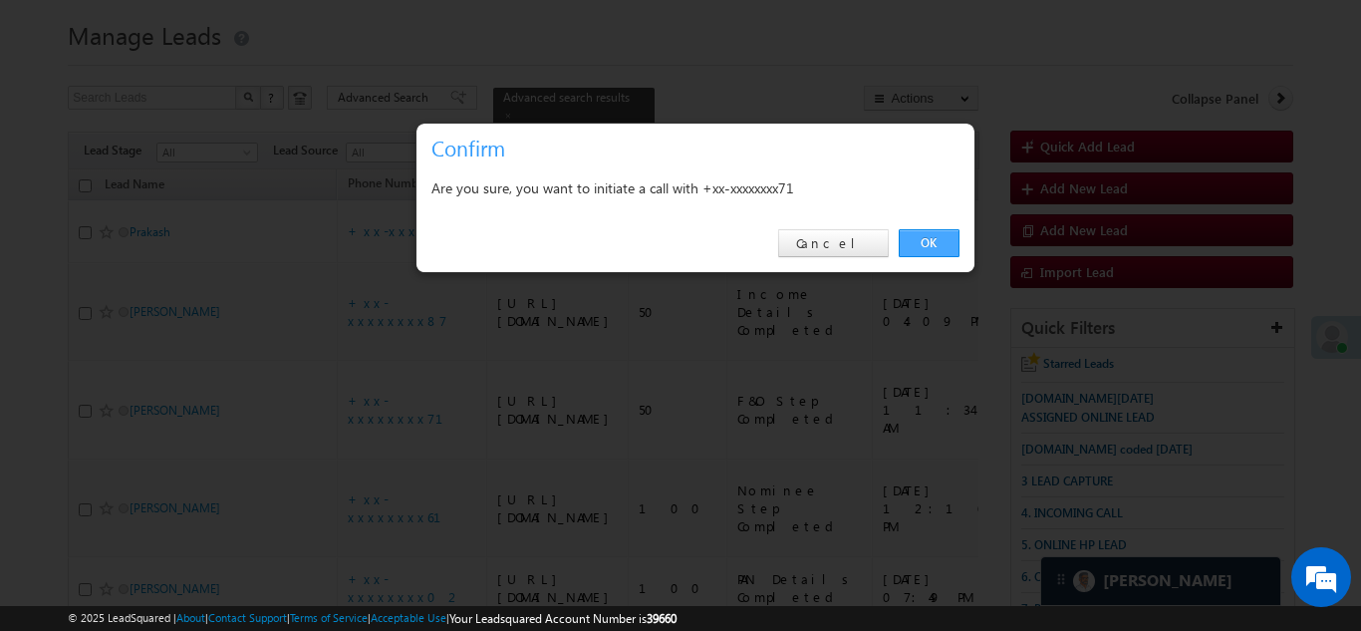
click at [933, 247] on link "OK" at bounding box center [929, 243] width 61 height 28
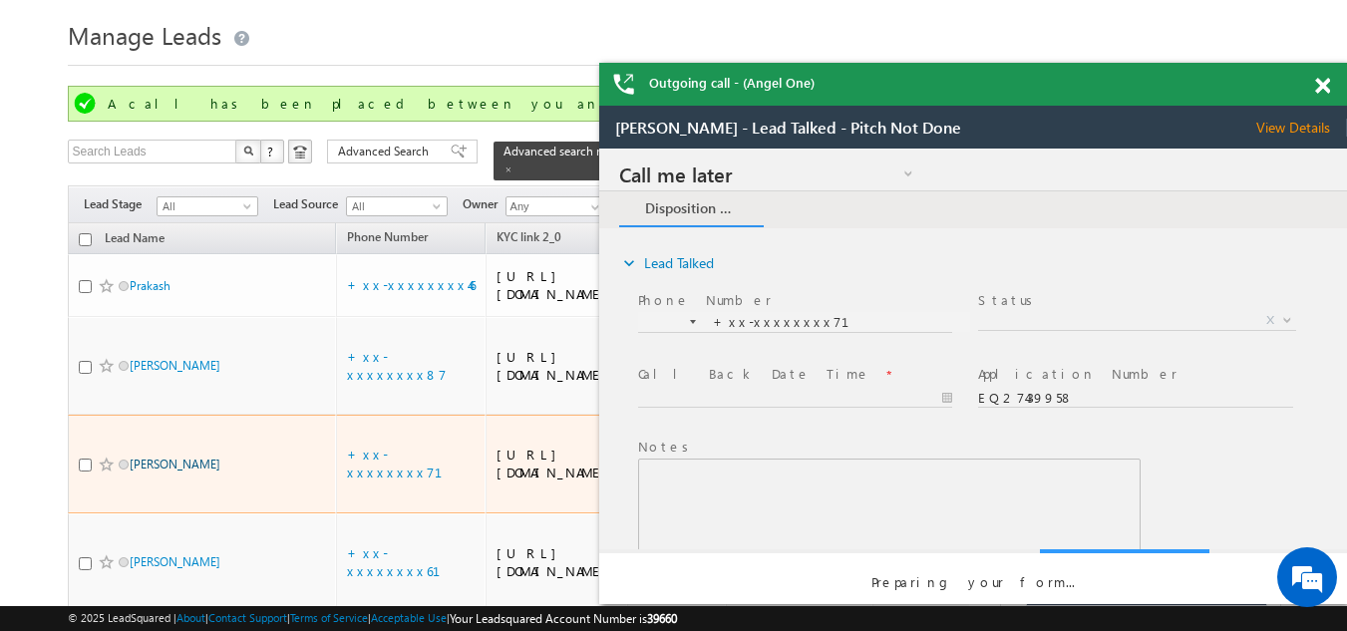
scroll to position [0, 0]
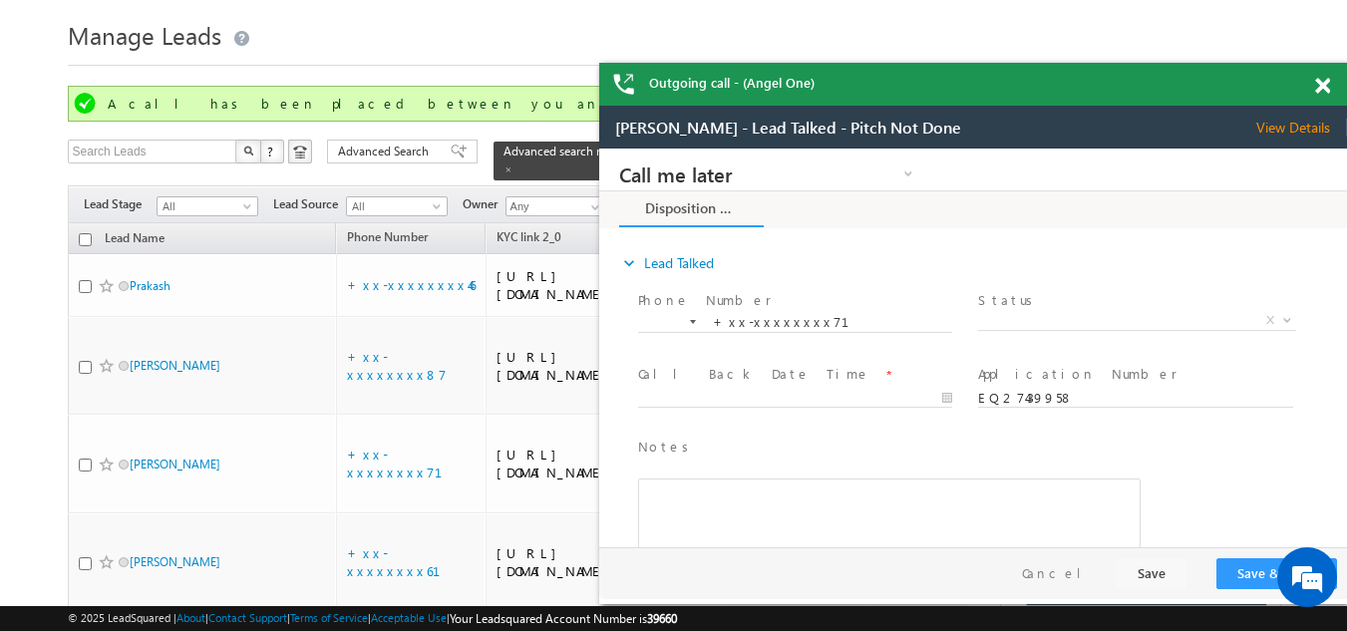
click at [1320, 82] on span at bounding box center [1322, 86] width 15 height 17
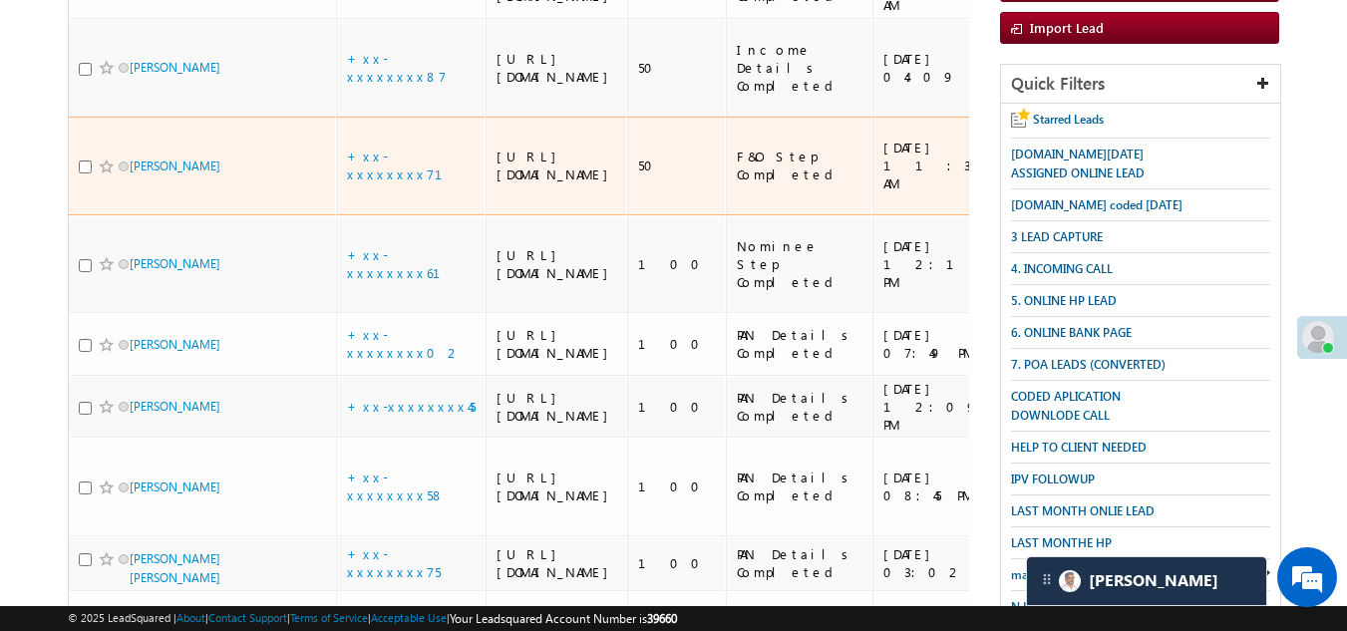
scroll to position [352, 0]
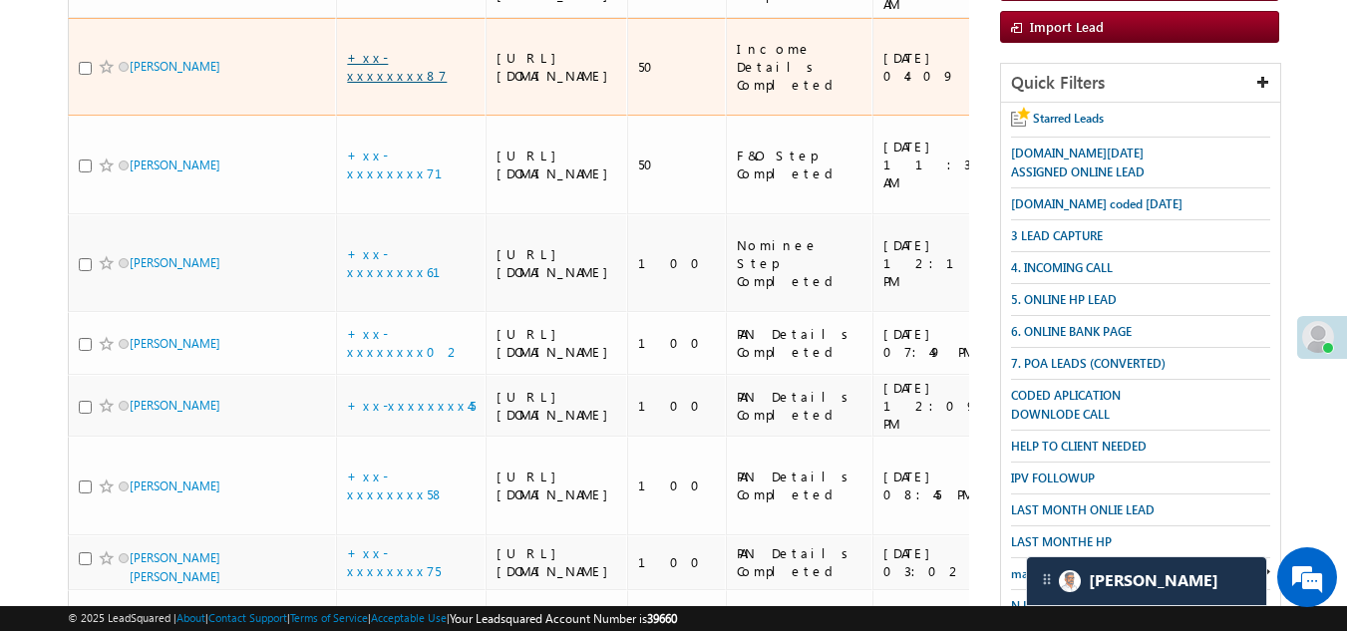
click at [383, 84] on link "+xx-xxxxxxxx87" at bounding box center [397, 66] width 100 height 35
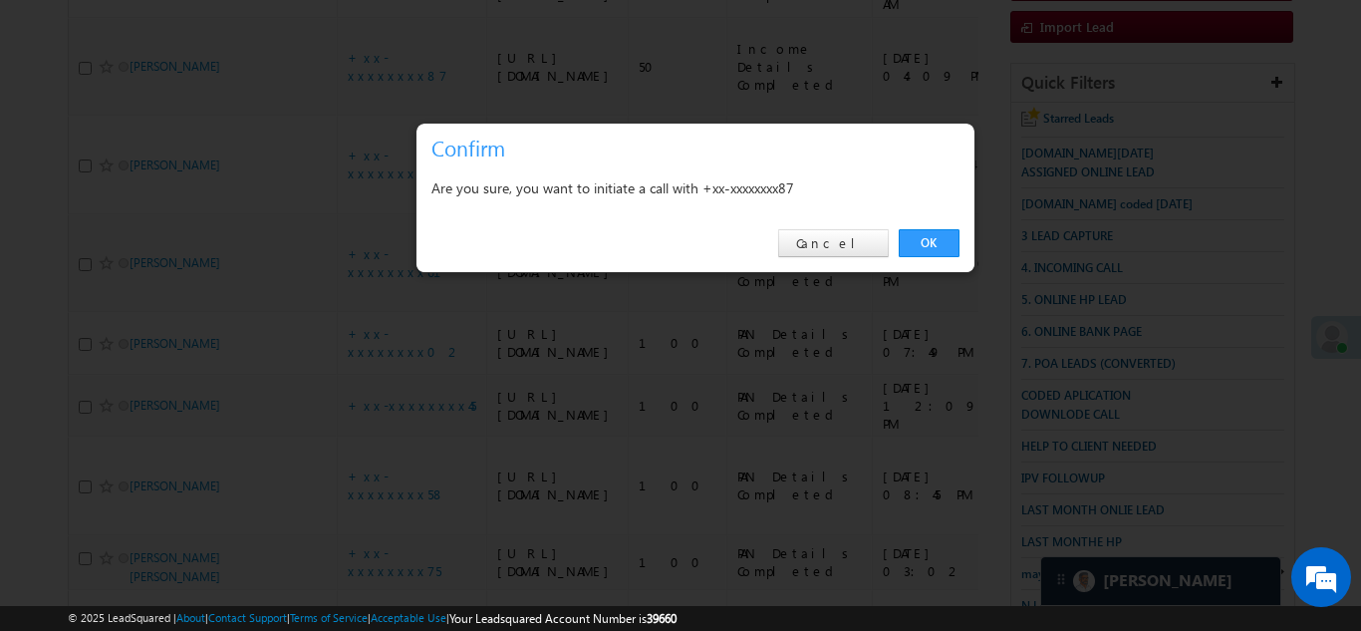
click at [936, 240] on link "OK" at bounding box center [929, 243] width 61 height 28
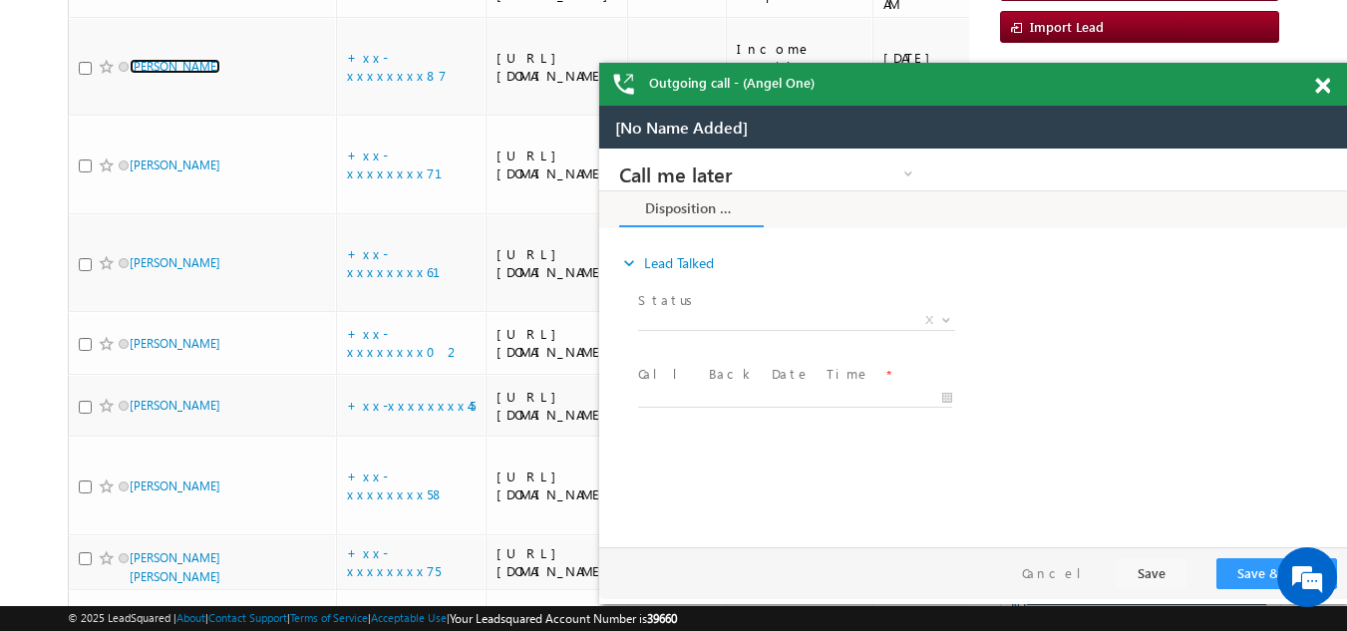
scroll to position [0, 0]
click at [1324, 83] on span at bounding box center [1322, 86] width 15 height 17
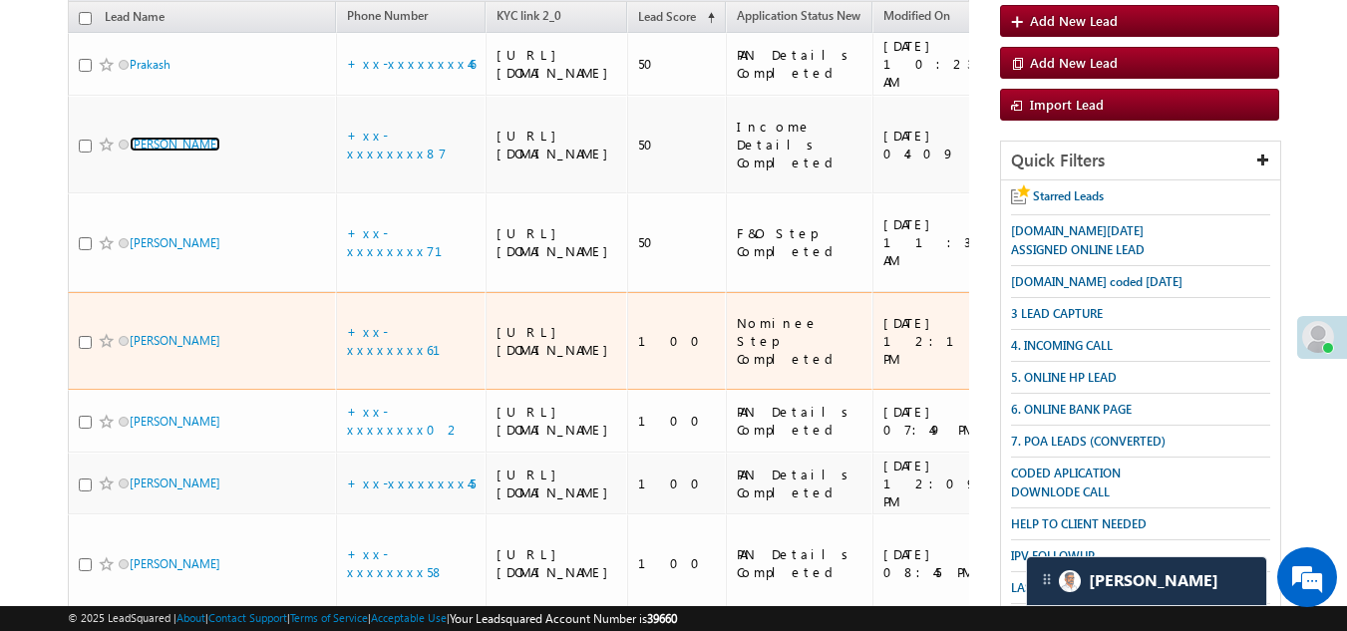
scroll to position [152, 0]
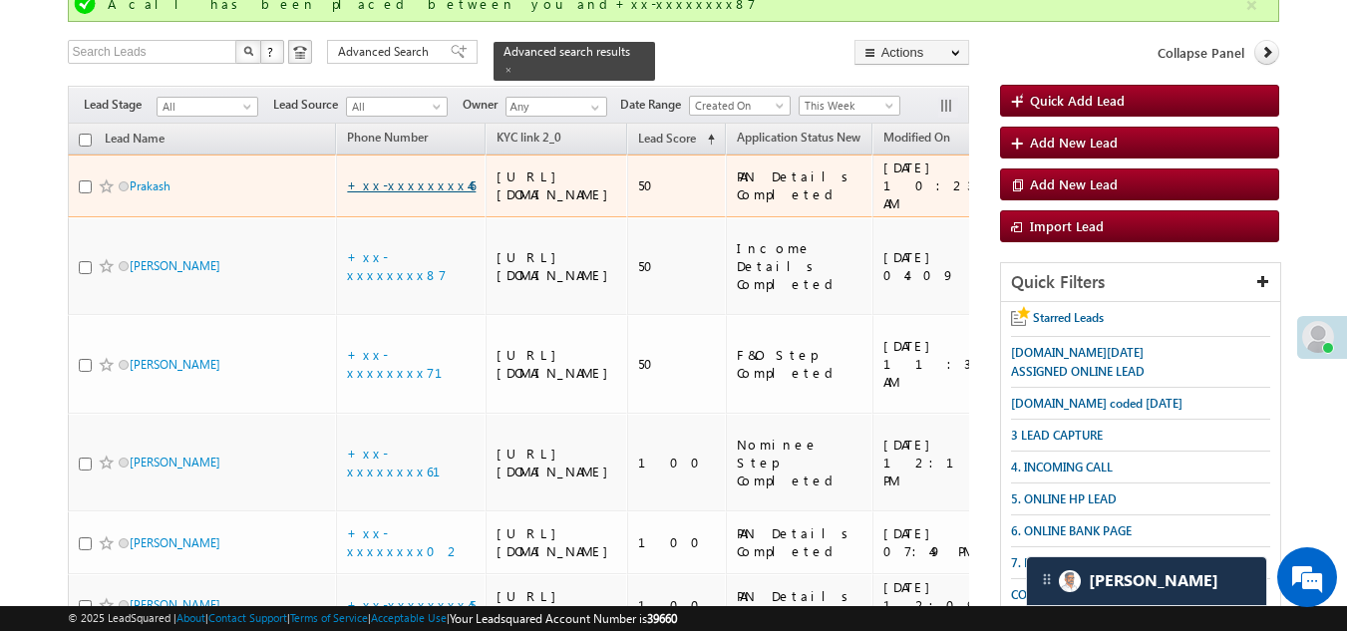
click at [405, 193] on link "+xx-xxxxxxxx46" at bounding box center [411, 184] width 129 height 17
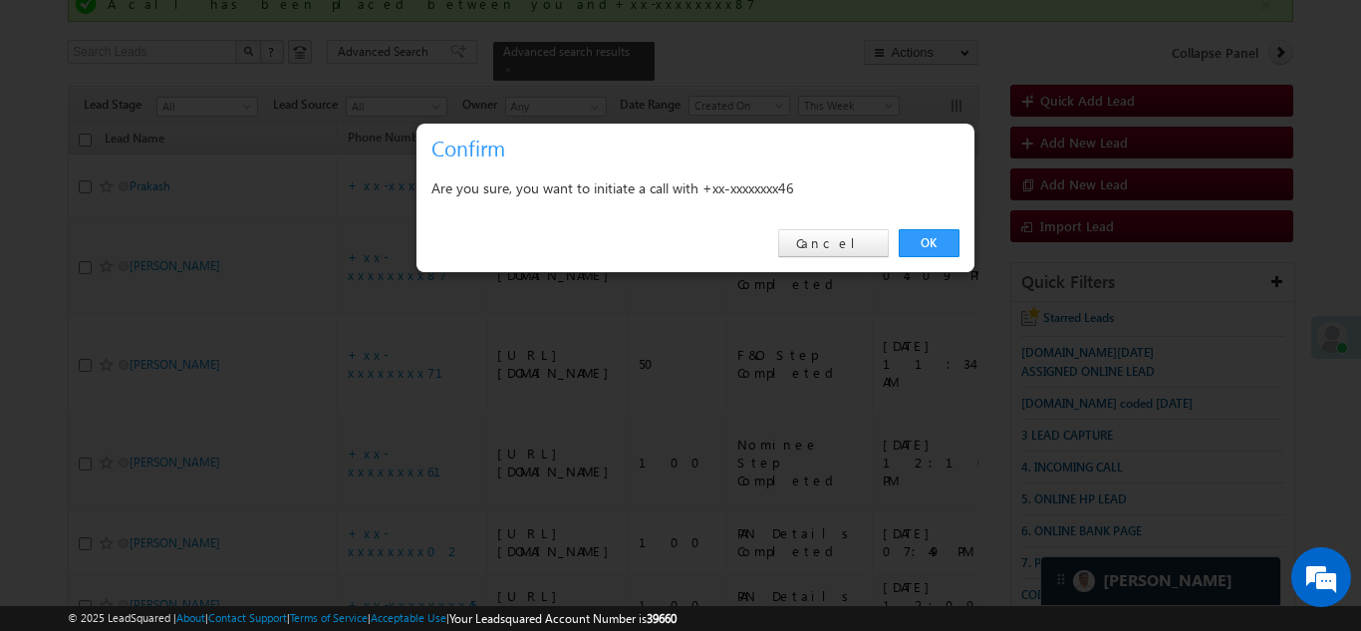
click at [942, 238] on link "OK" at bounding box center [929, 243] width 61 height 28
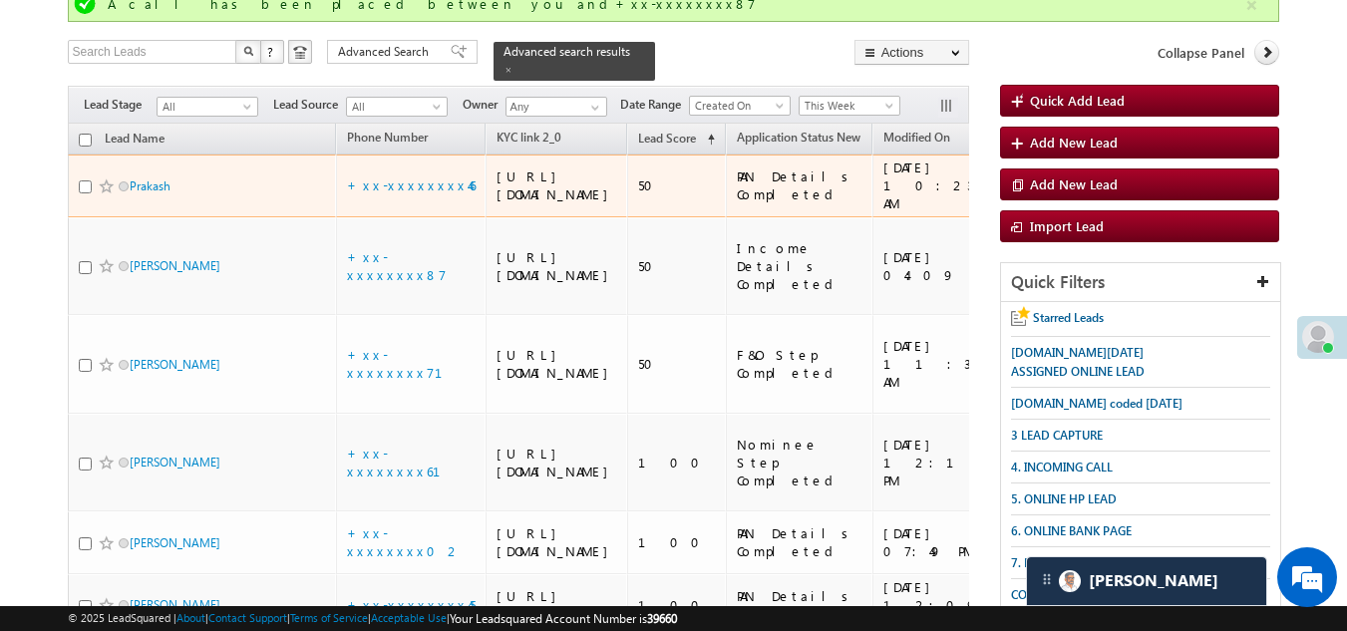
click at [82, 193] on input "checkbox" at bounding box center [85, 186] width 13 height 13
checkbox input "true"
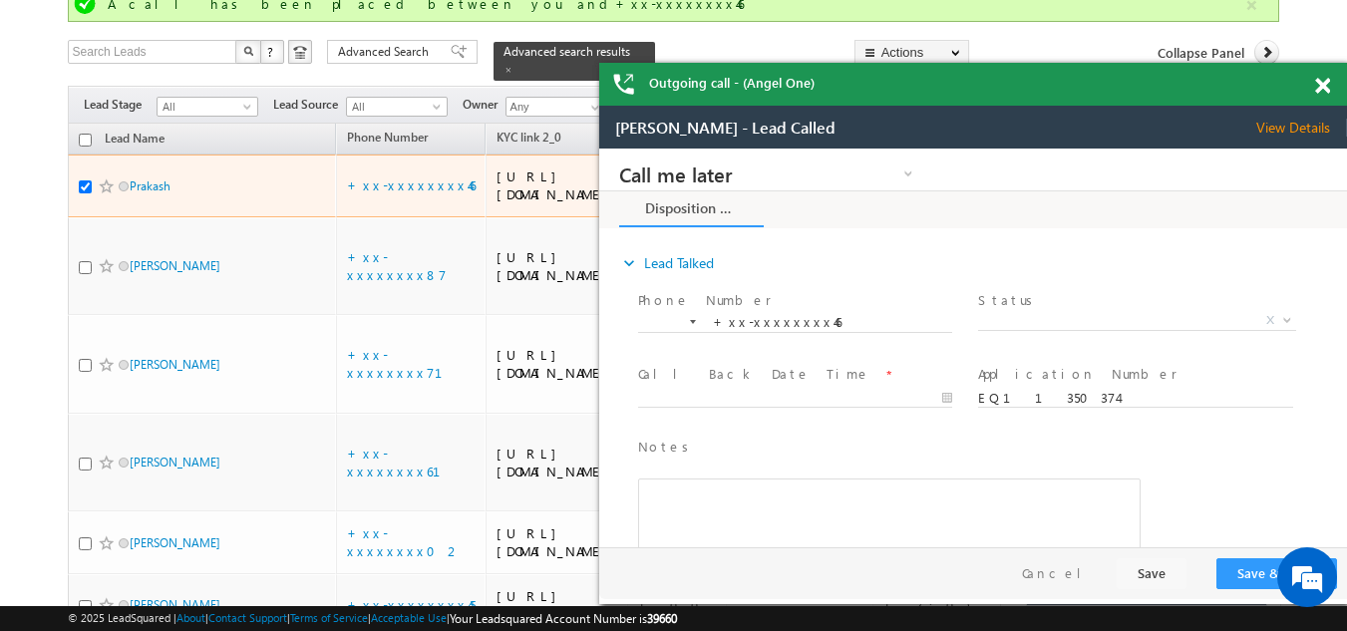
scroll to position [0, 0]
